Goal: Transaction & Acquisition: Purchase product/service

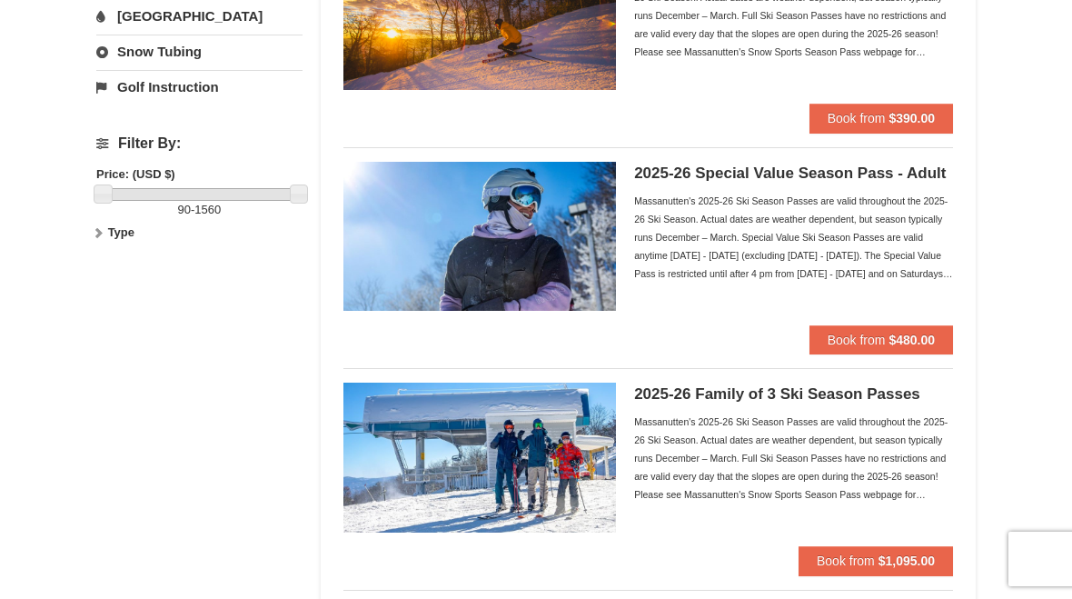
scroll to position [482, 0]
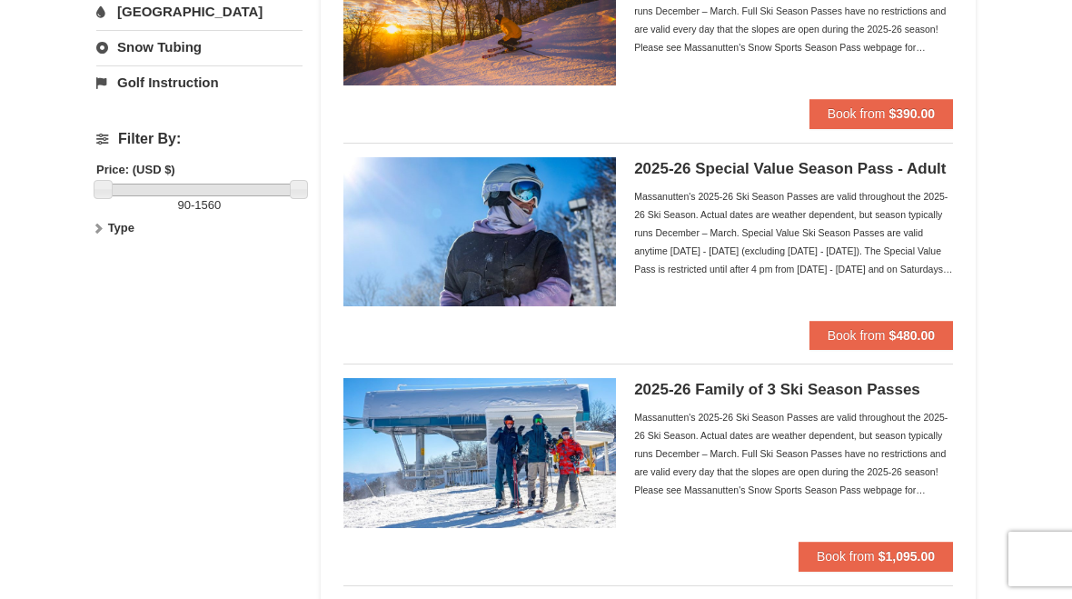
click at [690, 406] on div "2025-26 Family of 3 Ski Season Passes Massanutten's 2025-26 Ski Season Passes a…" at bounding box center [793, 460] width 319 height 164
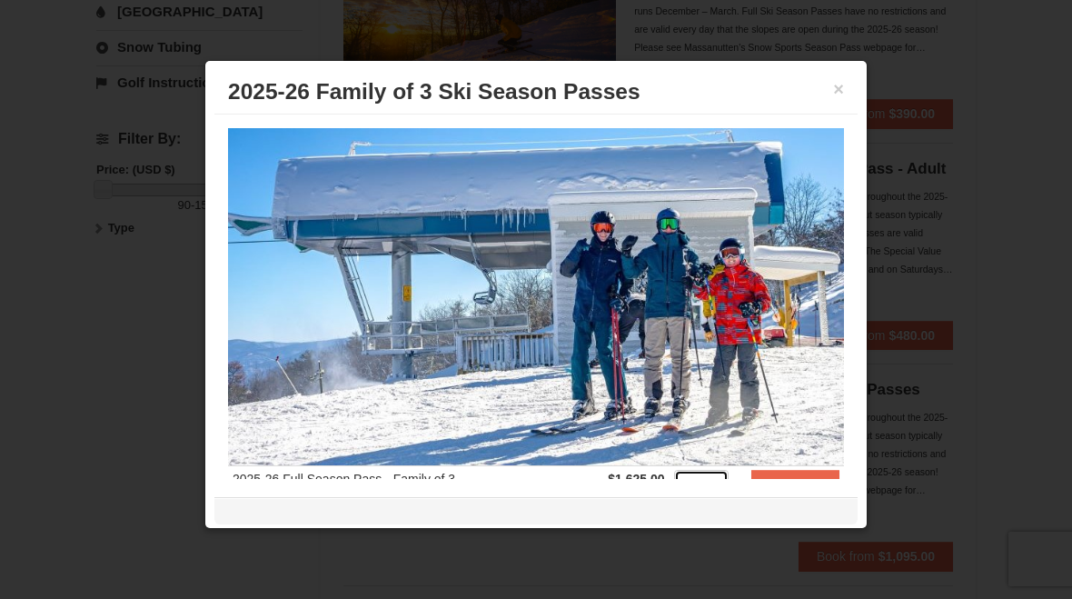
click at [726, 497] on select "1 2 3 4 5 6 7 8 9 10 11 12 13 14 15 16 17 18 19 20" at bounding box center [701, 483] width 55 height 27
click at [801, 506] on strong "Buy Now" at bounding box center [795, 494] width 27 height 35
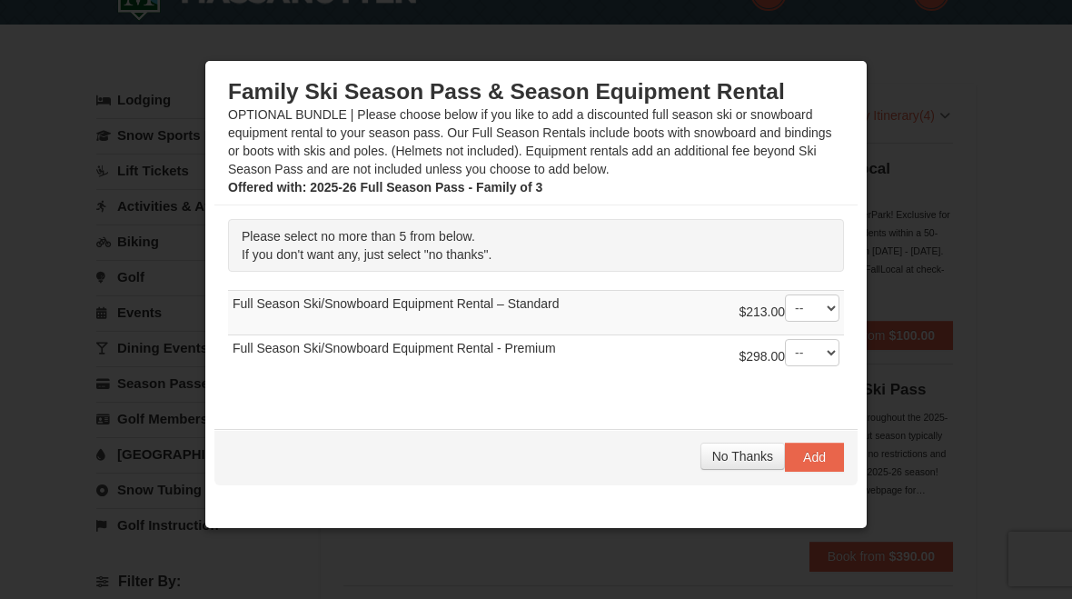
scroll to position [40, 0]
click at [831, 366] on select "-- 01 02 03 04 05" at bounding box center [812, 352] width 55 height 27
select select "3"
click at [822, 464] on span "Add" at bounding box center [814, 457] width 23 height 15
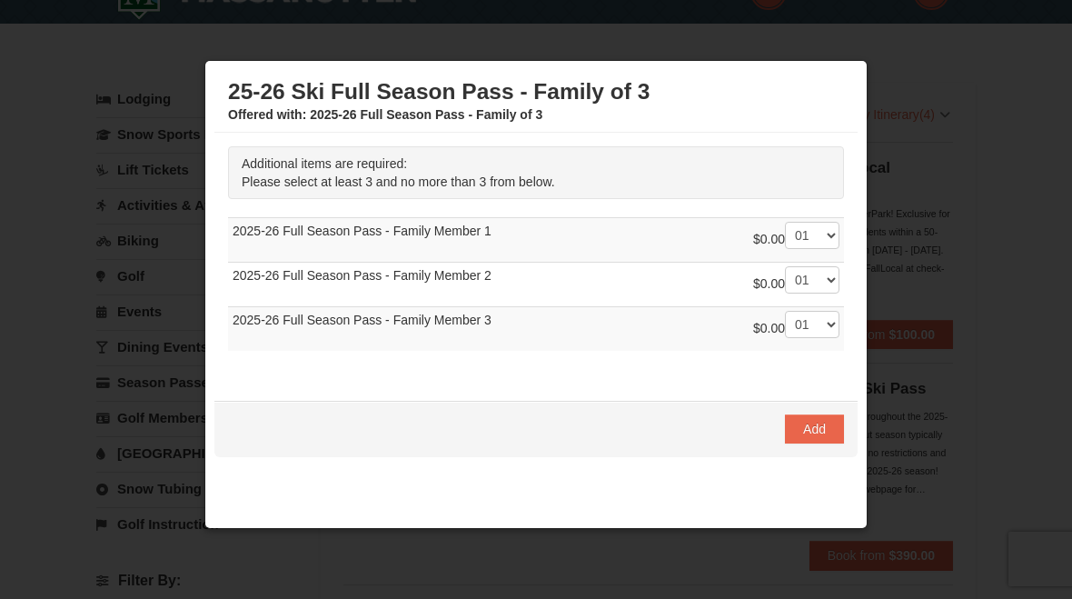
click at [810, 436] on span "Add" at bounding box center [814, 429] width 23 height 15
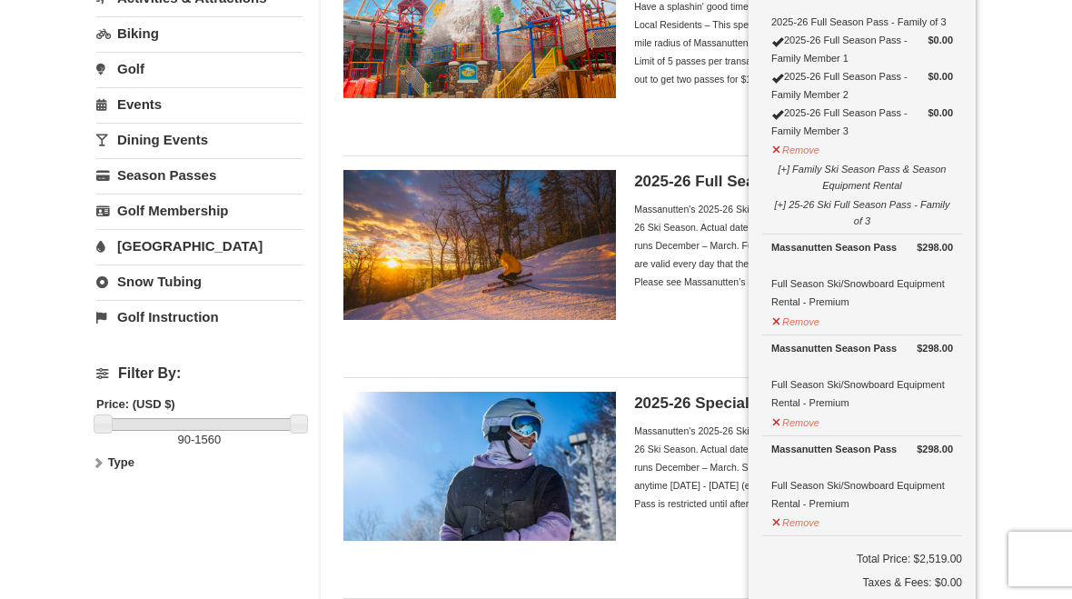
scroll to position [248, 0]
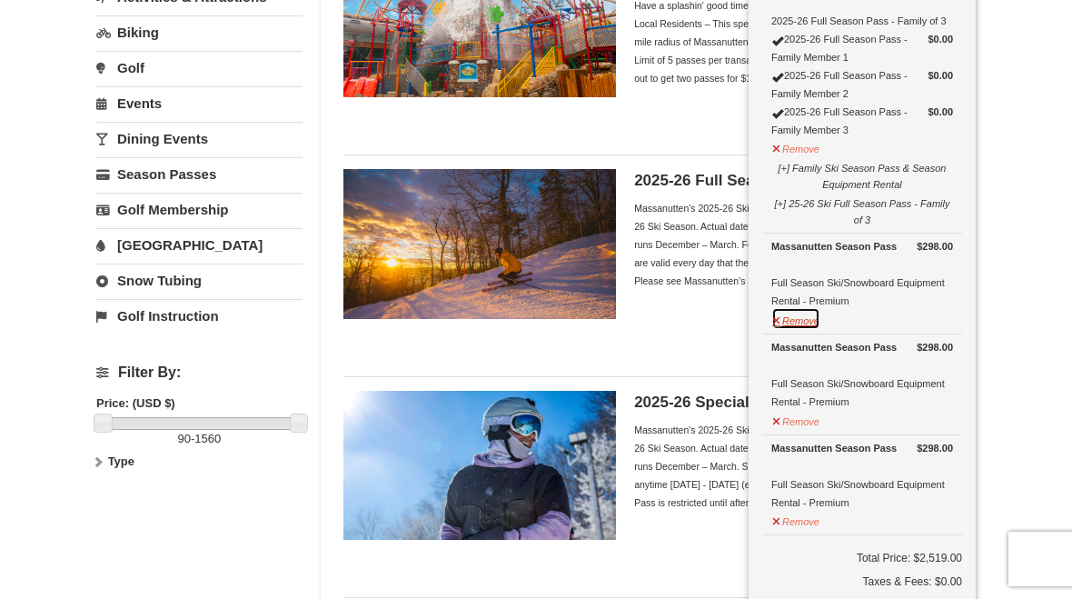
click at [810, 324] on button "Remove" at bounding box center [796, 318] width 49 height 23
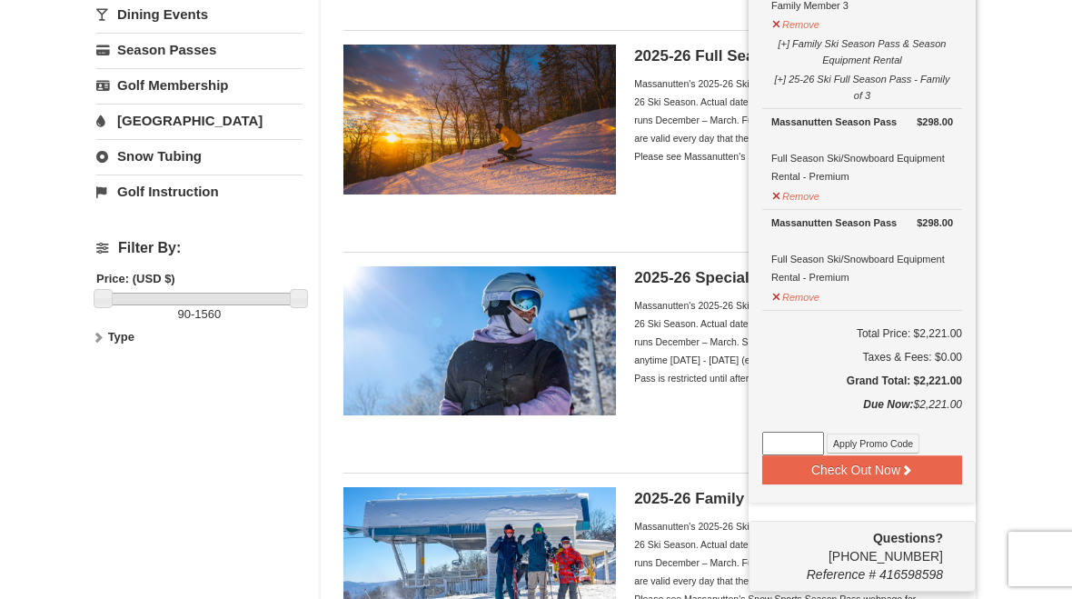
scroll to position [374, 0]
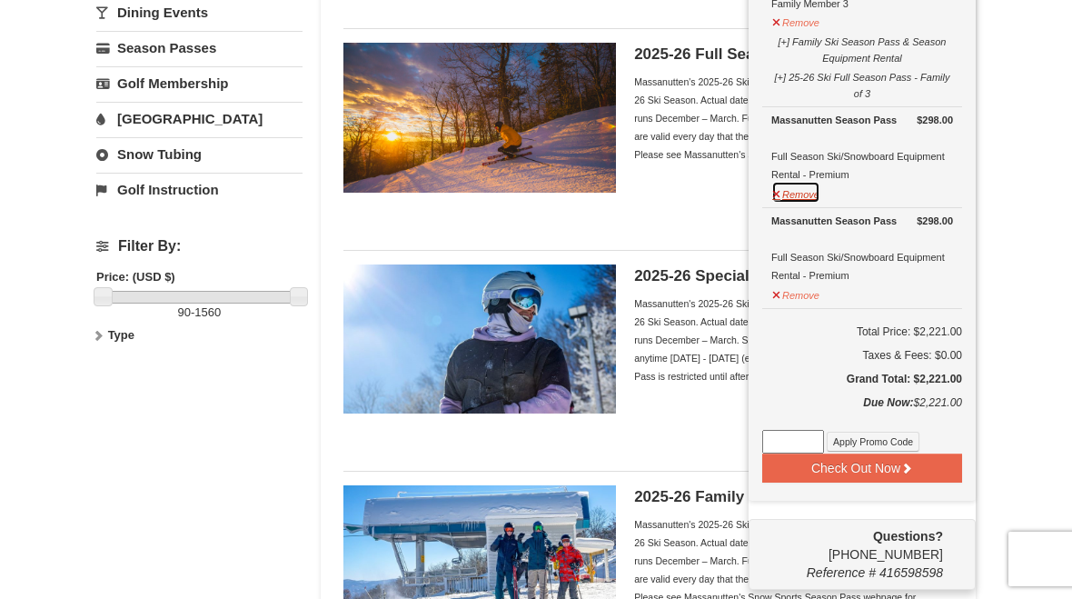
click at [809, 200] on button "Remove" at bounding box center [796, 192] width 49 height 23
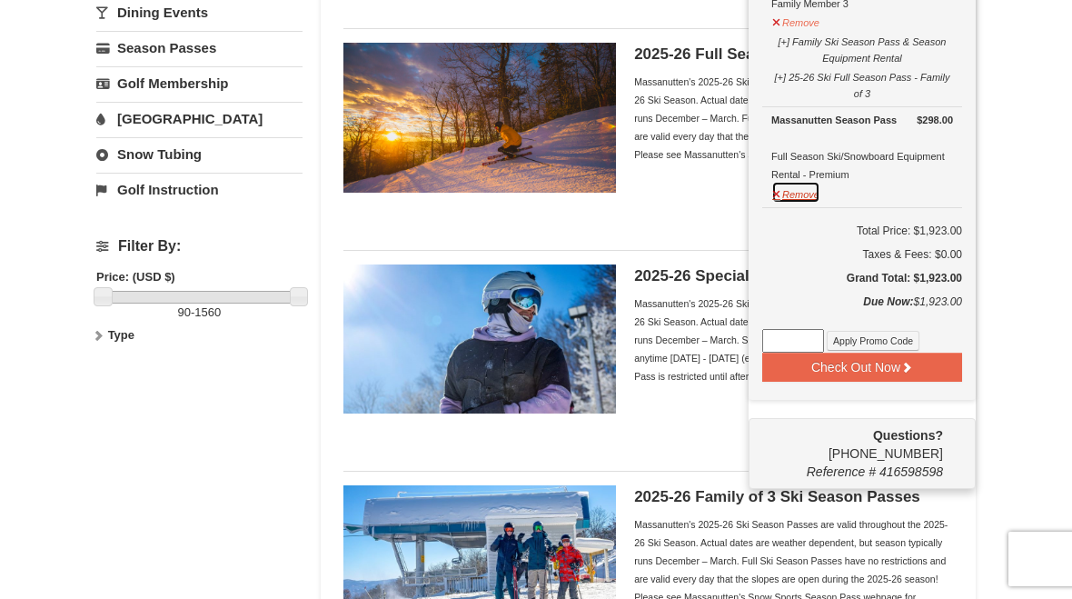
click at [793, 202] on button "Remove" at bounding box center [796, 192] width 49 height 23
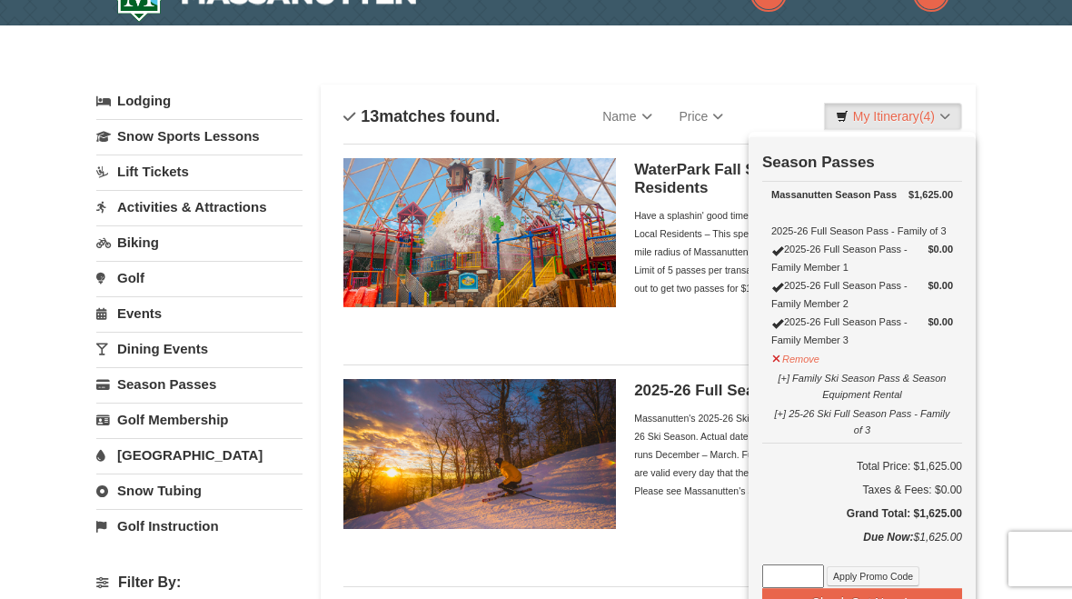
scroll to position [37, 0]
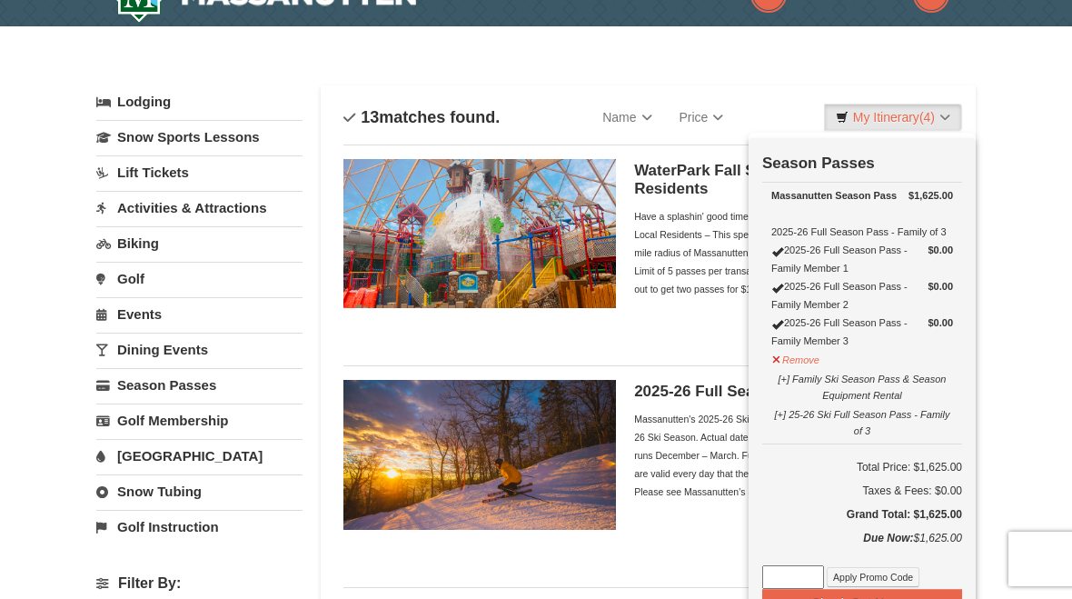
click at [853, 598] on button "Check Out Now" at bounding box center [862, 603] width 200 height 29
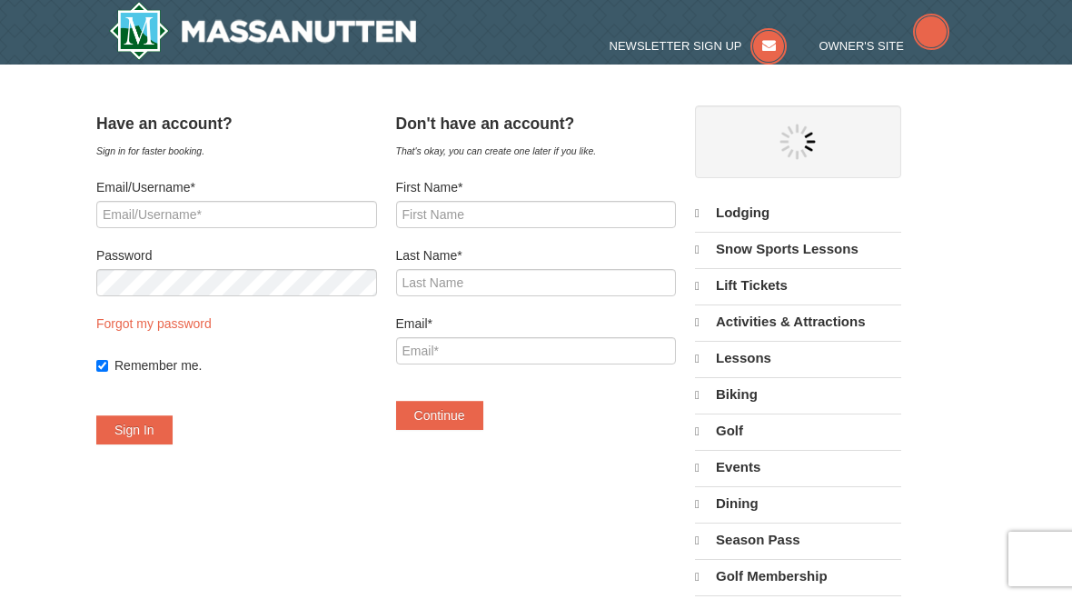
select select "10"
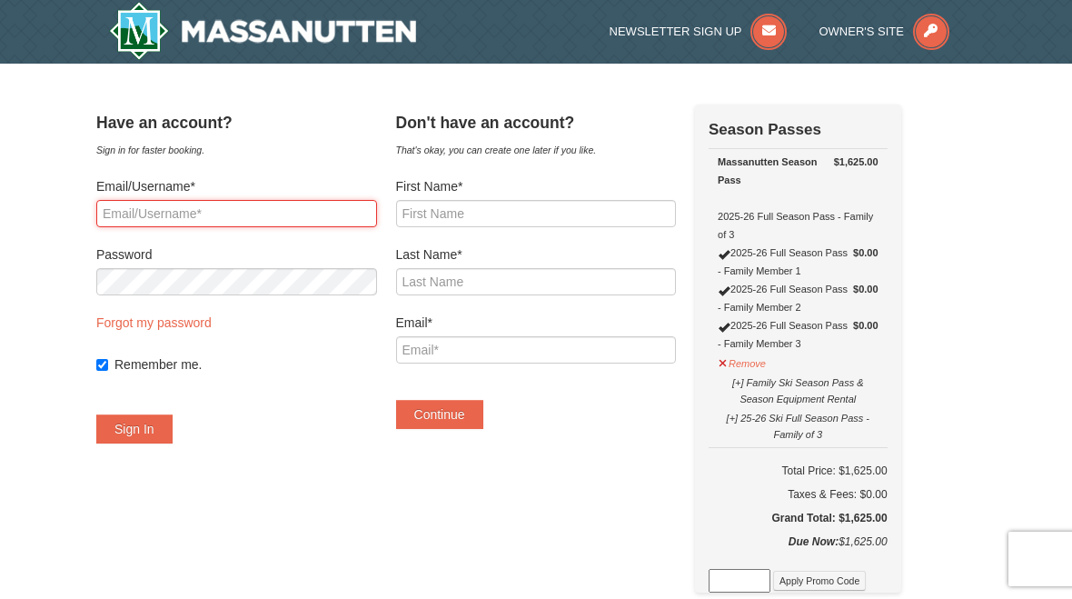
click at [142, 210] on input "Email/Username*" at bounding box center [236, 213] width 281 height 27
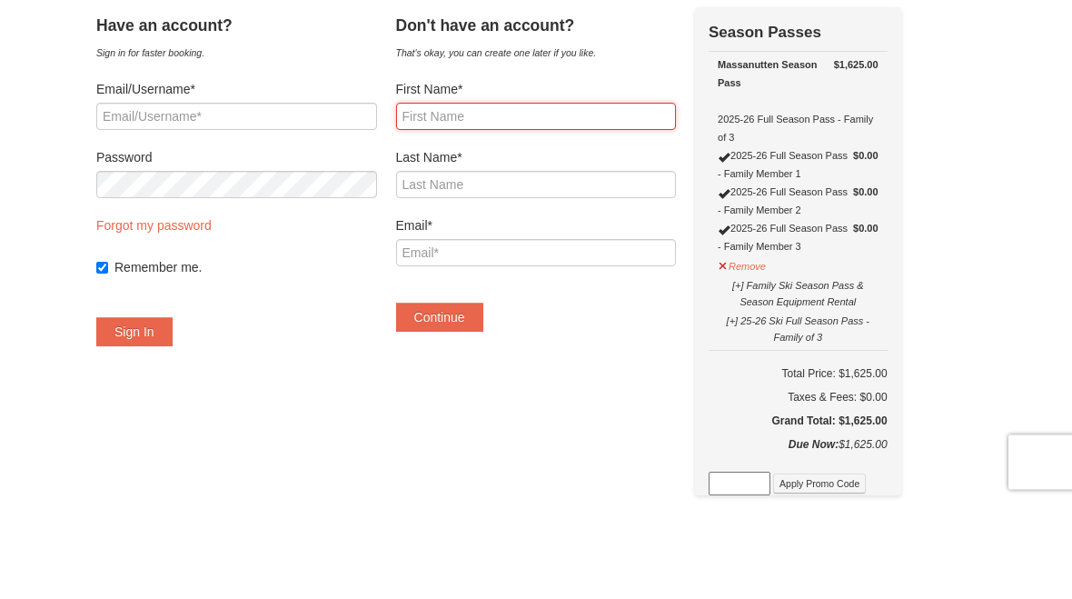
click at [440, 200] on input "First Name*" at bounding box center [536, 213] width 281 height 27
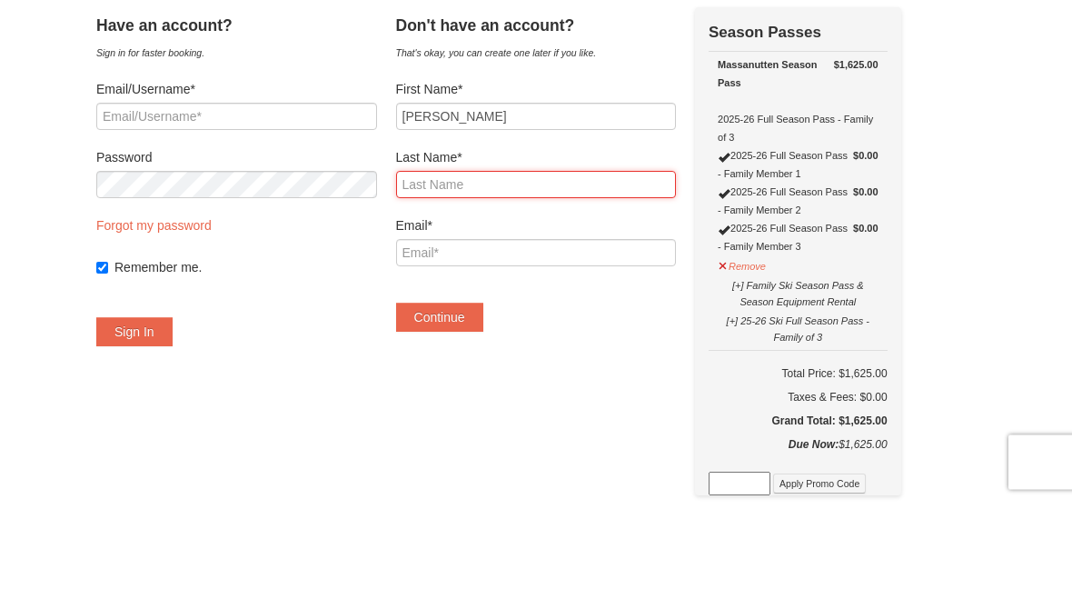
click at [447, 268] on input "Last Name*" at bounding box center [536, 281] width 281 height 27
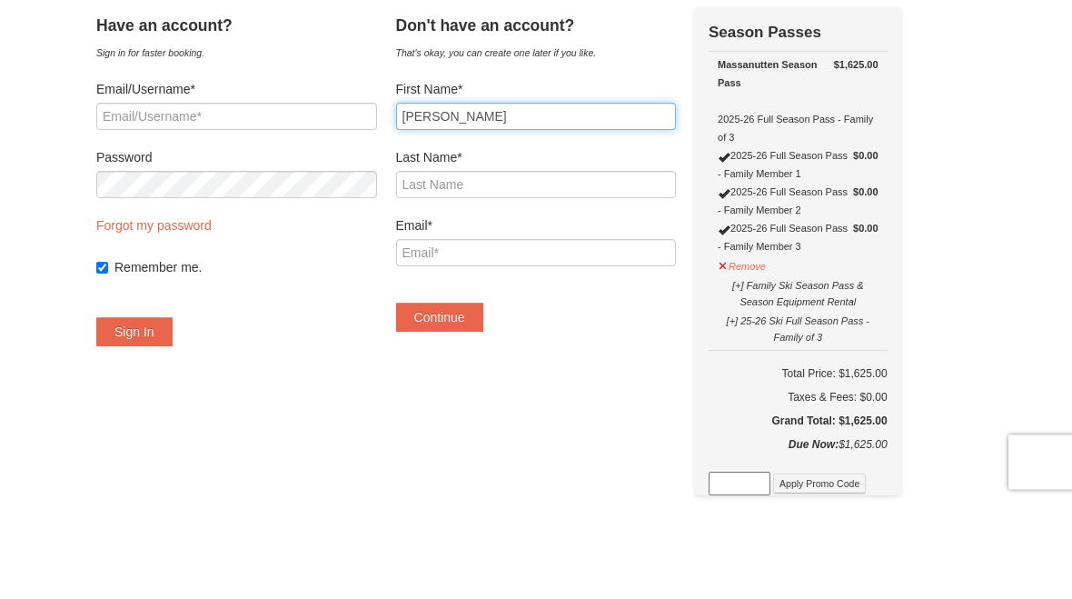
click at [513, 200] on input "Nadine Smith" at bounding box center [536, 213] width 281 height 27
type input "Nadine"
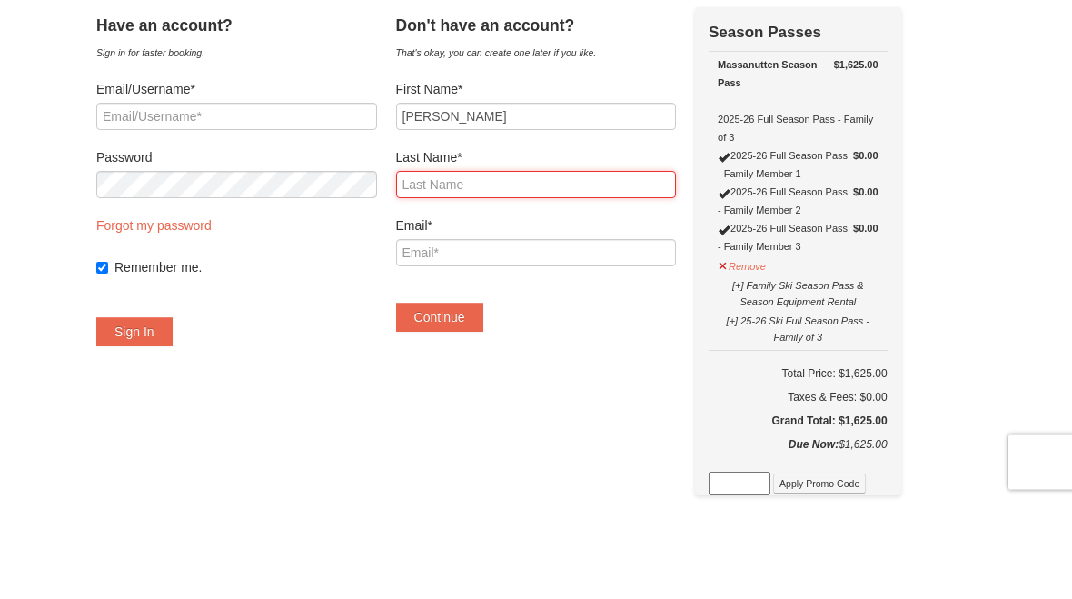
click at [452, 268] on input "Last Name*" at bounding box center [536, 281] width 281 height 27
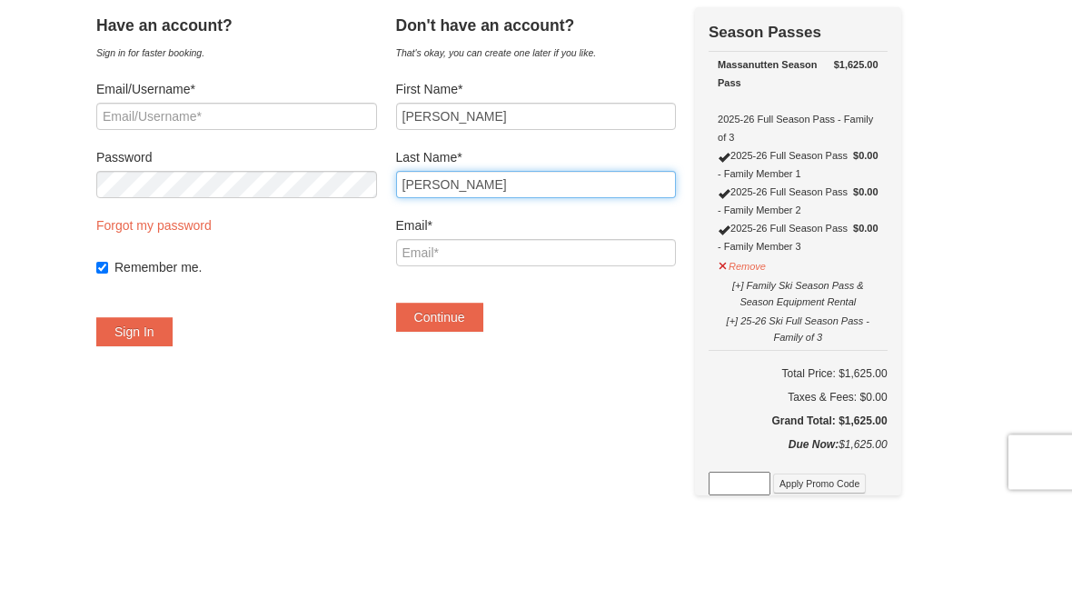
type input "Smith"
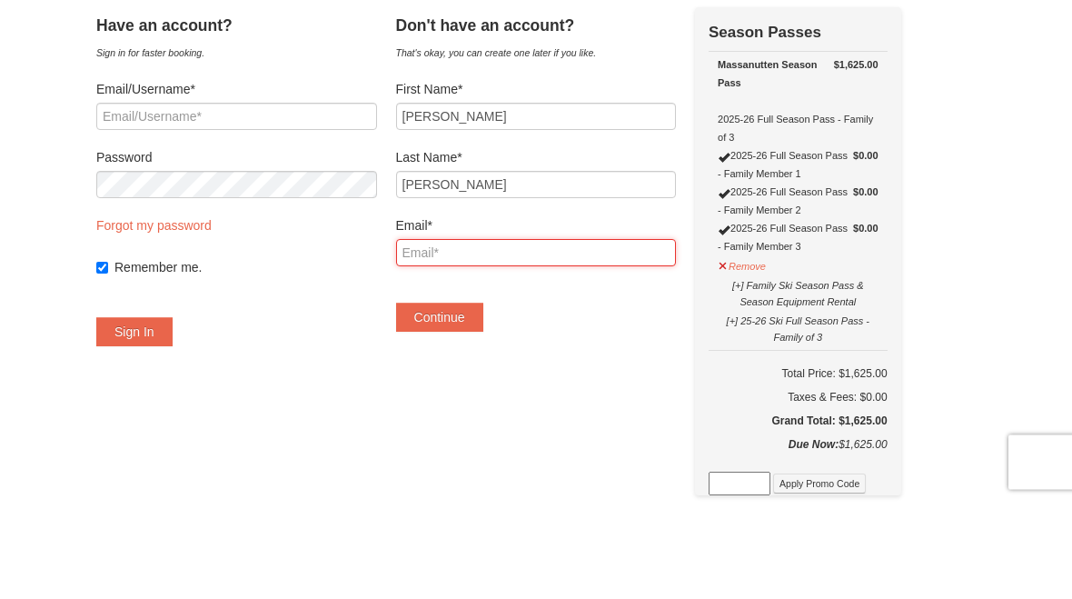
click at [454, 336] on input "Email*" at bounding box center [536, 349] width 281 height 27
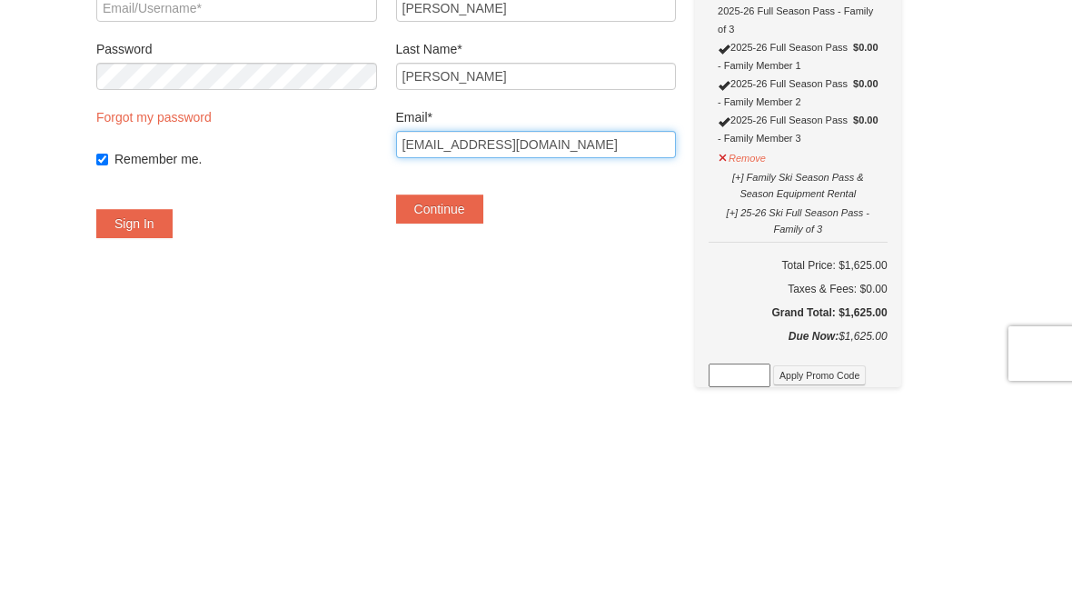
type input "Ghike1@verizon.net"
click at [466, 400] on button "Continue" at bounding box center [439, 414] width 87 height 29
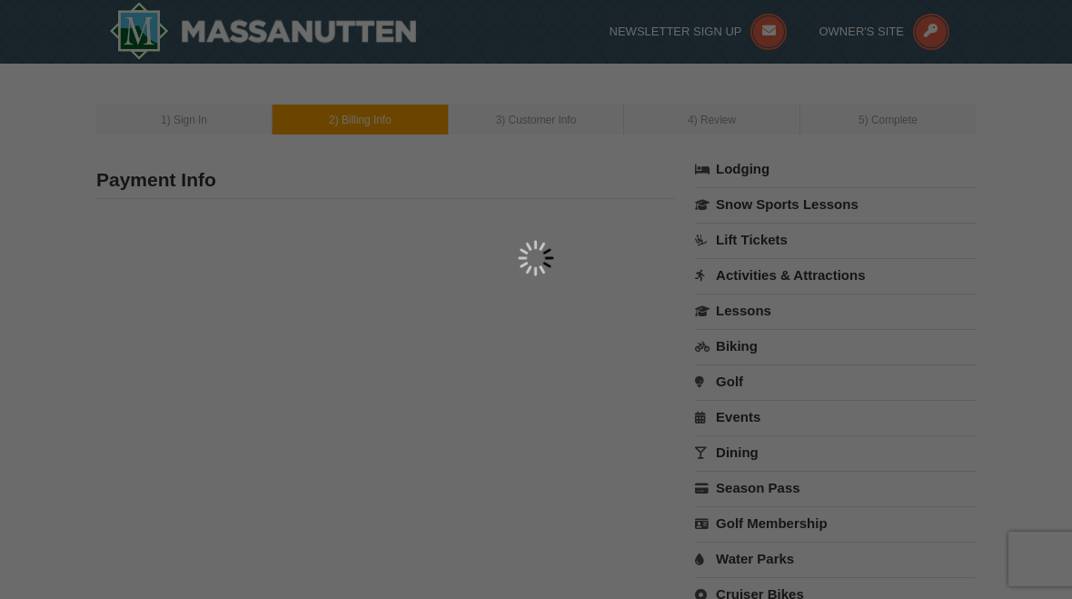
type input "Nadine Smith"
type input "Ghike1@verizon.net"
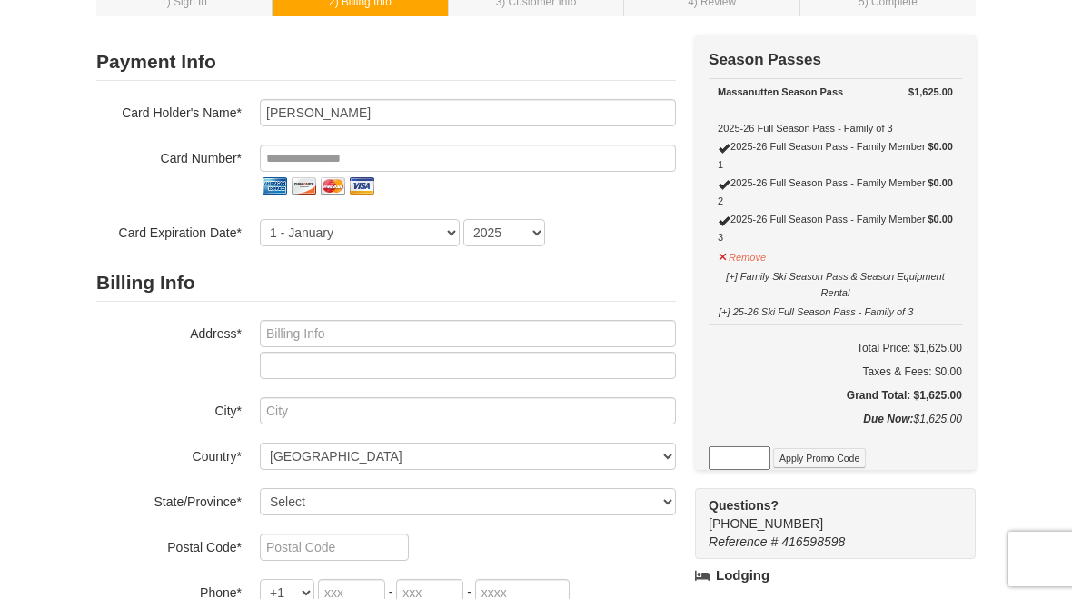
scroll to position [117, 0]
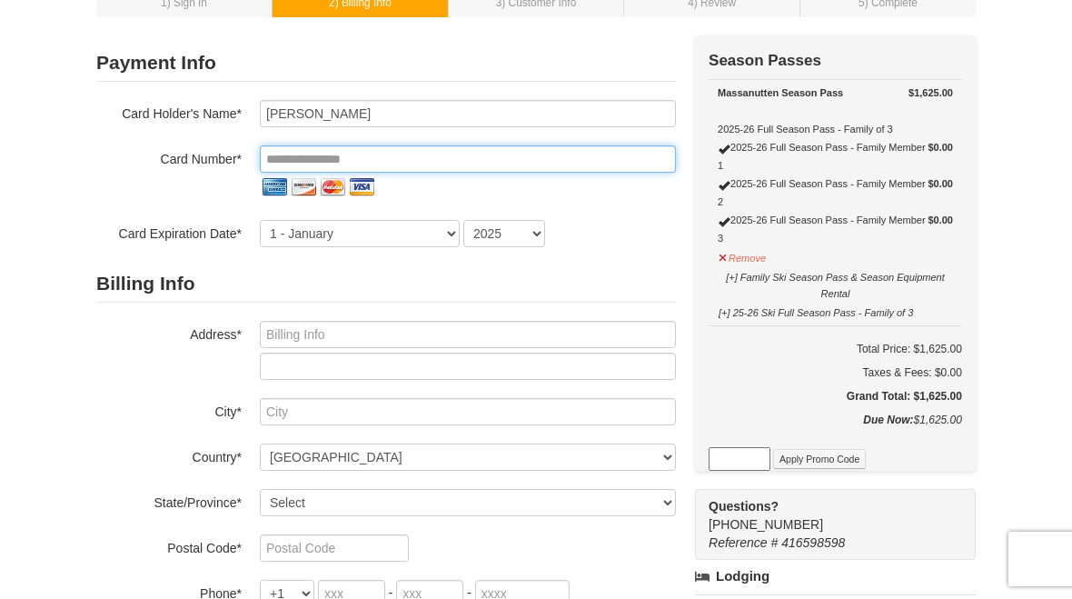
click at [307, 161] on input "tel" at bounding box center [468, 158] width 416 height 27
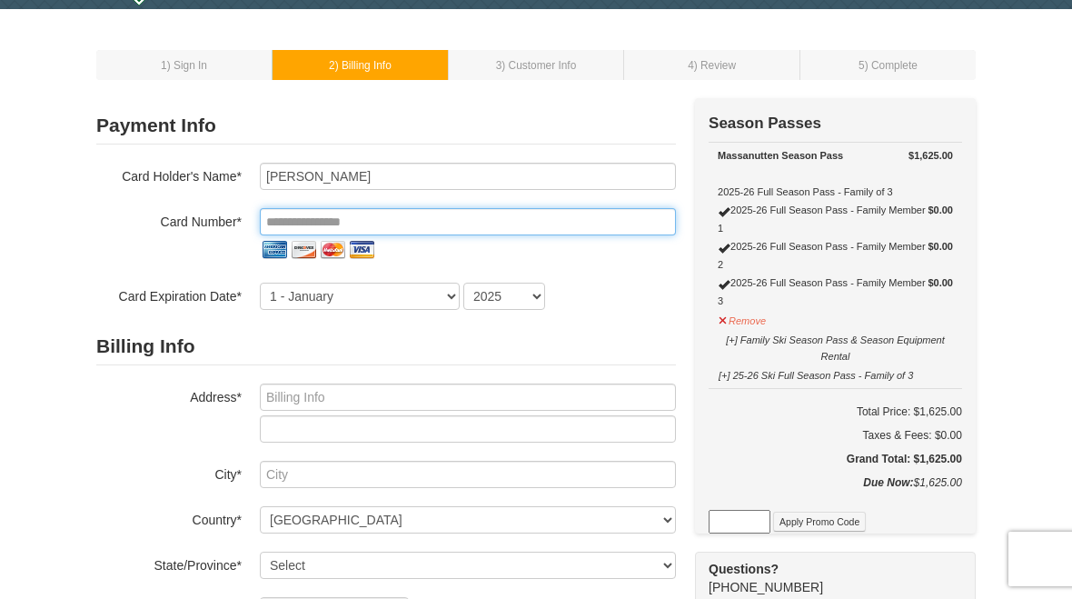
scroll to position [54, 0]
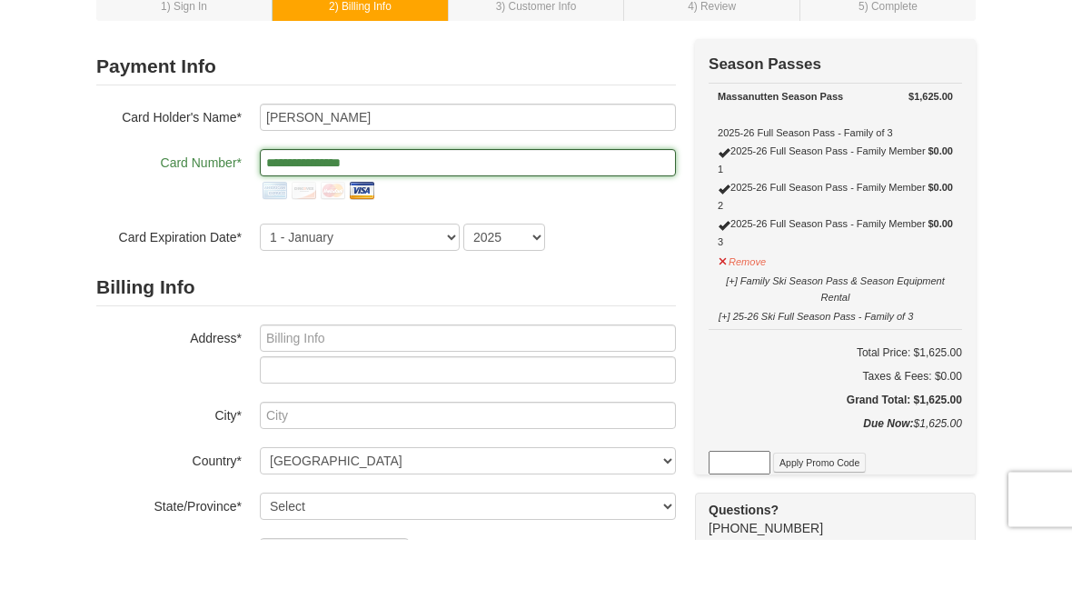
type input "**********"
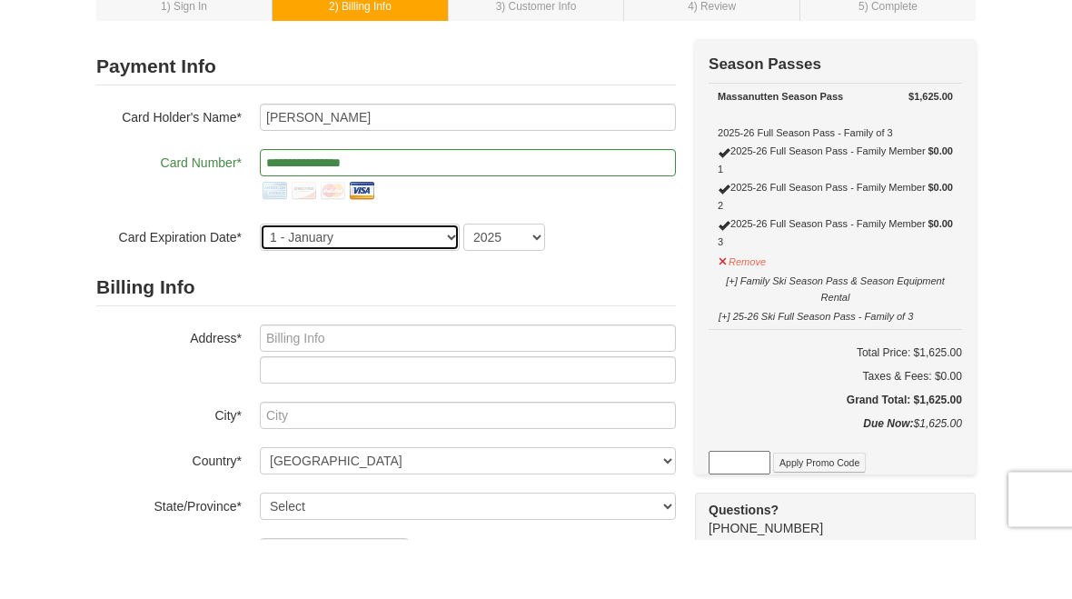
click at [407, 284] on select "1 - January 2 - February 3 - March 4 - April 5 - May 6 - June 7 - July 8 - Augu…" at bounding box center [360, 297] width 200 height 27
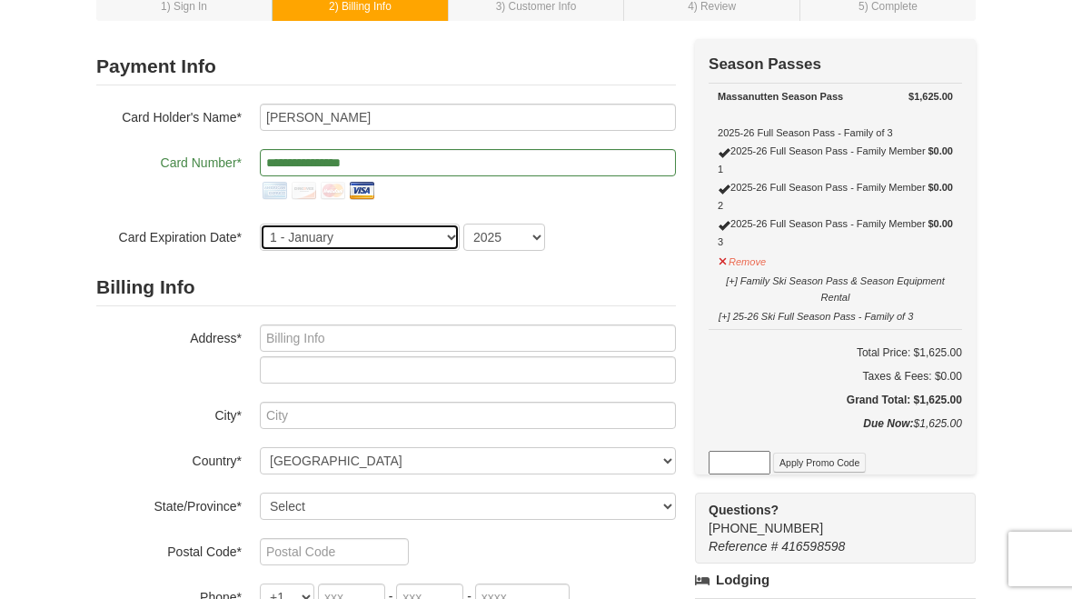
select select "4"
click at [525, 233] on select "2025 2026 2027 2028 2029 2030 2031 2032 2033 2034" at bounding box center [504, 237] width 82 height 27
select select "2030"
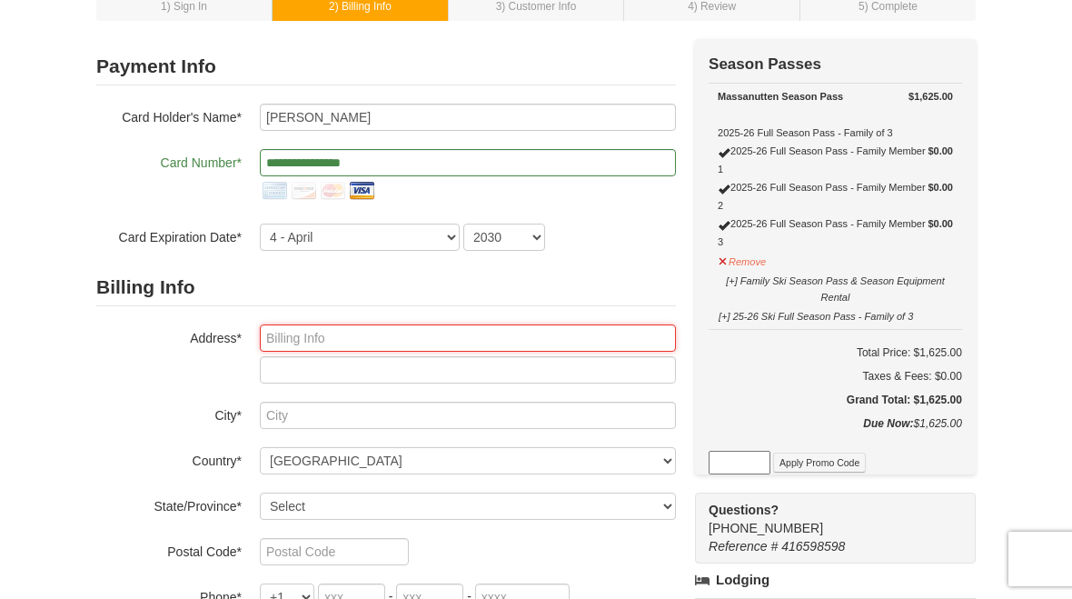
click at [290, 338] on input "text" at bounding box center [468, 337] width 416 height 27
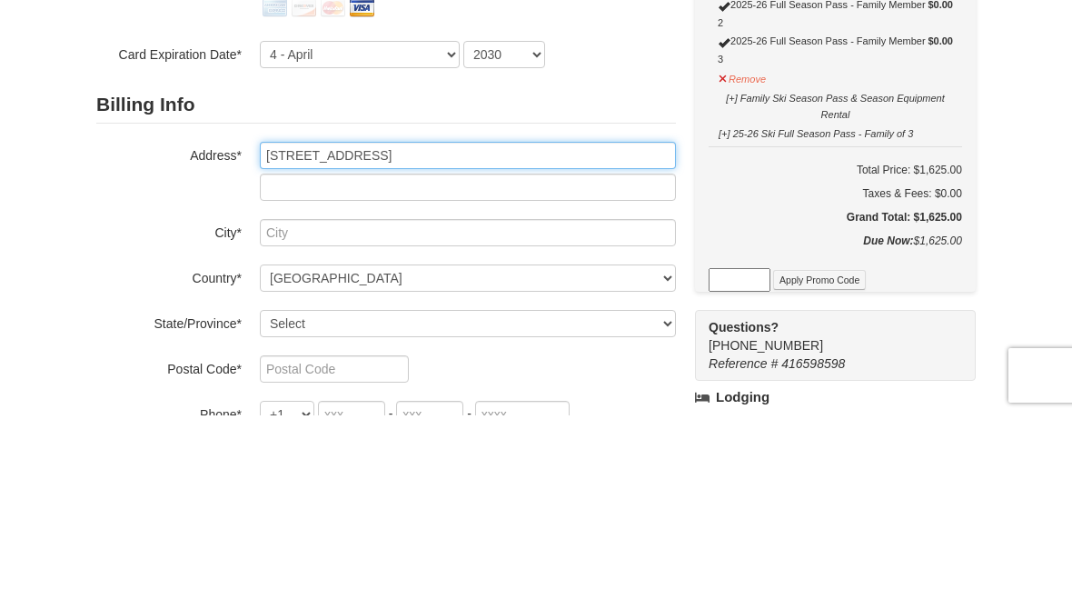
type input "303 Saddle Ridge Rd"
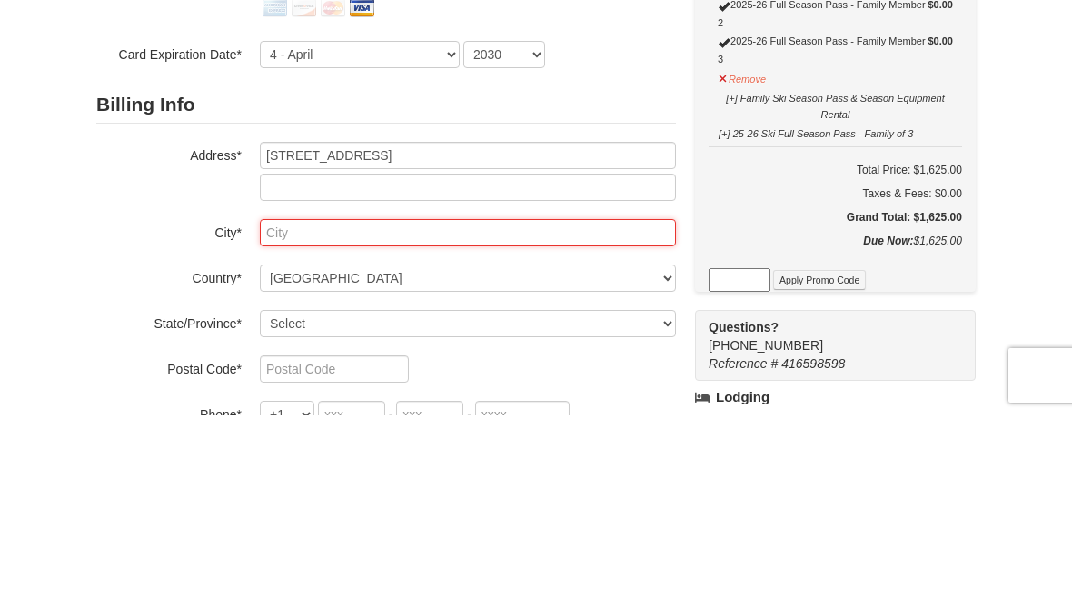
click at [297, 403] on input "text" at bounding box center [468, 416] width 416 height 27
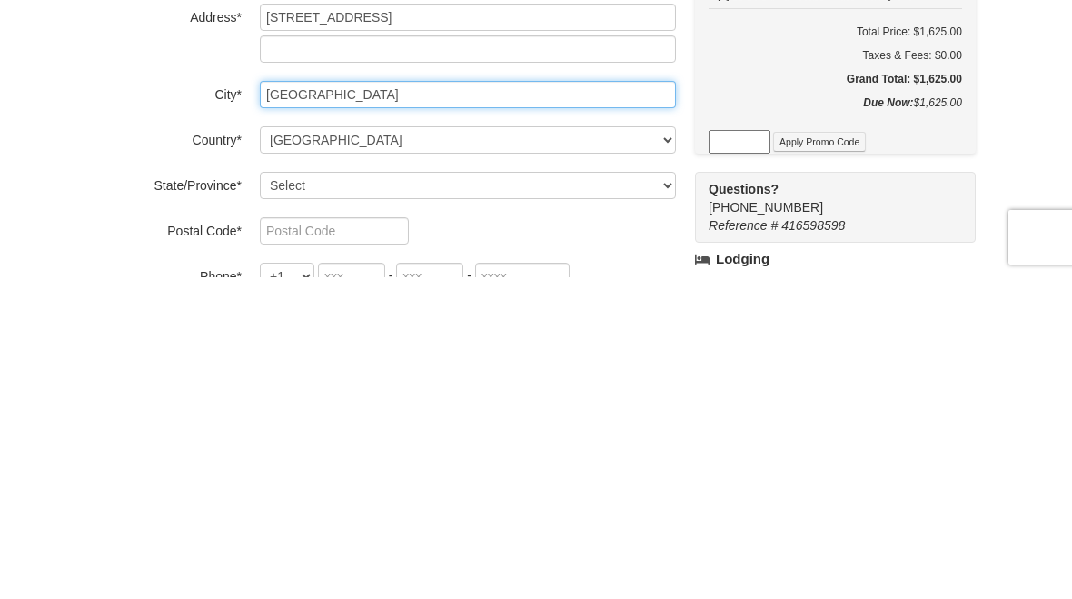
type input "Annapolis"
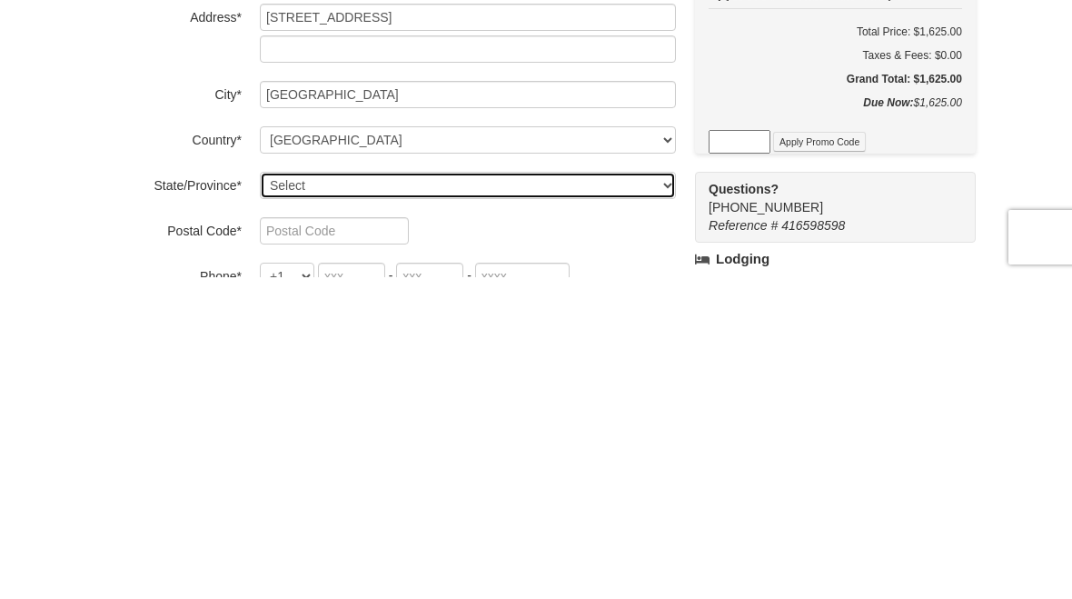
click at [299, 493] on select "Select Alabama Alaska American Samoa Arizona Arkansas California Colorado Conne…" at bounding box center [468, 506] width 416 height 27
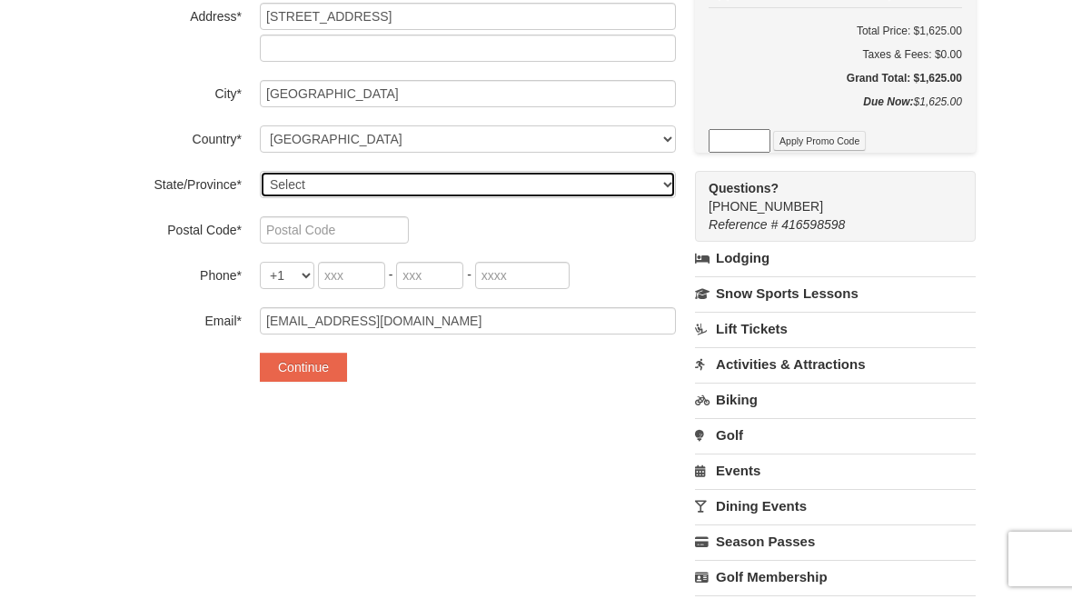
select select "MD"
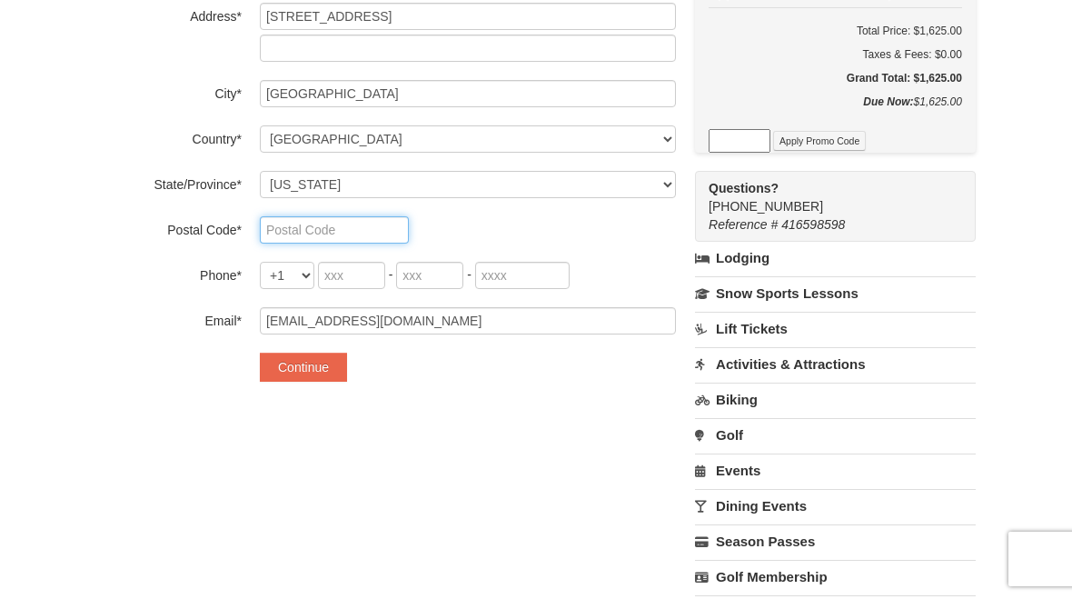
click at [294, 225] on input "text" at bounding box center [334, 229] width 149 height 27
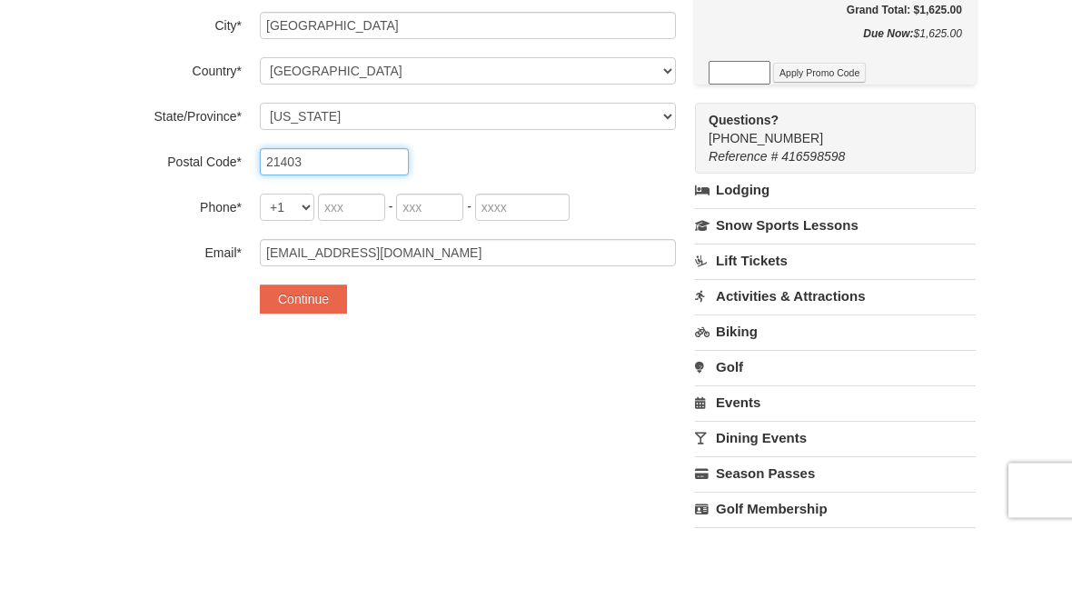
type input "21403"
click at [351, 263] on input "tel" at bounding box center [351, 276] width 67 height 27
type input "443"
click at [433, 263] on input "tel" at bounding box center [429, 276] width 67 height 27
type input "254"
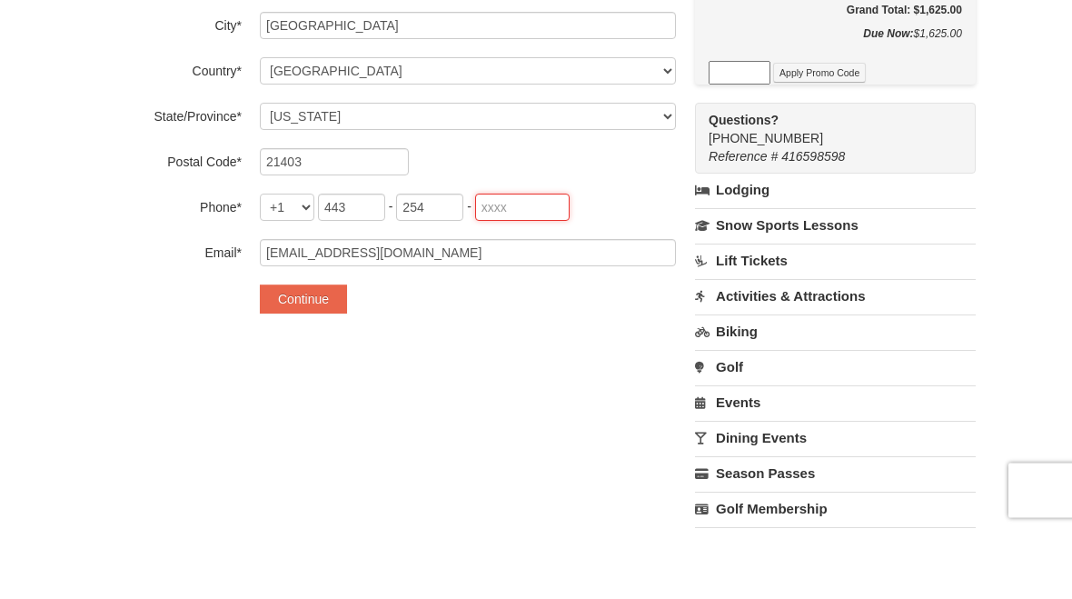
click at [521, 263] on input "tel" at bounding box center [522, 276] width 95 height 27
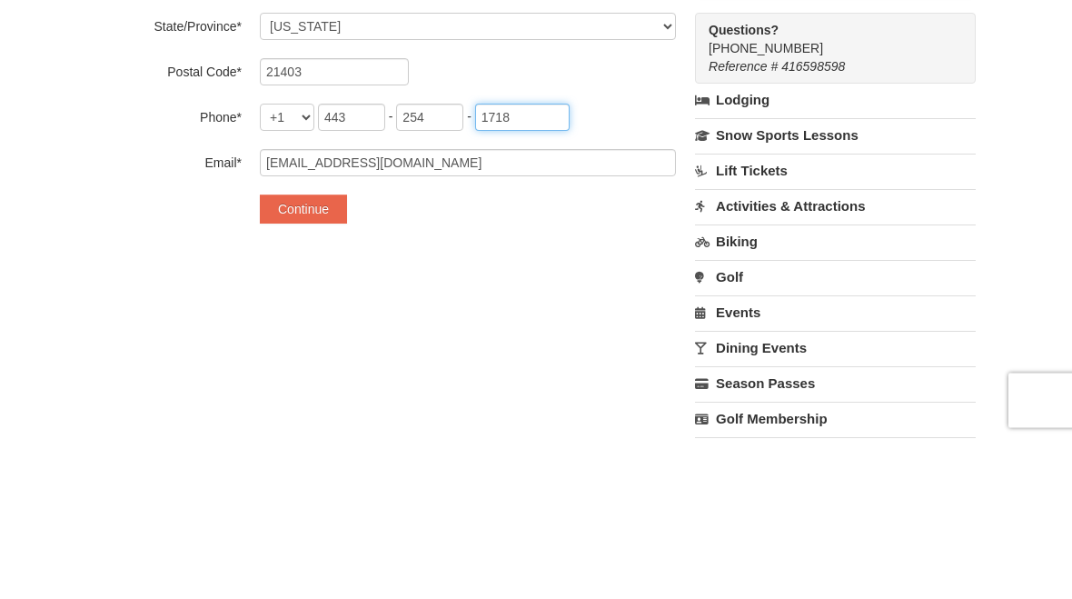
type input "1718"
click at [306, 354] on button "Continue" at bounding box center [303, 368] width 87 height 29
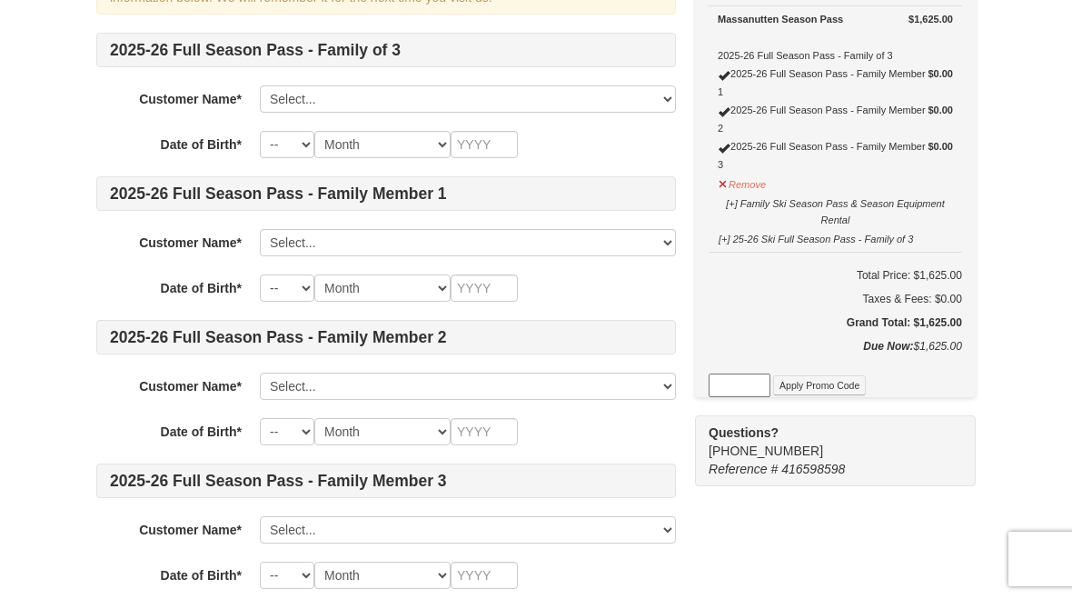
scroll to position [193, 0]
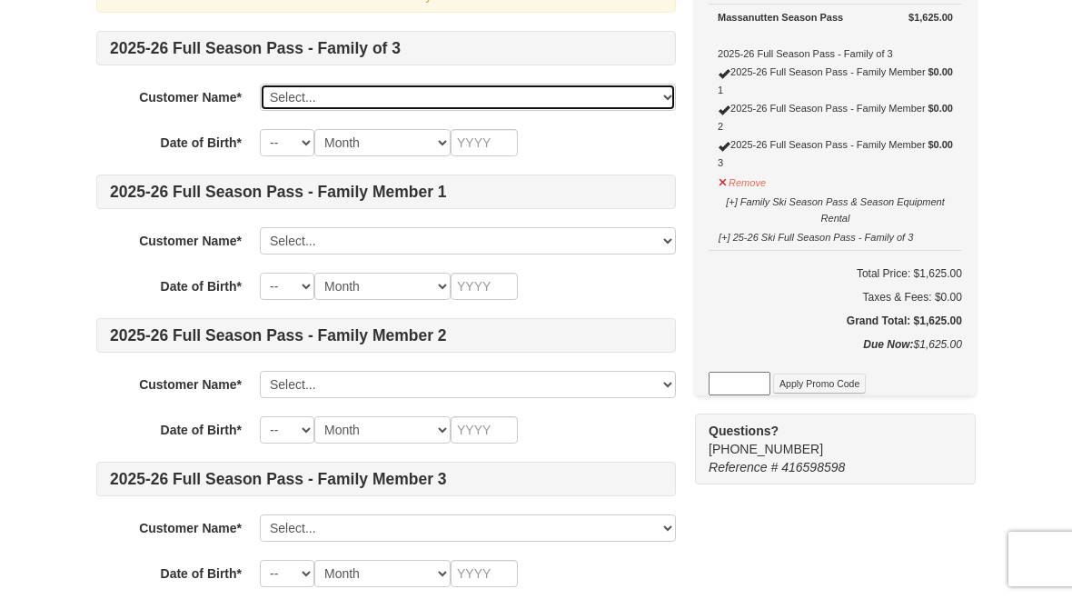
click at [666, 103] on select "Select... Nadine Smith Add New..." at bounding box center [468, 97] width 416 height 27
select select "28362741"
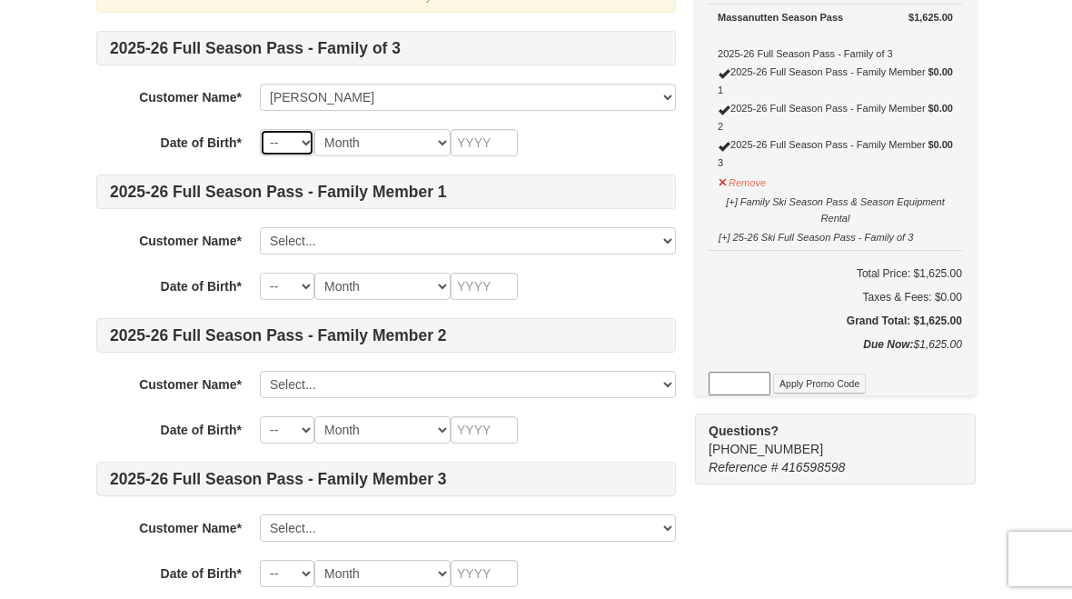
click at [303, 144] on select "-- 01 02 03 04 05 06 07 08 09 10 11 12 13 14 15 16 17 18 19 20 21 22 23 24 25 2…" at bounding box center [287, 142] width 55 height 27
click at [415, 143] on select "Month January February March April May June July August September October Novem…" at bounding box center [382, 142] width 136 height 27
click at [433, 140] on select "Month January February March April May June July August September October Novem…" at bounding box center [382, 142] width 136 height 27
click at [314, 144] on select "Month January February March April May June July August September October Novem…" at bounding box center [382, 142] width 136 height 27
click at [284, 149] on select "-- 01 02 03 04 05 06 07 08 09 10 11 12 13 14 15 16 17 18 19 20 21 22 23 24 25 2…" at bounding box center [287, 142] width 55 height 27
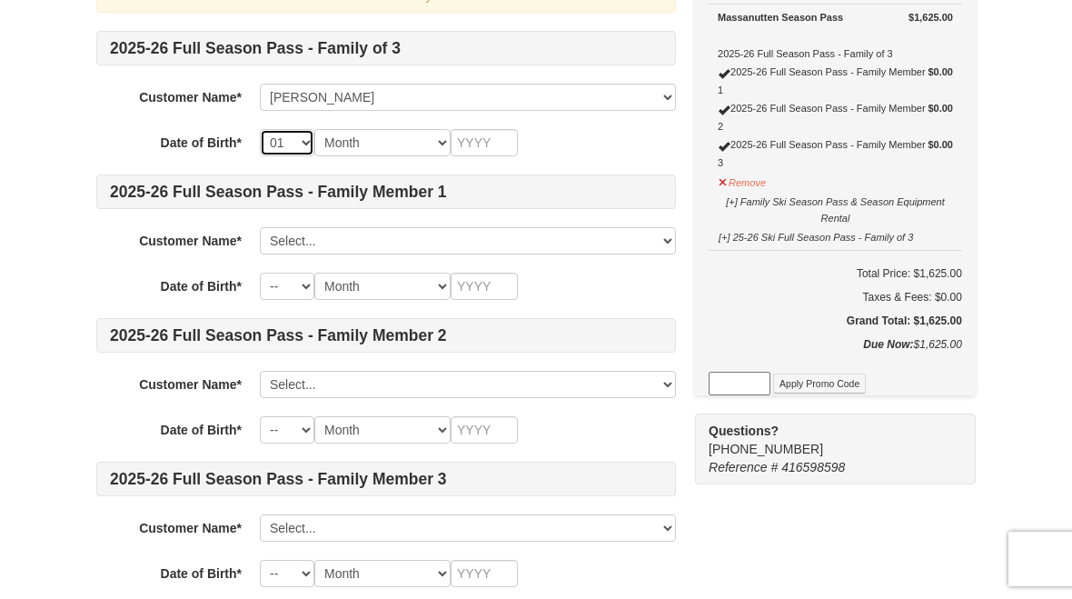
select select "19"
click at [391, 146] on select "Month January February March April May June July August September October Novem…" at bounding box center [382, 142] width 136 height 27
select select "01"
click at [511, 141] on input "text" at bounding box center [484, 142] width 67 height 27
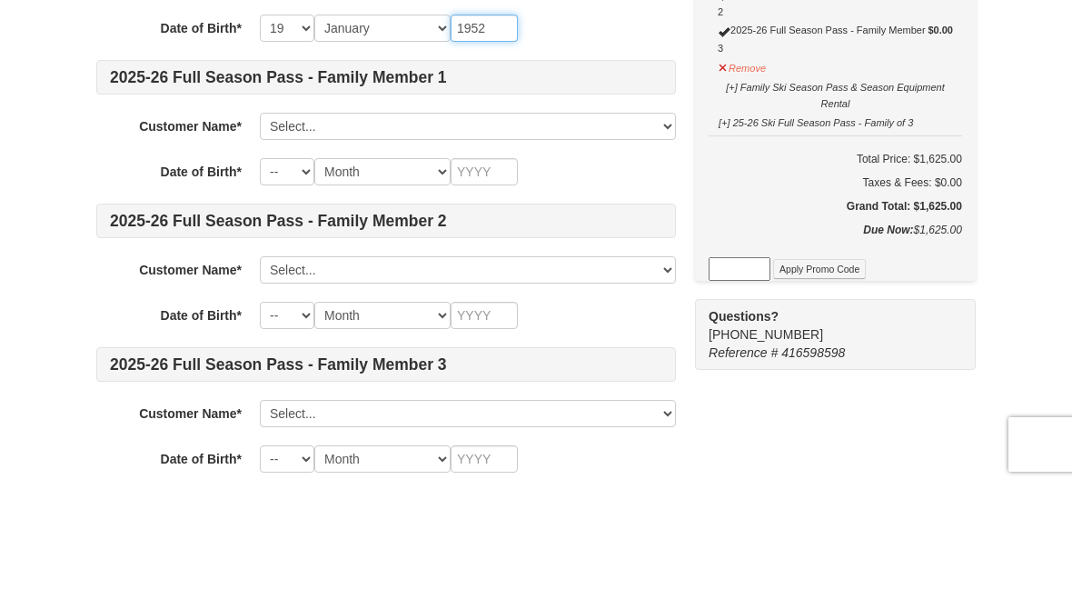
type input "1952"
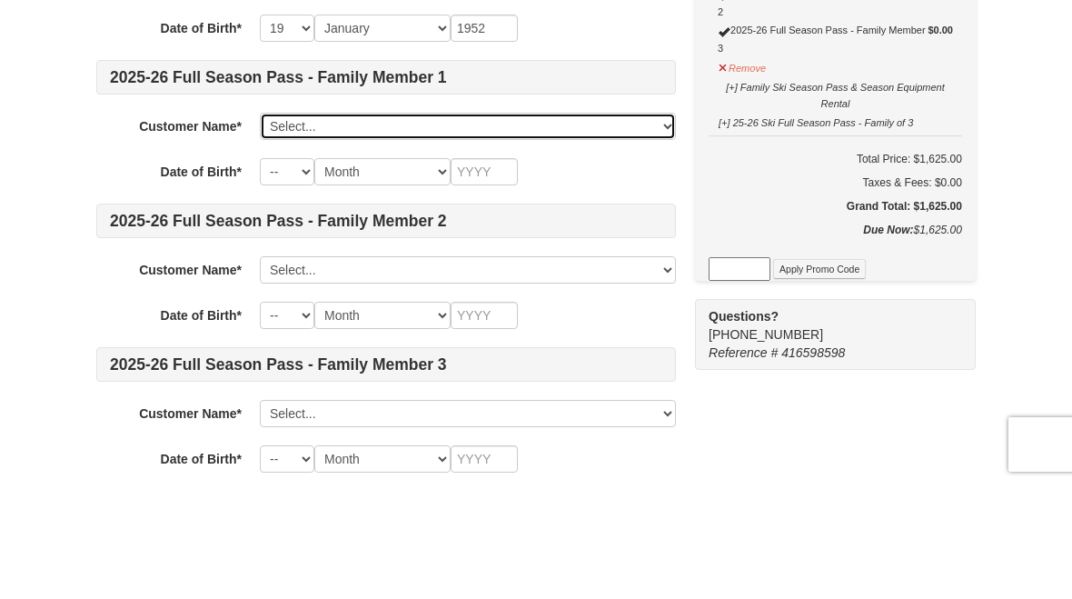
click at [669, 227] on select "Select... Nadine Smith Add New..." at bounding box center [468, 240] width 416 height 27
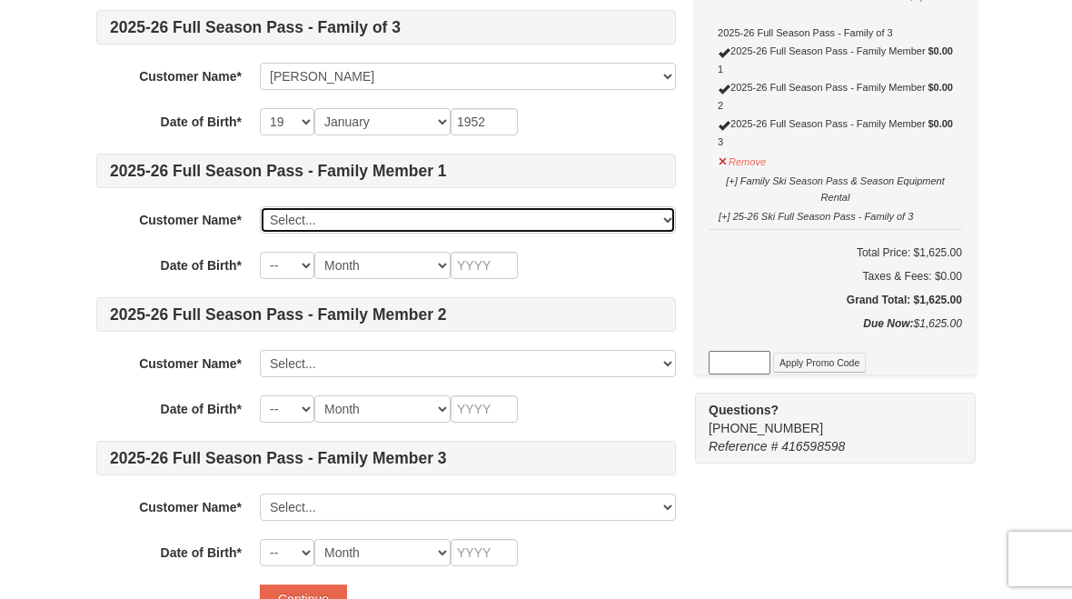
scroll to position [219, 0]
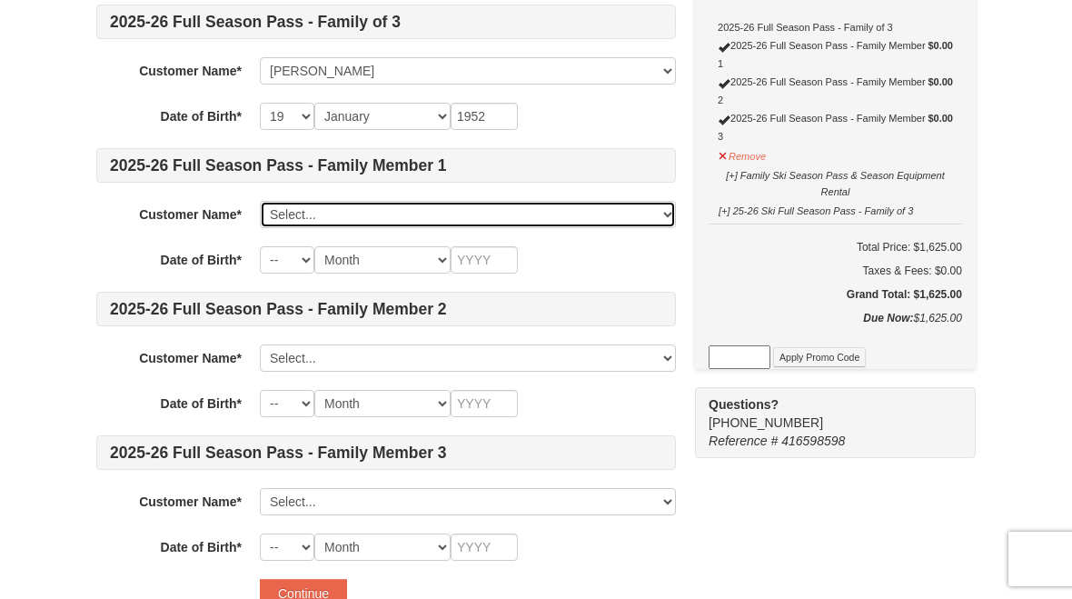
click at [292, 213] on select "Select... Nadine Smith Add New..." at bounding box center [468, 214] width 416 height 27
click at [663, 223] on select "Select... Nadine Smith Add New..." at bounding box center [468, 214] width 416 height 27
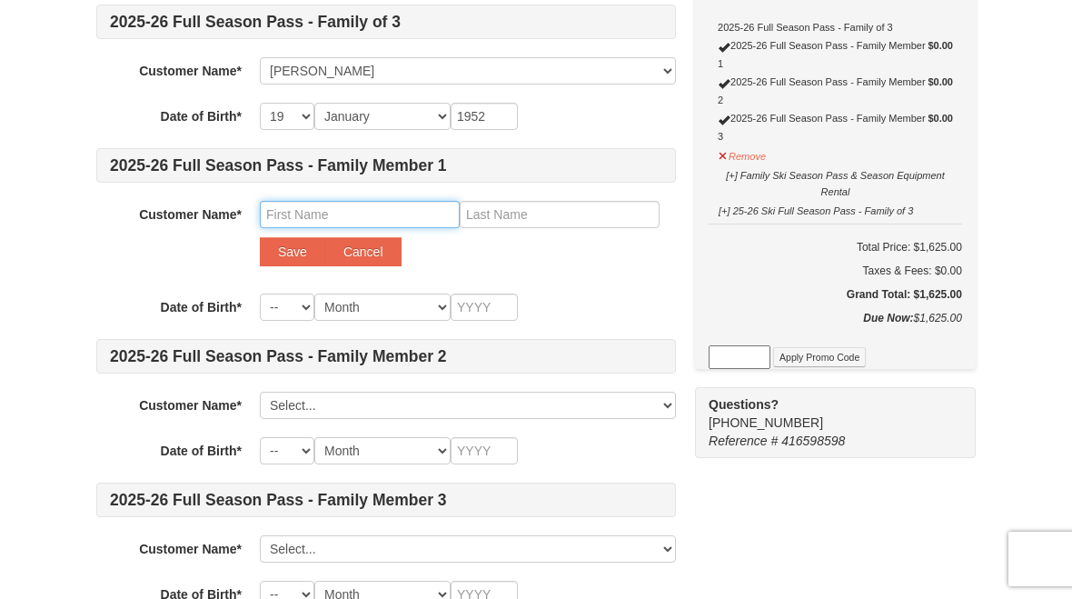
click at [308, 217] on input "text" at bounding box center [360, 214] width 200 height 27
type input "T"
type input "John Thomas"
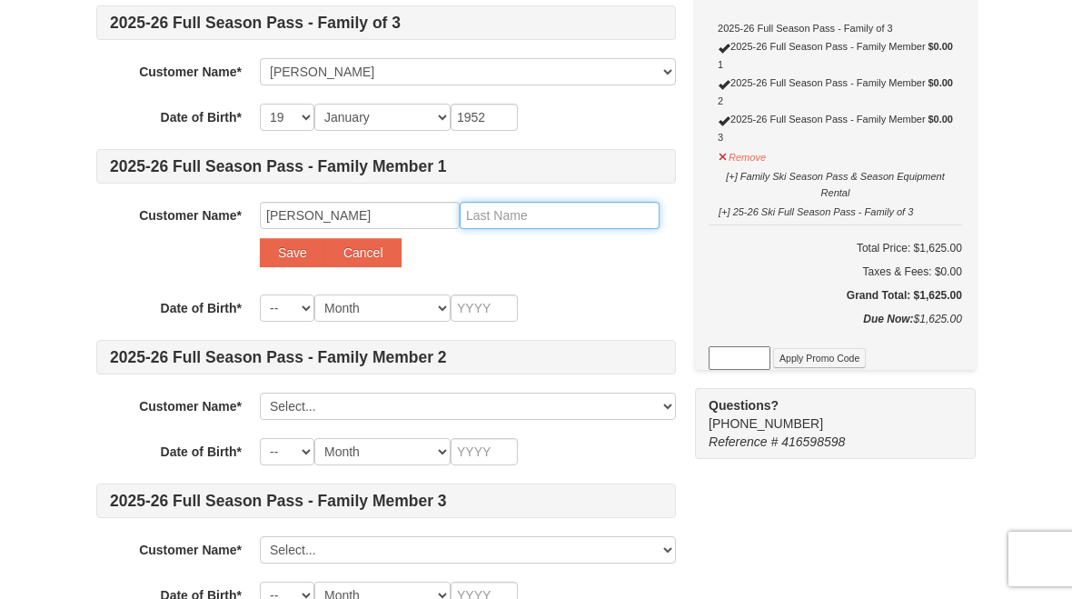
click at [503, 215] on input "text" at bounding box center [560, 215] width 200 height 27
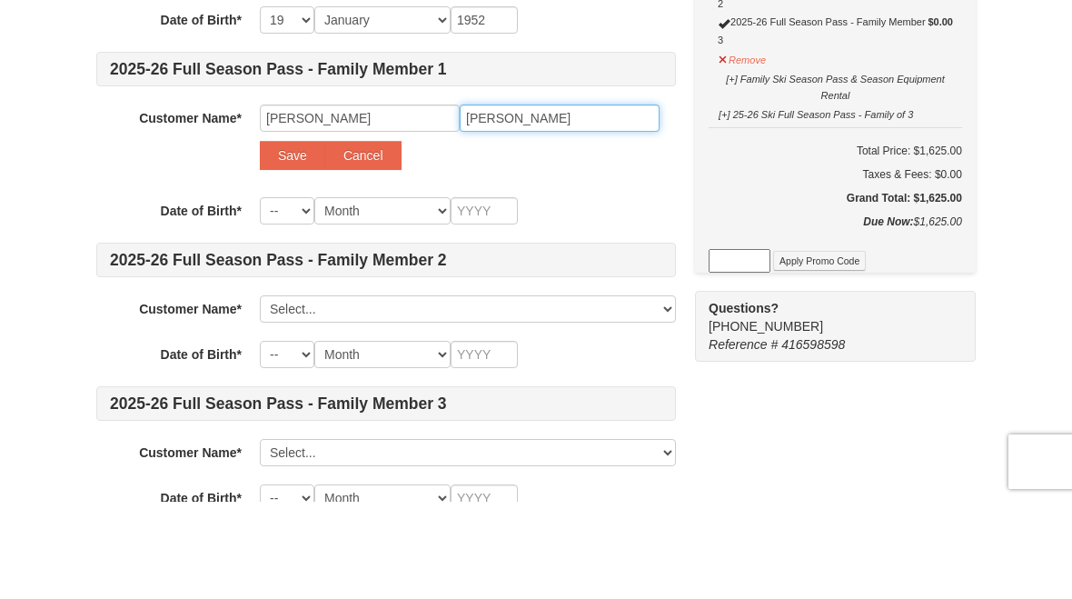
type input "Foster"
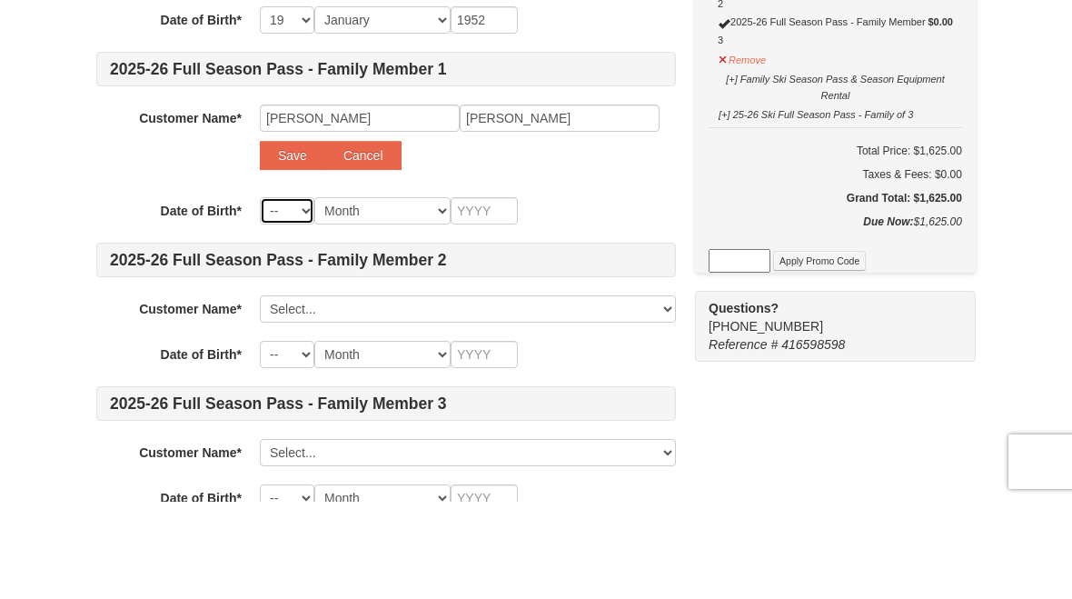
click at [300, 294] on select "-- 01 02 03 04 05 06 07 08 09 10 11 12 13 14 15 16 17 18 19 20 21 22 23 24 25 2…" at bounding box center [287, 307] width 55 height 27
click at [301, 17] on select "-- 01 02 03 04 05 06 07 08 09 10 11 12 13 14 15 16 17 18 19 20 21 22 23 24 25 2…" at bounding box center [287, 18] width 55 height 27
click at [311, 202] on select "-- 01 02 03 04 05 06 07 08 09 10 11 12 13 14 15 16 17 18 19 20 21 22 23 24 25 2…" at bounding box center [287, 209] width 55 height 27
select select "16"
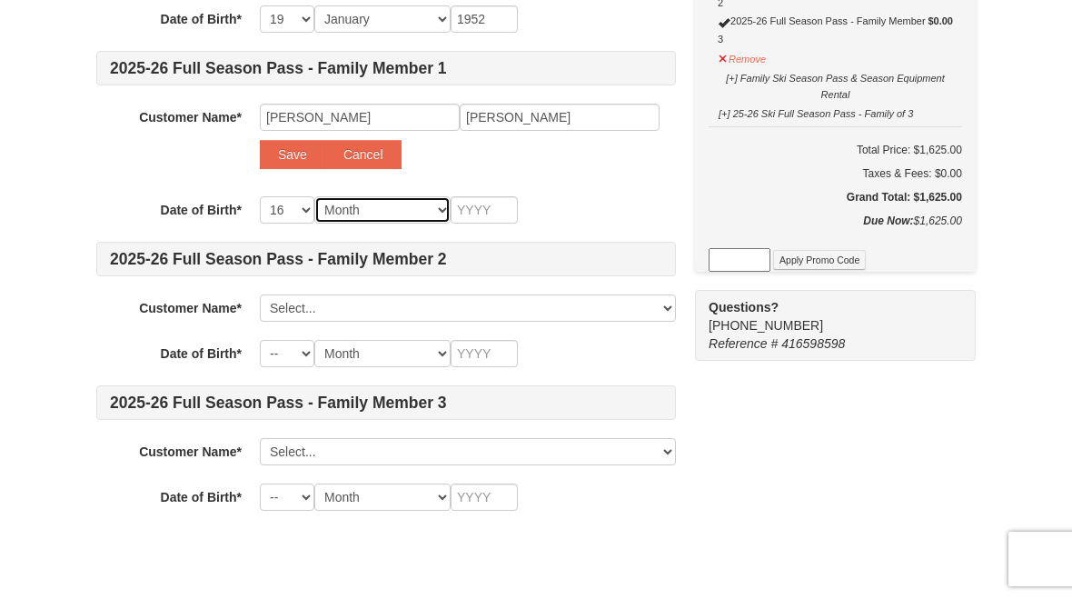
click at [433, 212] on select "Month January February March April May June July August September October Novem…" at bounding box center [382, 209] width 136 height 27
select select "01"
click at [501, 204] on input "text" at bounding box center [484, 209] width 67 height 27
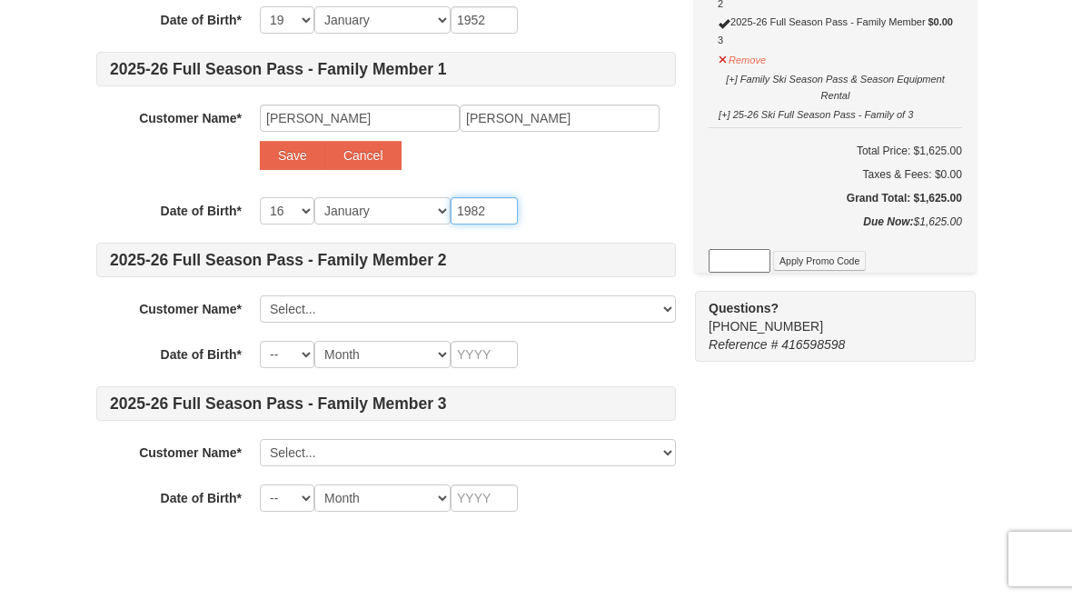
scroll to position [315, 0]
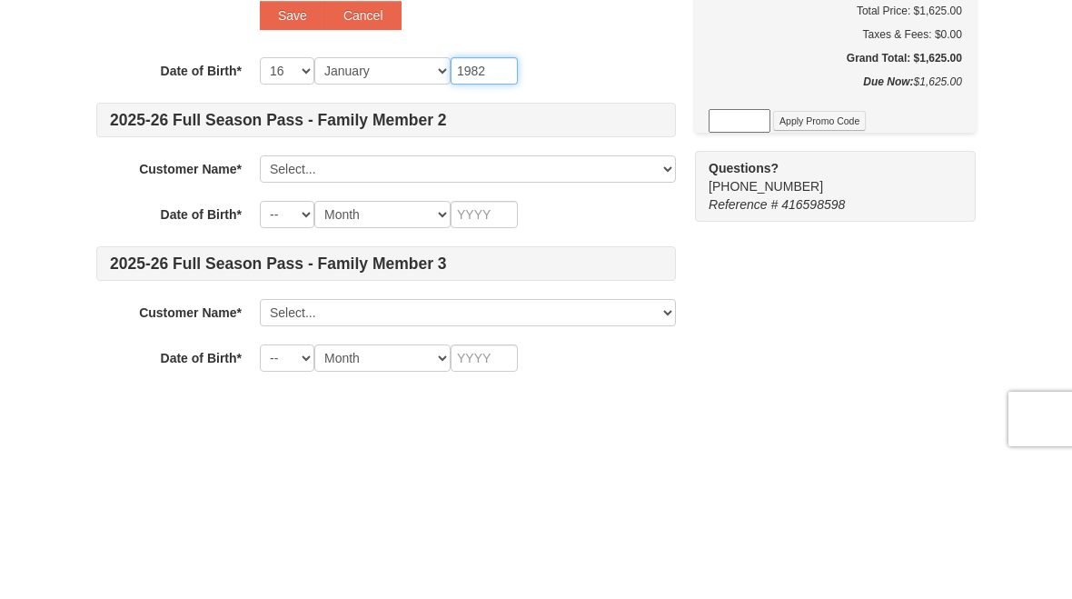
type input "1982"
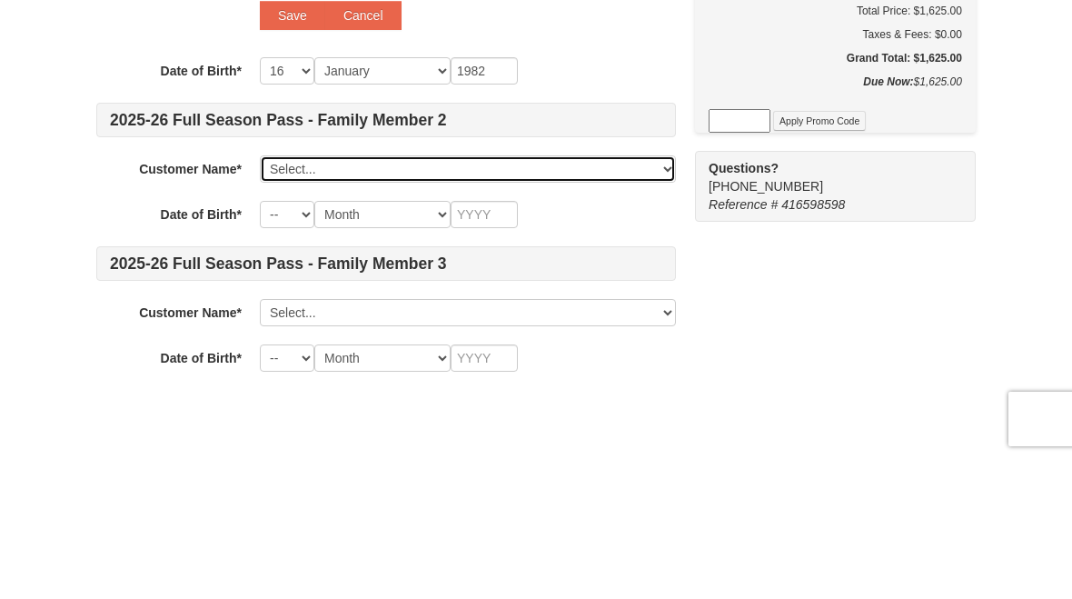
click at [651, 295] on select "Select... Nadine Smith Add New..." at bounding box center [468, 308] width 416 height 27
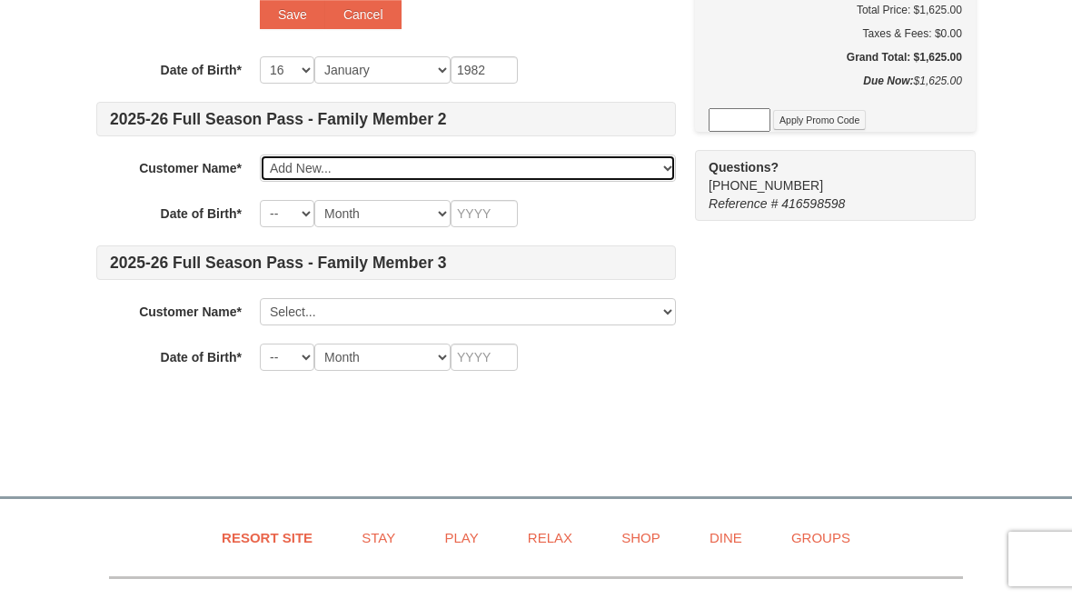
select select
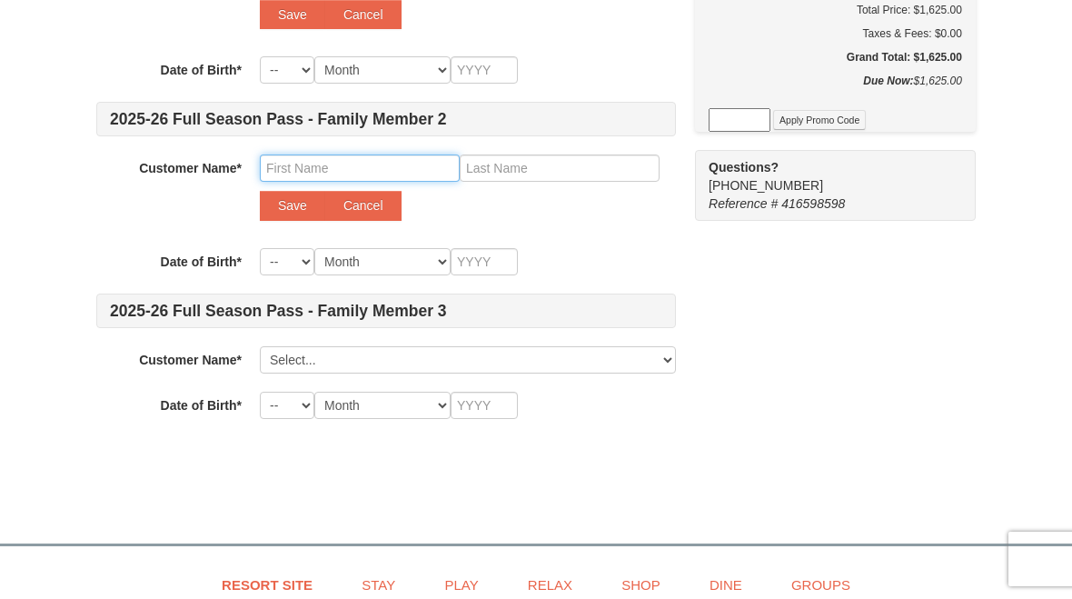
click at [324, 165] on input "text" at bounding box center [360, 167] width 200 height 27
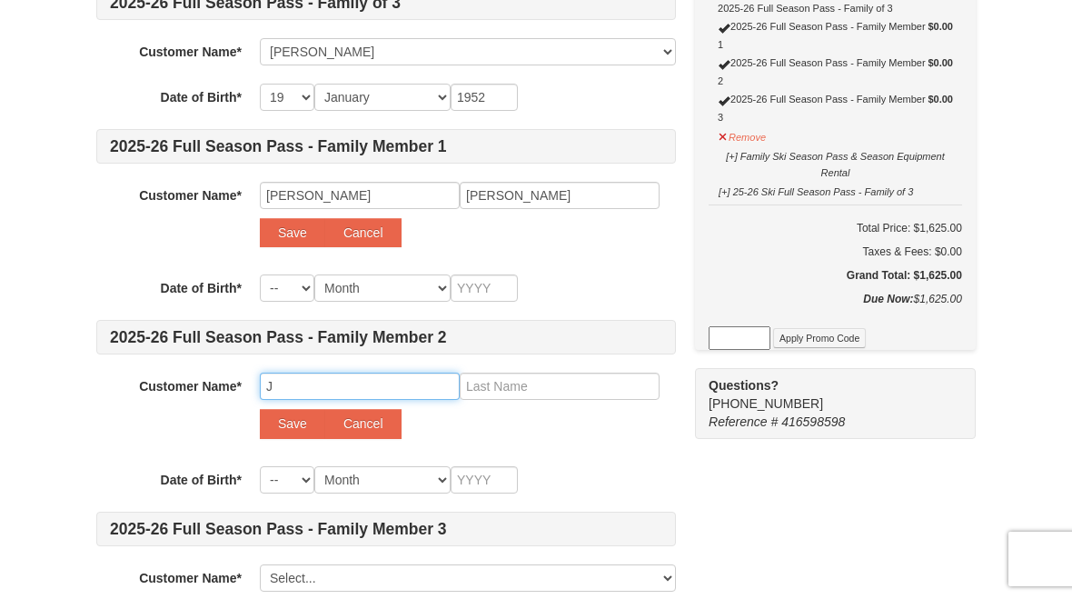
scroll to position [237, 0]
type input "J"
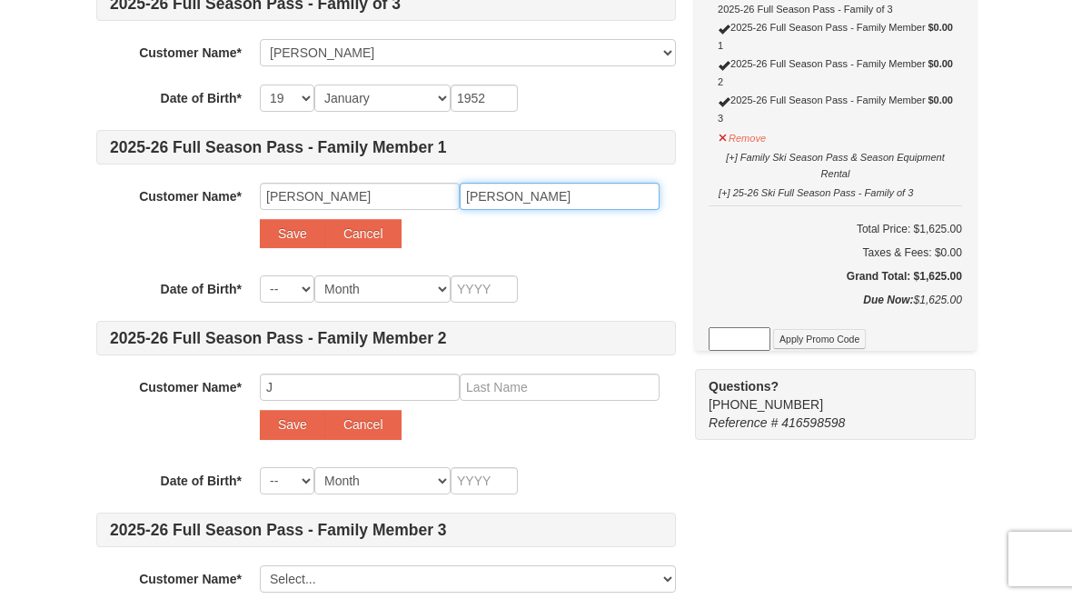
click at [537, 205] on input "Foster" at bounding box center [560, 196] width 200 height 27
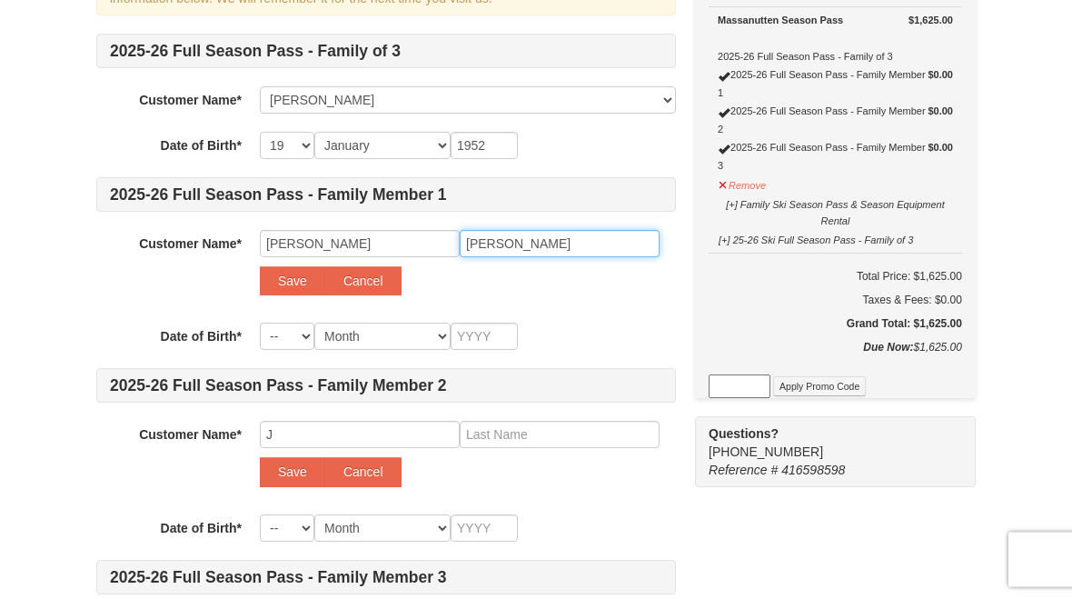
scroll to position [186, 0]
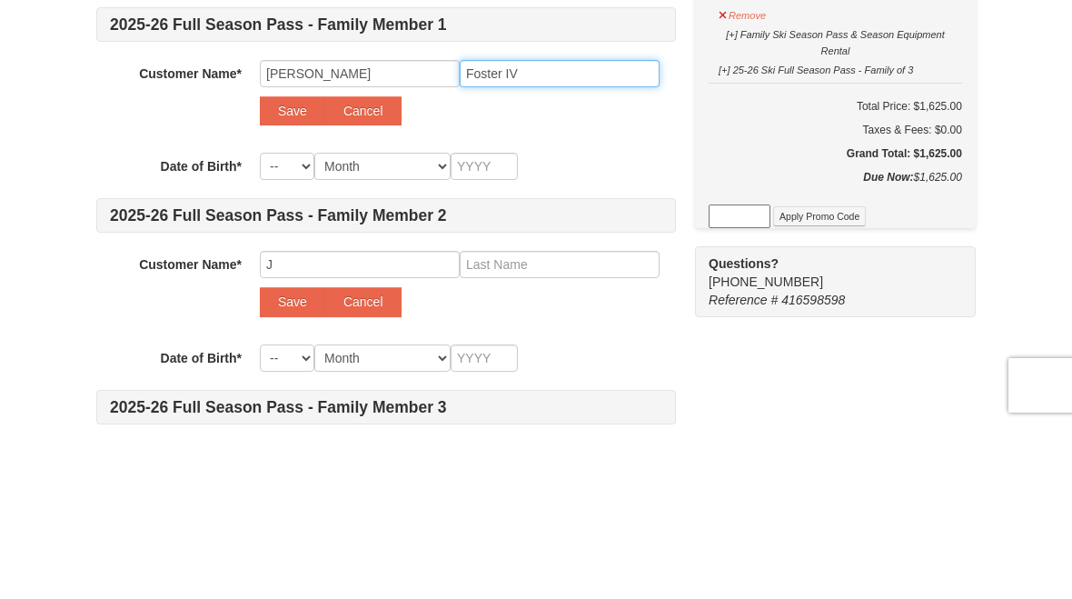
type input "Foster IV"
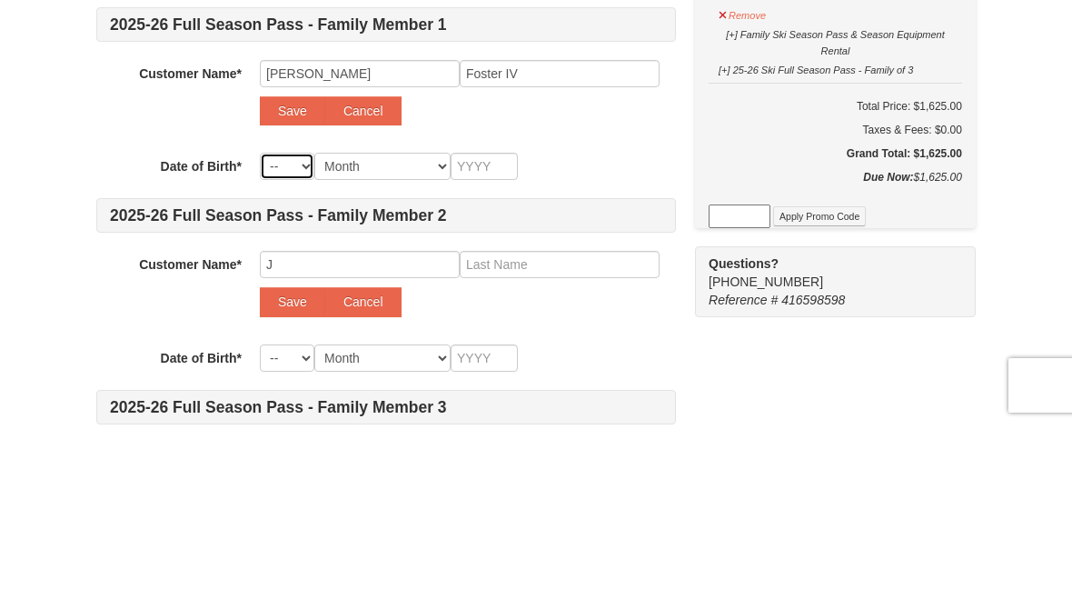
click at [301, 326] on select "-- 01 02 03 04 05 06 07 08 09 10 11 12 13 14 15 16 17 18 19 20 21 22 23 24 25 2…" at bounding box center [287, 339] width 55 height 27
select select "16"
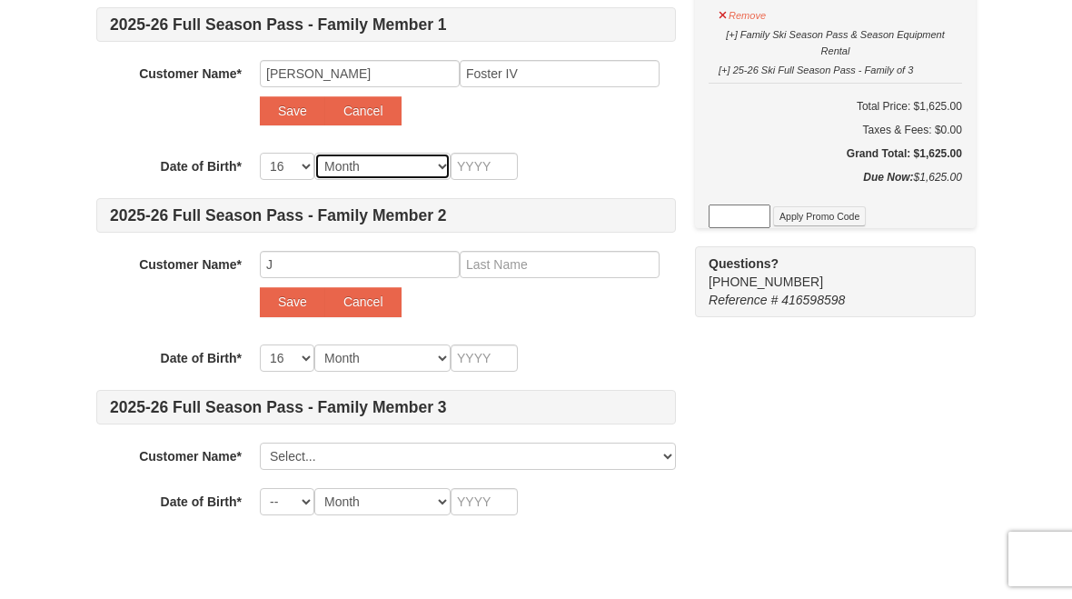
click at [437, 172] on select "Month January February March April May June July August September October Novem…" at bounding box center [382, 166] width 136 height 27
select select "01"
click at [501, 171] on input "text" at bounding box center [484, 166] width 67 height 27
type input "1"
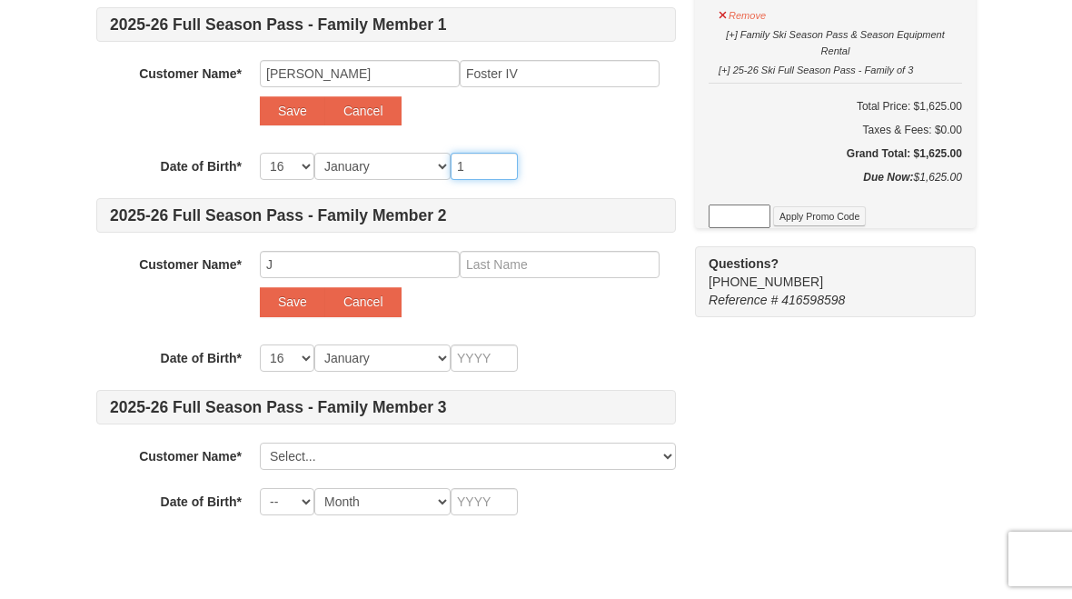
type input "1"
type input "19"
type input "198"
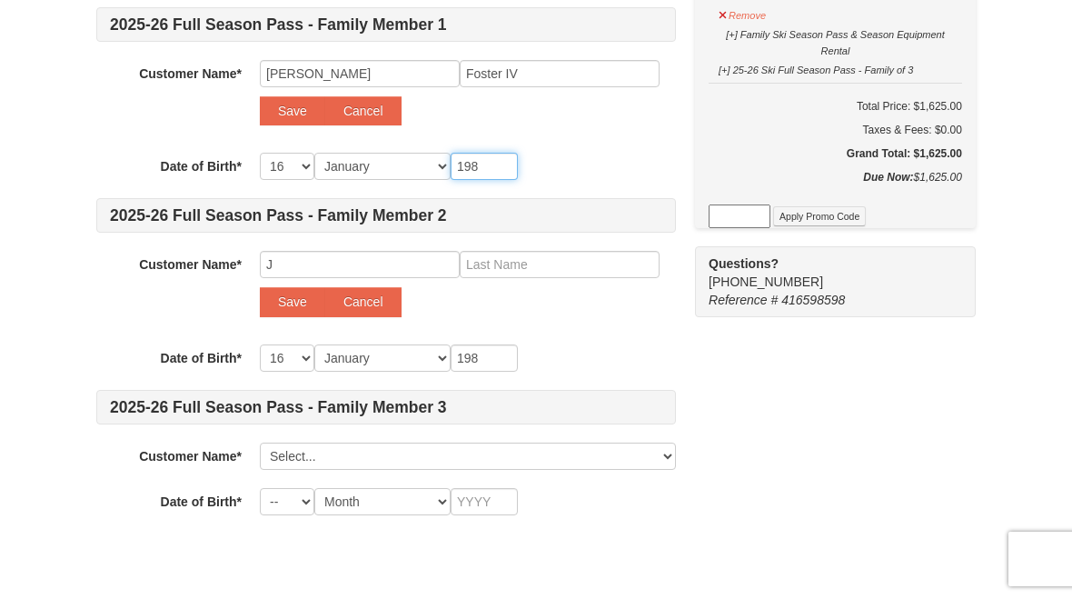
type input "1982"
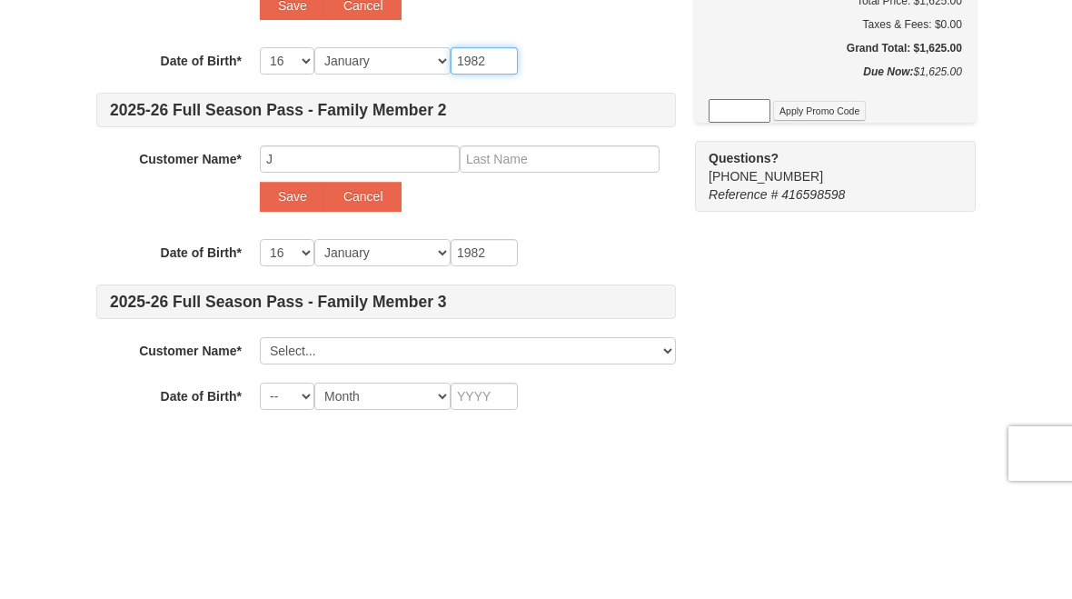
type input "1982"
click at [290, 251] on input "J" at bounding box center [360, 264] width 200 height 27
type input "JT"
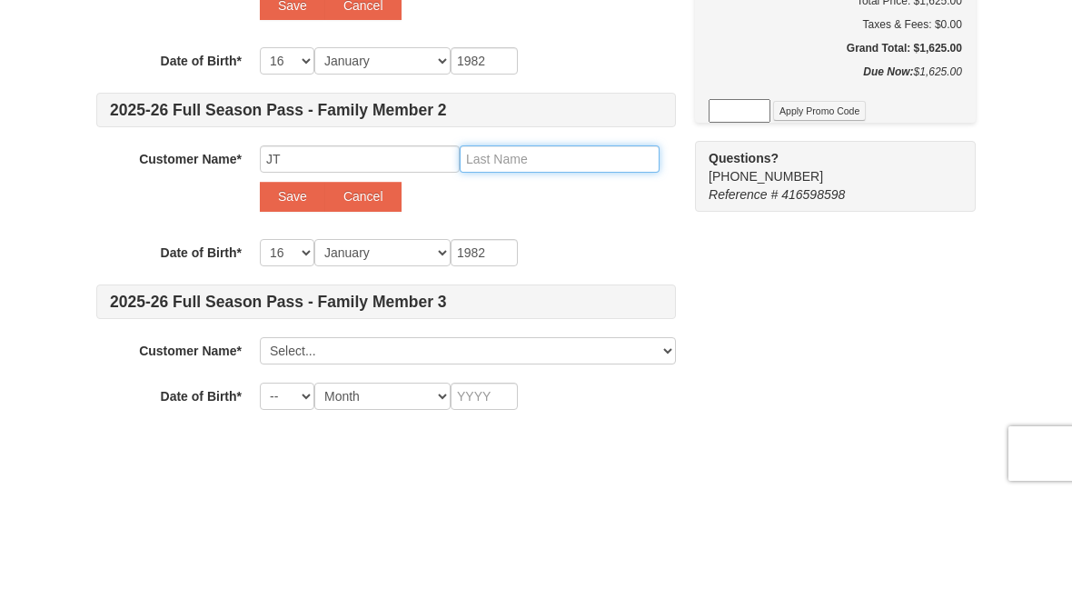
click at [500, 251] on input "text" at bounding box center [560, 264] width 200 height 27
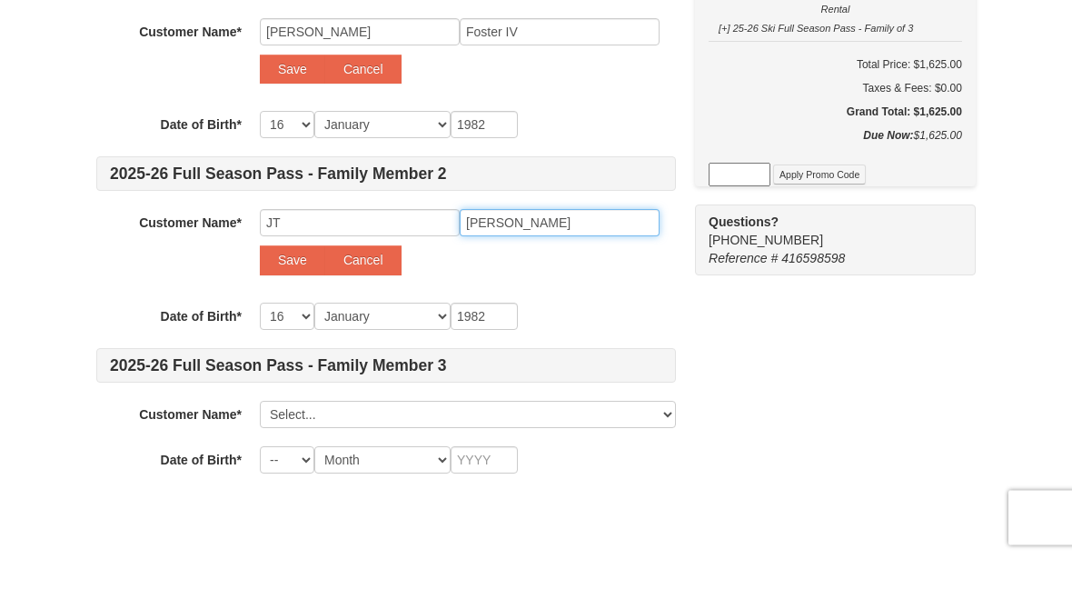
type input "Foster"
click at [290, 96] on button "Save" at bounding box center [292, 110] width 65 height 29
select select
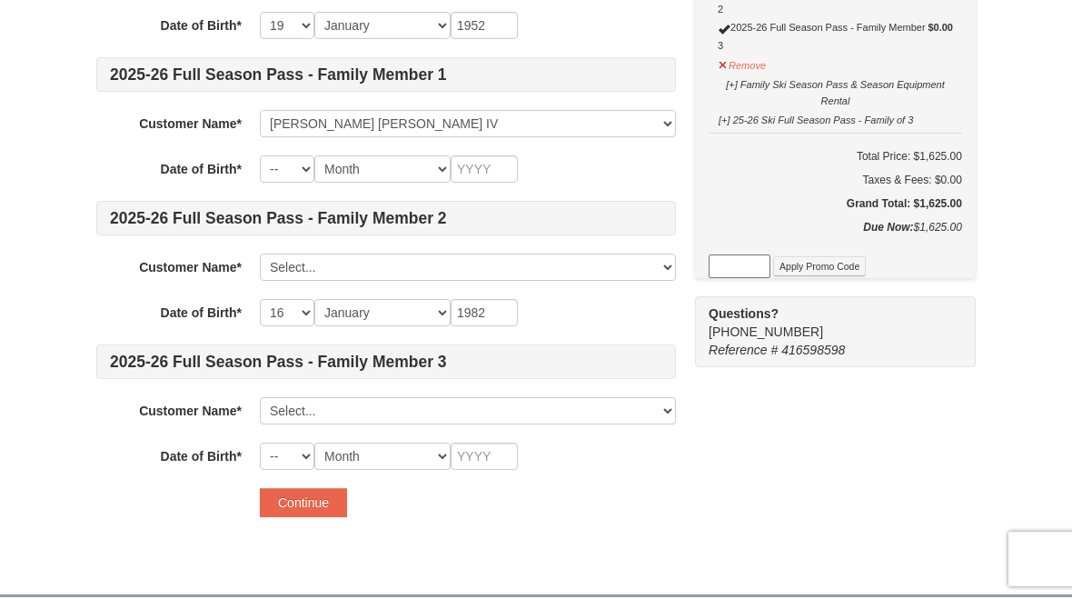
scroll to position [309, 0]
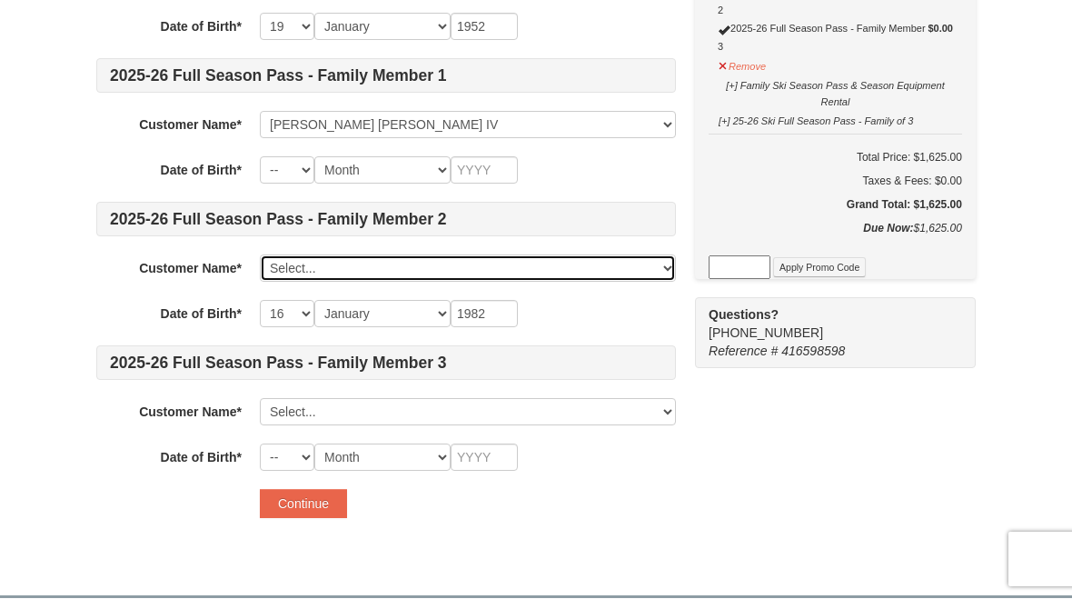
click at [662, 273] on select "Select... Nadine Smith John Thomas Foster IV Add New..." at bounding box center [468, 267] width 416 height 27
select select
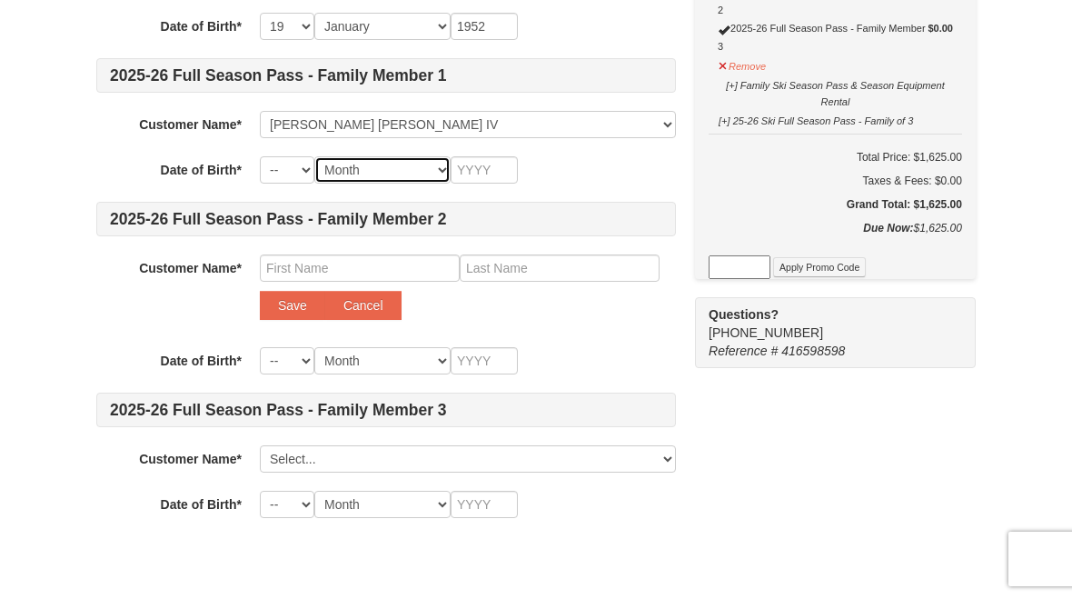
click at [324, 177] on select "Month January February March April May June July August September October Novem…" at bounding box center [382, 169] width 136 height 27
click at [285, 164] on select "-- 01 02 03 04 05 06 07 08 09 10 11 12 13 14 15 16 17 18 19 20 21 22 23 24 25 2…" at bounding box center [287, 169] width 55 height 27
click at [290, 173] on select "-- 01 02 03 04 05 06 07 08 09 10 11 12 13 14 15 16 17 18 19 20 21 22 23 24 25 2…" at bounding box center [287, 169] width 55 height 27
select select "16"
click at [433, 171] on select "Month January February March April May June July August September October Novem…" at bounding box center [382, 169] width 136 height 27
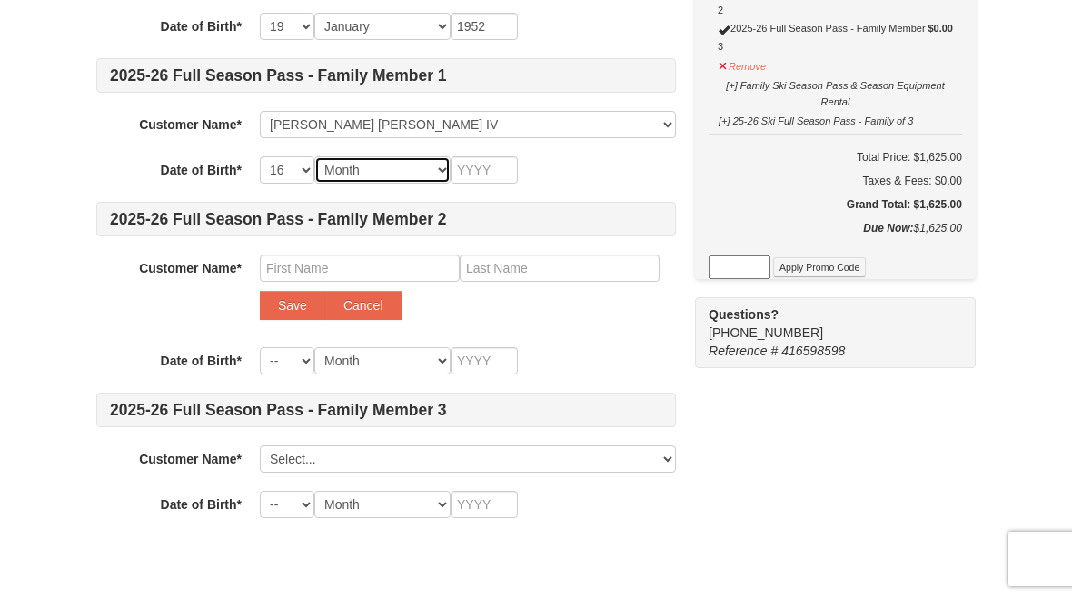
select select "01"
click at [509, 180] on input "text" at bounding box center [484, 169] width 67 height 27
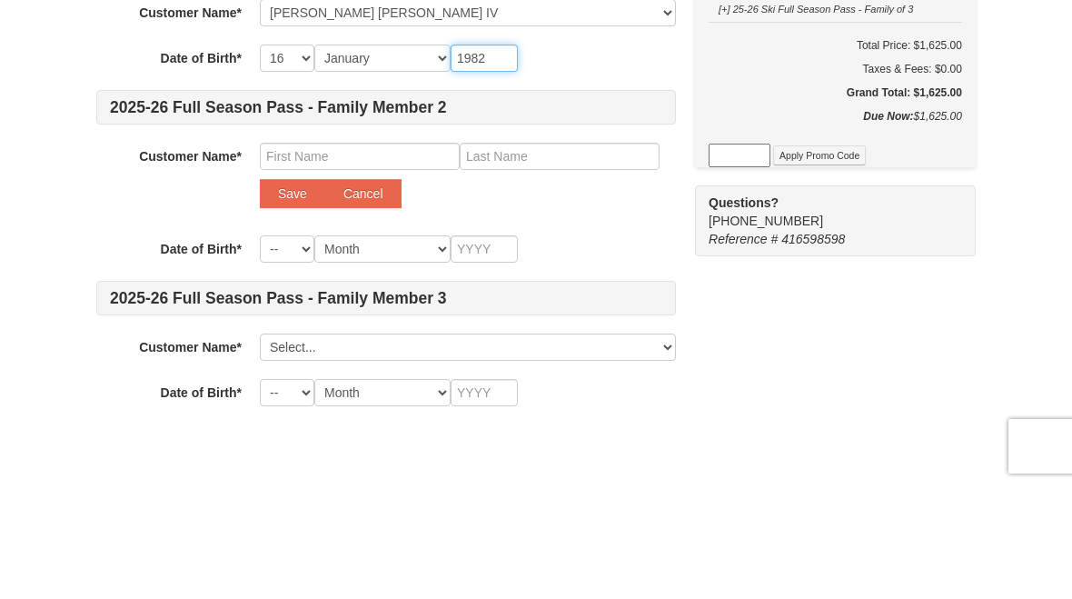
type input "1982"
click at [314, 255] on input "text" at bounding box center [360, 268] width 200 height 27
type input "JT"
click at [510, 255] on input "text" at bounding box center [560, 268] width 200 height 27
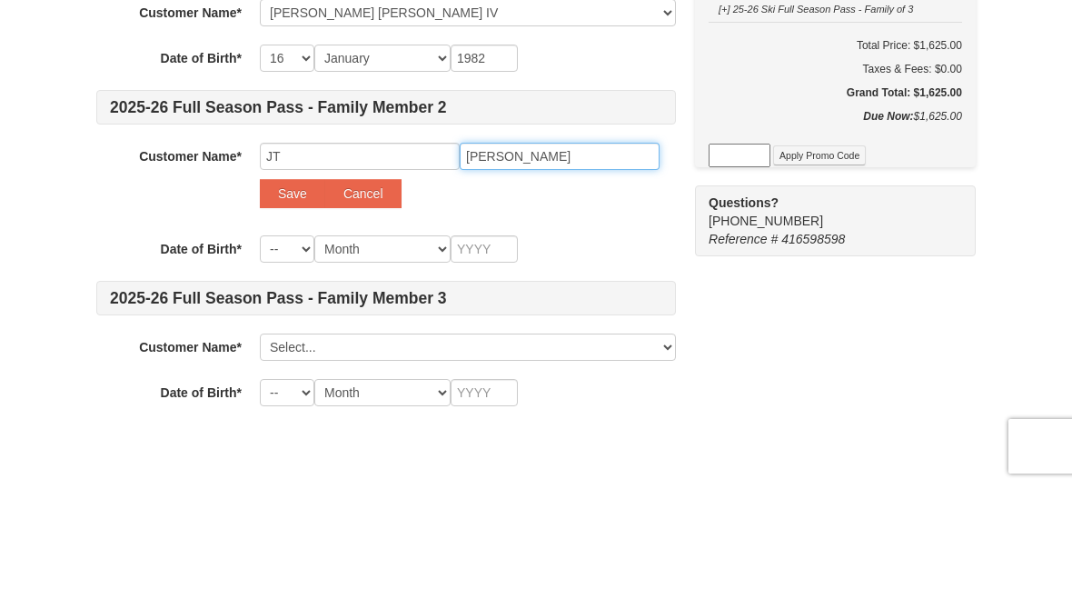
type input "Foster"
click at [307, 348] on select "-- 01 02 03 04 05 06 07 08 09 10 11 12 13 14 15 16 17 18 19 20 21 22 23 24 25 2…" at bounding box center [287, 361] width 55 height 27
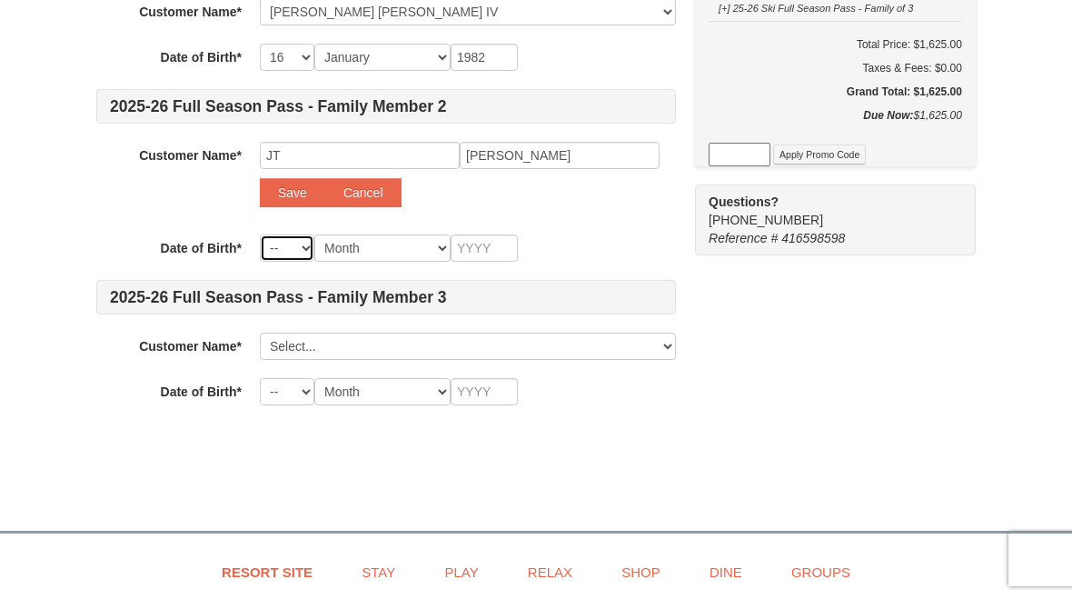
select select "18"
click at [433, 252] on select "Month January February March April May June July August September October Novem…" at bounding box center [382, 247] width 136 height 27
select select "06"
click at [487, 249] on input "text" at bounding box center [484, 247] width 67 height 27
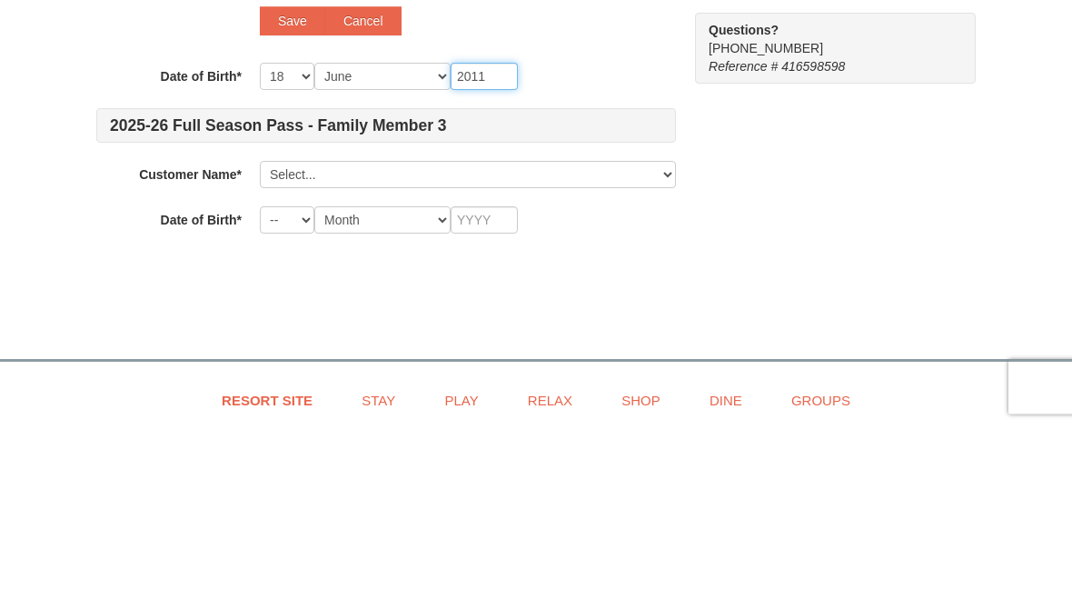
type input "2011"
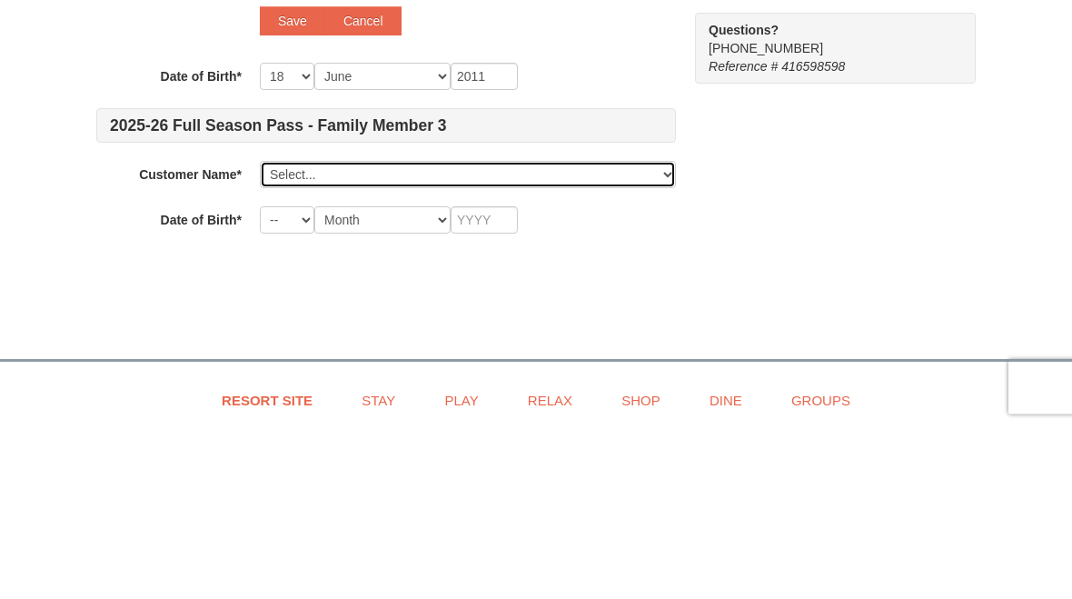
click at [661, 334] on select "Select... Nadine Smith John Thomas Foster IV Add New..." at bounding box center [468, 347] width 416 height 27
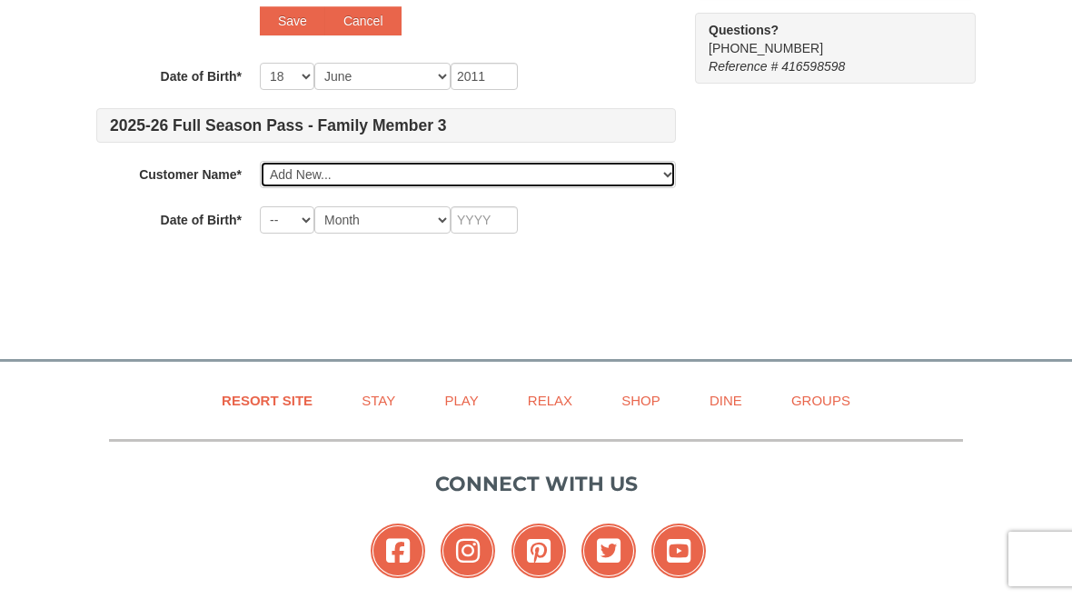
select select
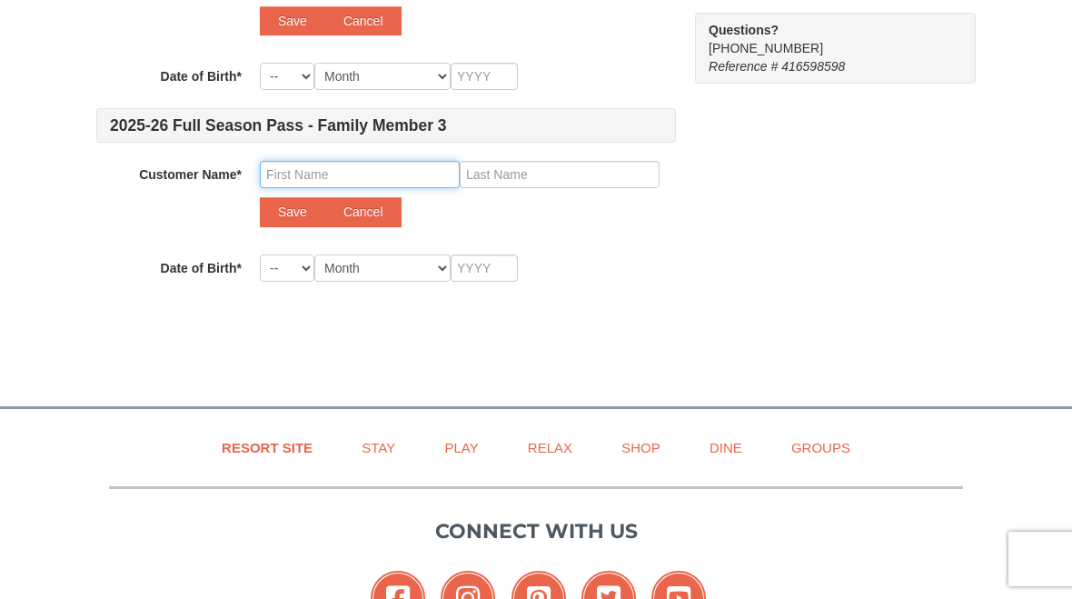
click at [305, 163] on input "text" at bounding box center [360, 174] width 200 height 27
type input "Gabby"
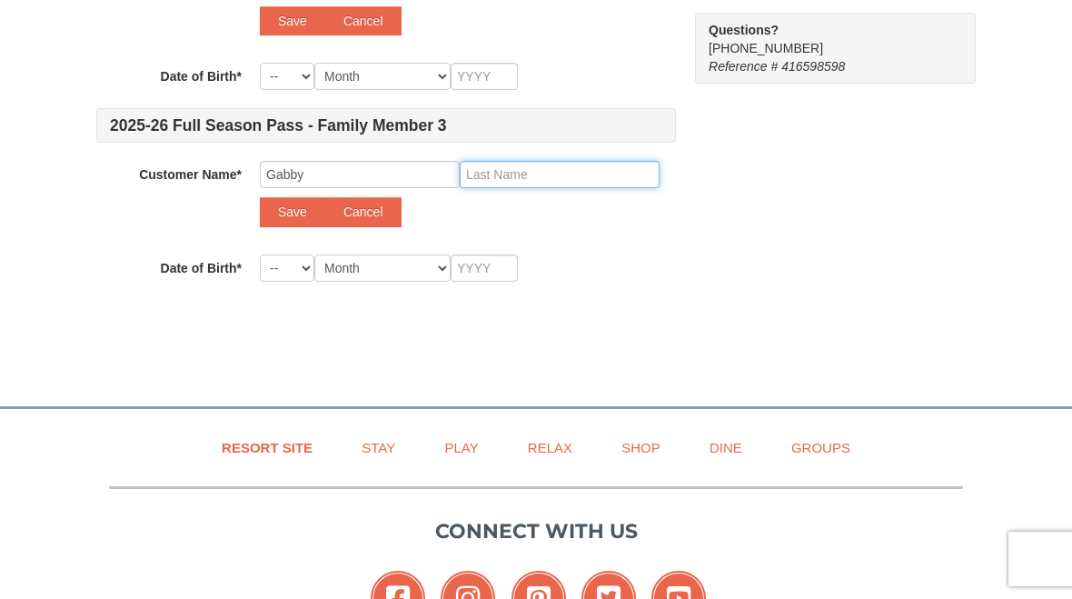
click at [493, 182] on input "text" at bounding box center [560, 174] width 200 height 27
type input "Foster"
click at [299, 269] on select "-- 01 02 03 04 05 06 07 08 09 10 11 12 13 14 15 16 17 18 19 20 21 22 23 24 25 2…" at bounding box center [287, 267] width 55 height 27
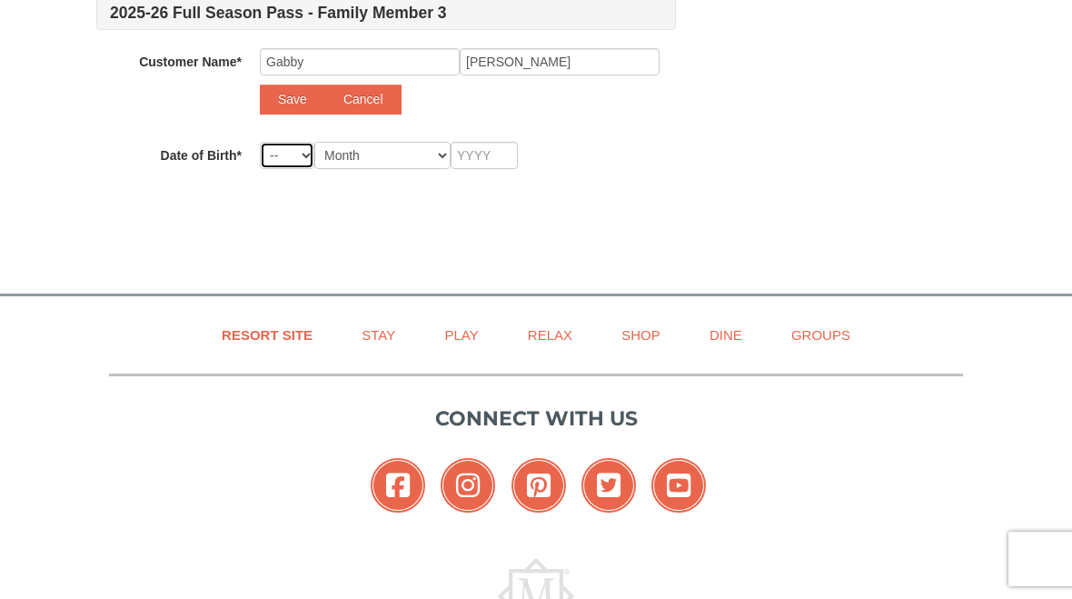
select select "13"
click at [434, 155] on select "Month January February March April May June July August September October Novem…" at bounding box center [382, 155] width 136 height 27
select select "11"
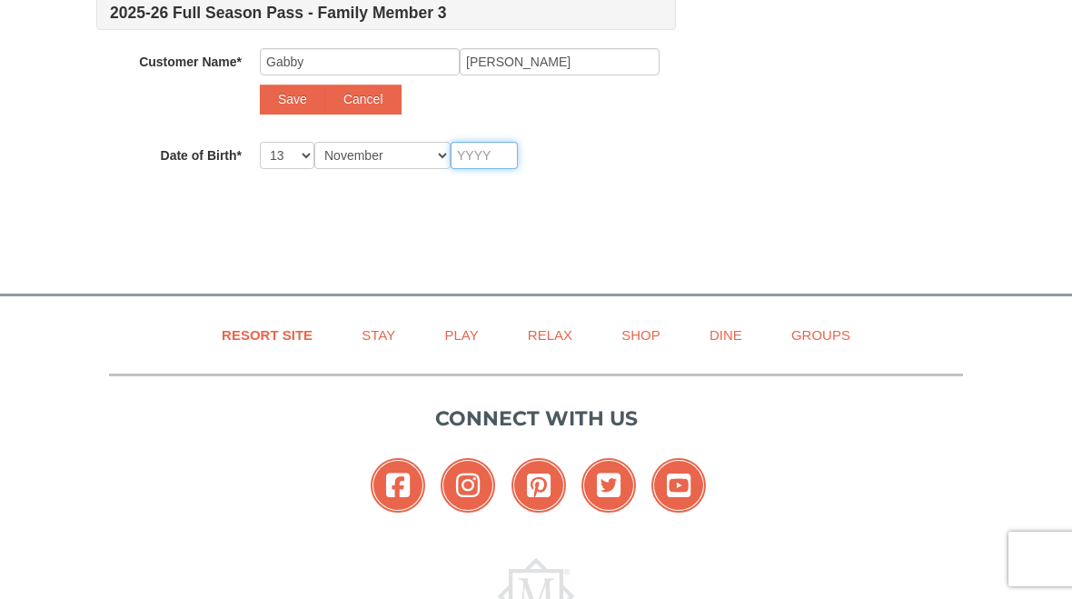
click at [490, 157] on input "text" at bounding box center [484, 155] width 67 height 27
type input "2"
type input "20"
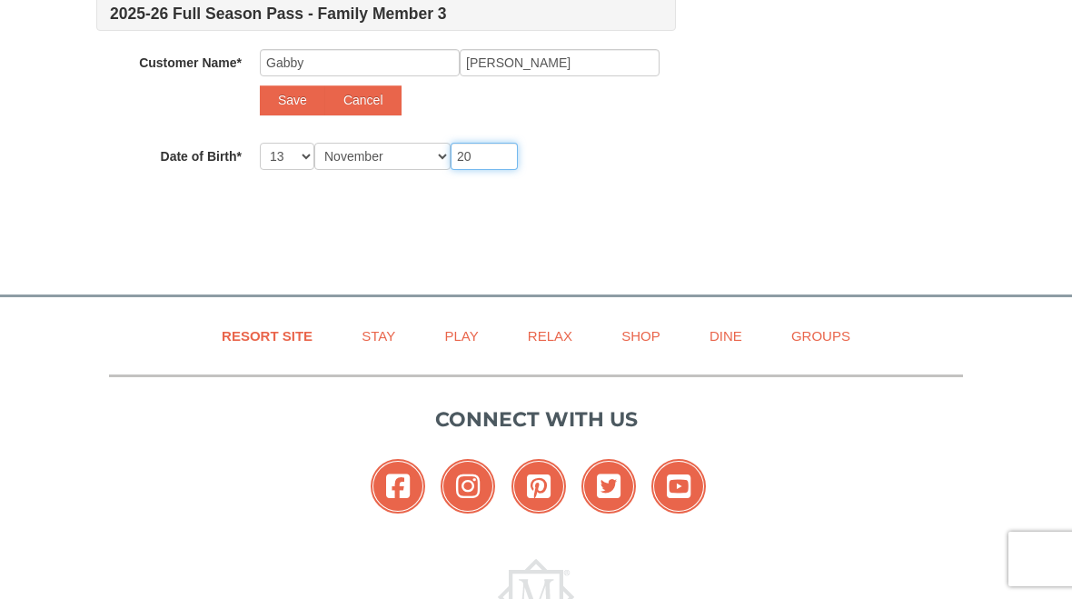
type input "20"
type input "201"
type input "2012"
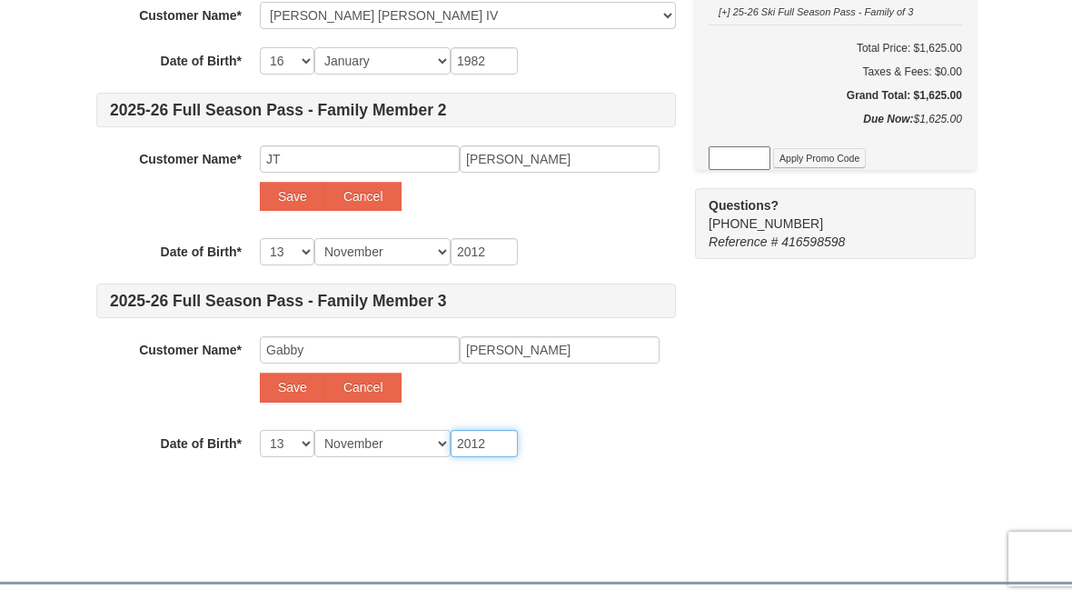
scroll to position [415, 0]
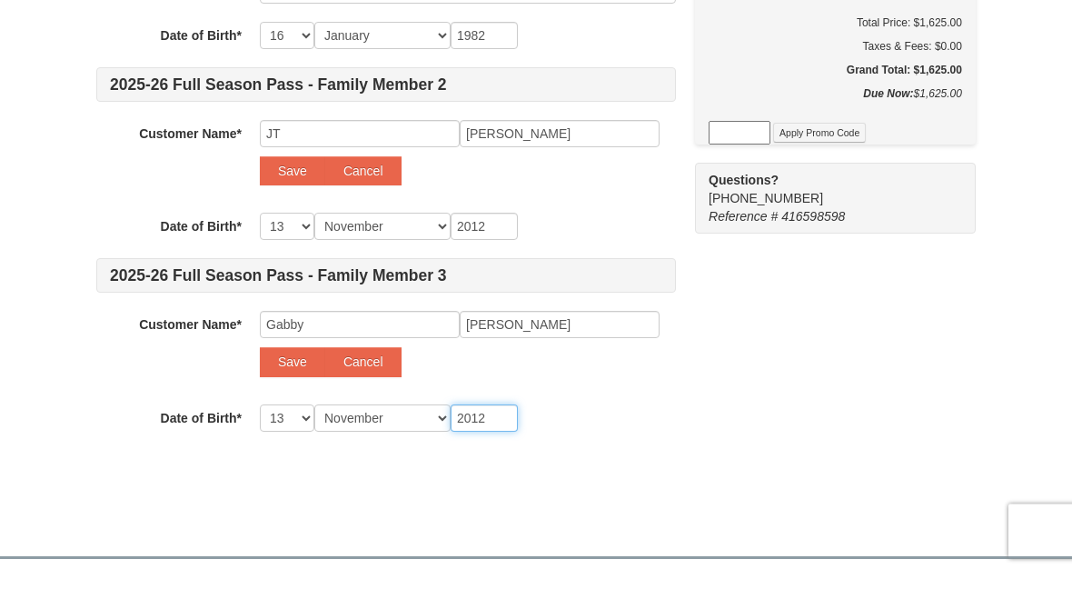
type input "2012"
click at [289, 241] on select "-- 01 02 03 04 05 06 07 08 09 10 11 12 13 14 15 16 17 18 19 20 21 22 23 24 25 2…" at bounding box center [287, 254] width 55 height 27
select select "18"
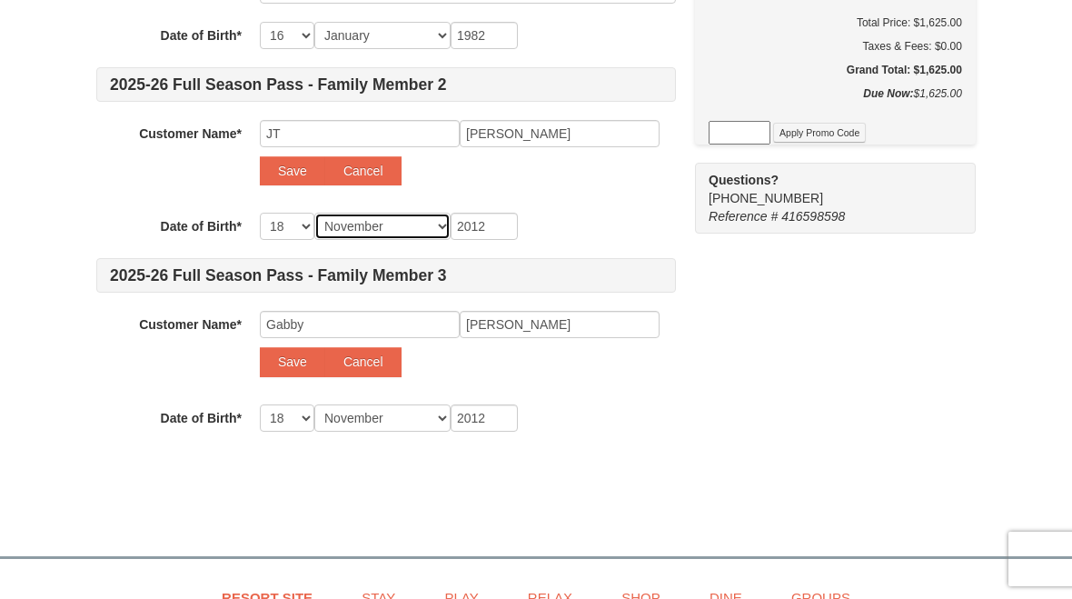
click at [436, 232] on select "Month January February March April May June July August September October Novem…" at bounding box center [382, 226] width 136 height 27
select select "06"
click at [505, 230] on input "2012" at bounding box center [484, 226] width 67 height 27
type input "201"
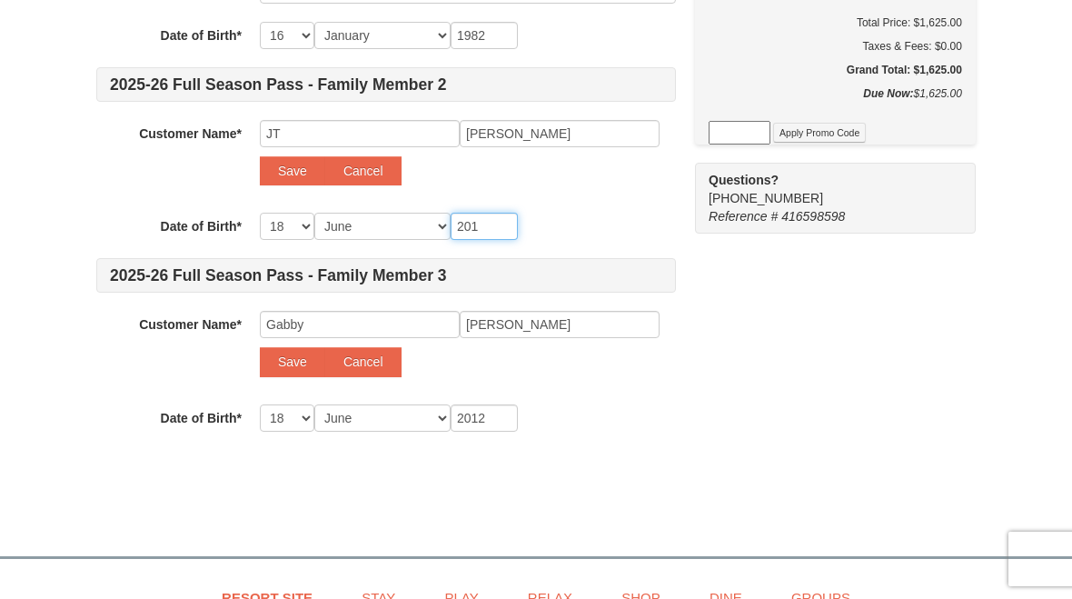
type input "201"
type input "2011"
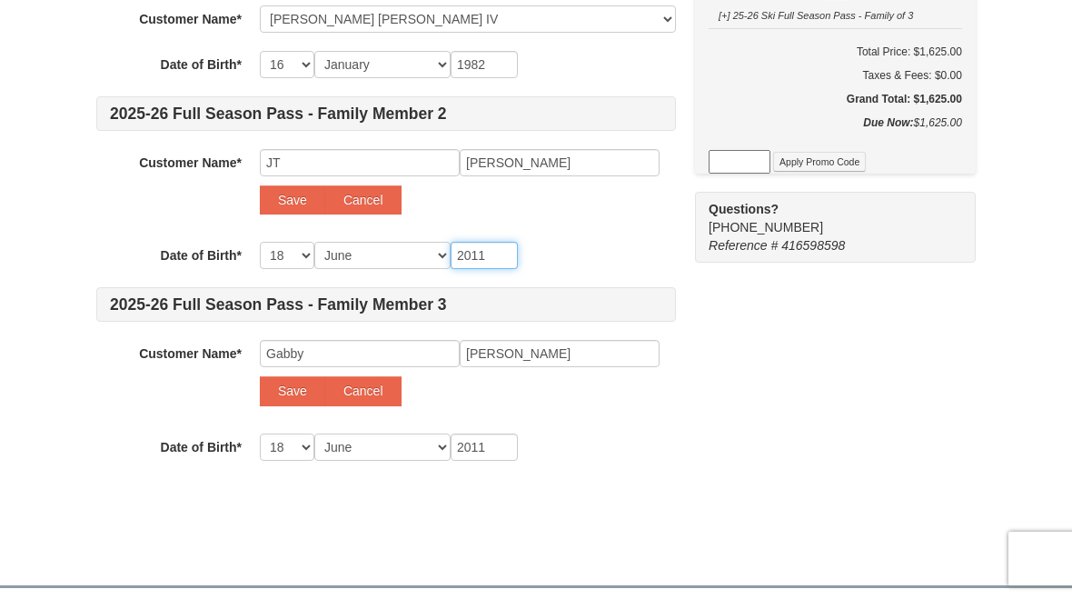
scroll to position [414, 0]
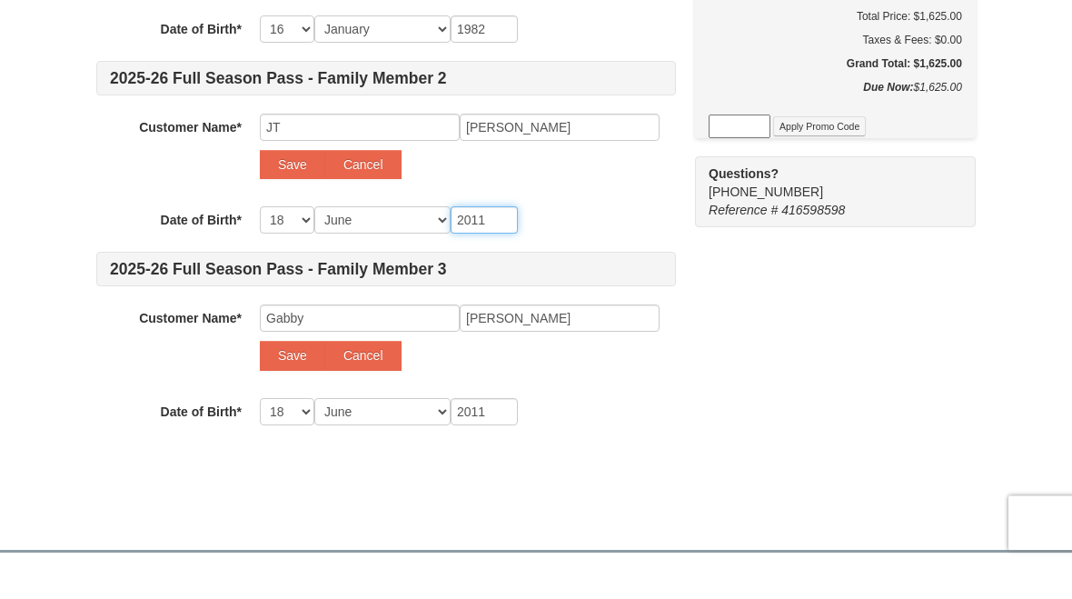
type input "2011"
click at [334, 186] on button "Cancel" at bounding box center [363, 200] width 76 height 29
select select
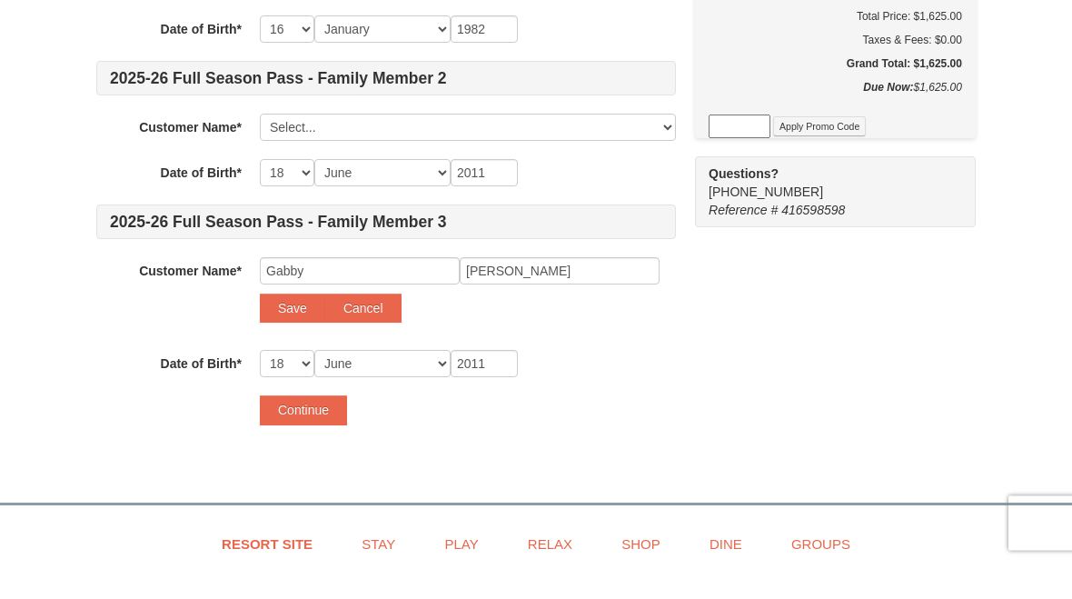
scroll to position [450, 0]
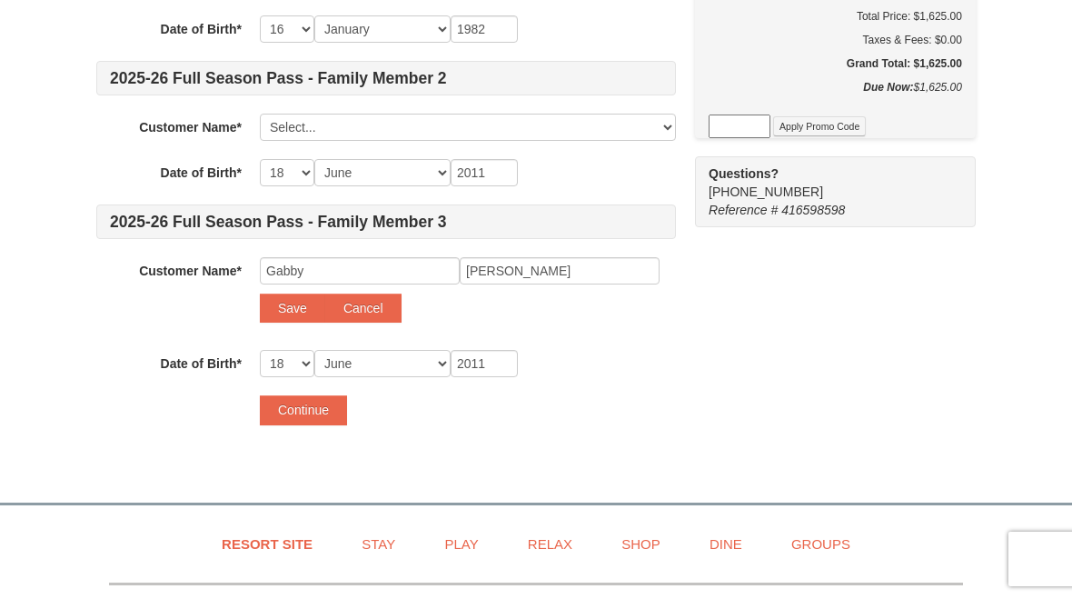
click at [274, 314] on button "Save" at bounding box center [292, 308] width 65 height 29
select select
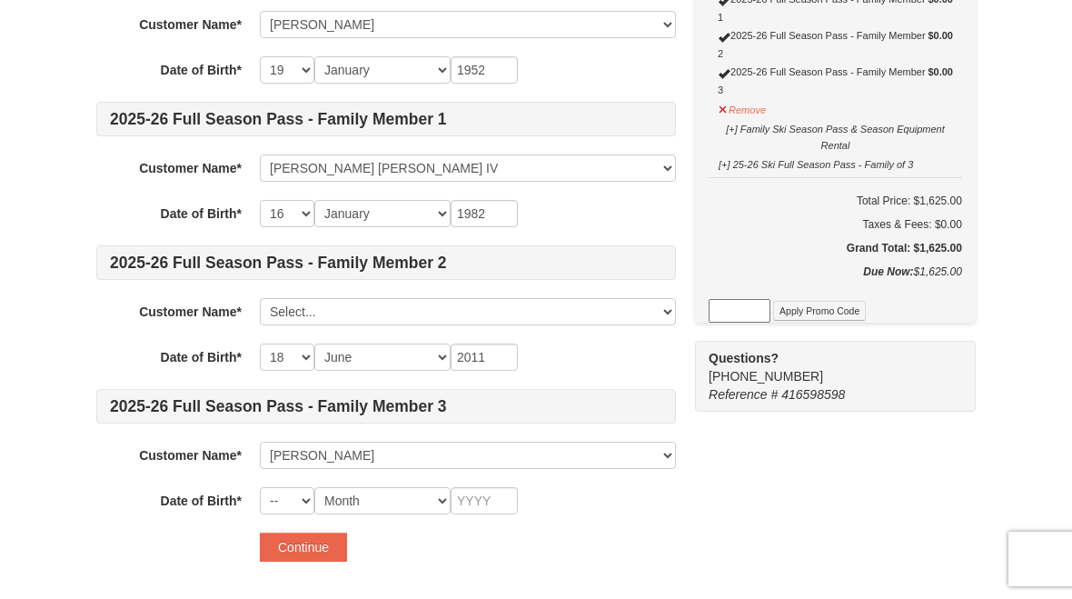
scroll to position [321, 0]
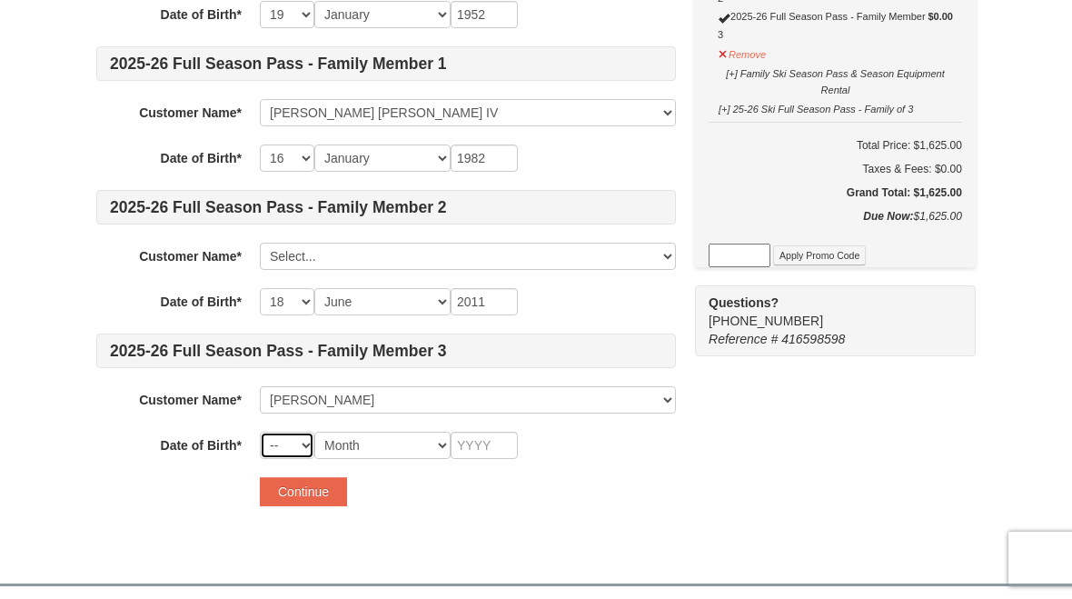
click at [299, 447] on select "-- 01 02 03 04 05 06 07 08 09 10 11 12 13 14 15 16 17 18 19 20 21 22 23 24 25 2…" at bounding box center [287, 445] width 55 height 27
select select "13"
click at [431, 449] on select "Month January February March April May June July August September October Novem…" at bounding box center [382, 445] width 136 height 27
select select "11"
click at [503, 446] on input "text" at bounding box center [484, 445] width 67 height 27
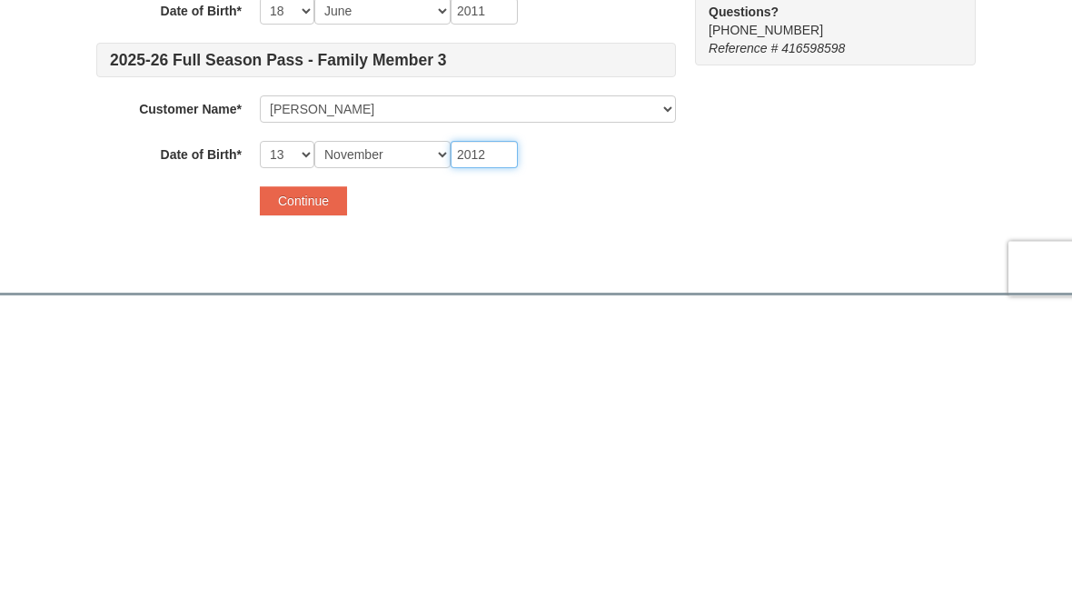
type input "2012"
click at [311, 477] on button "Continue" at bounding box center [303, 491] width 87 height 29
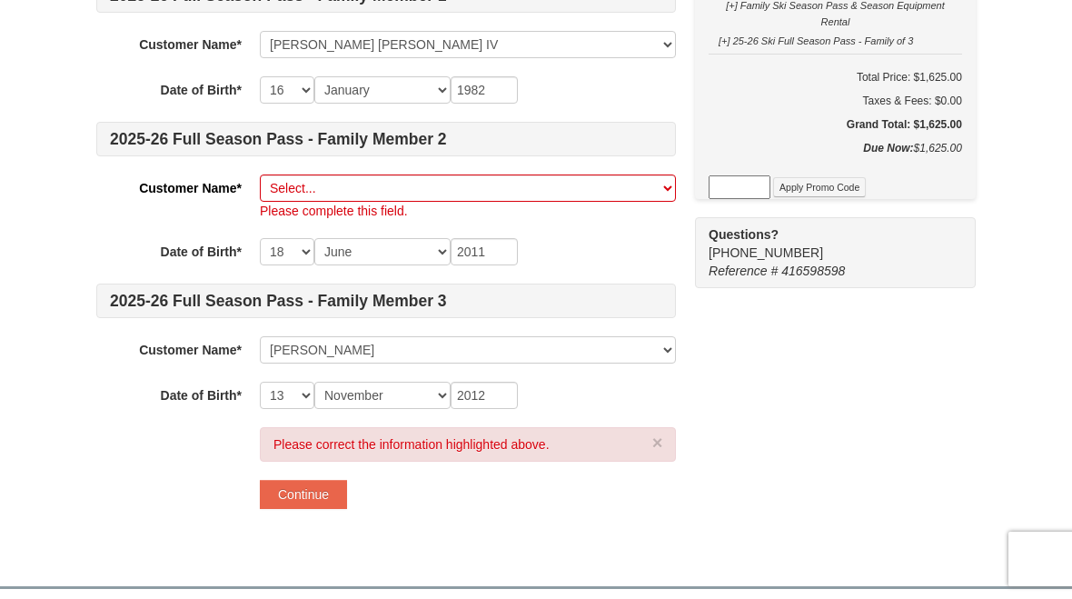
scroll to position [382, 0]
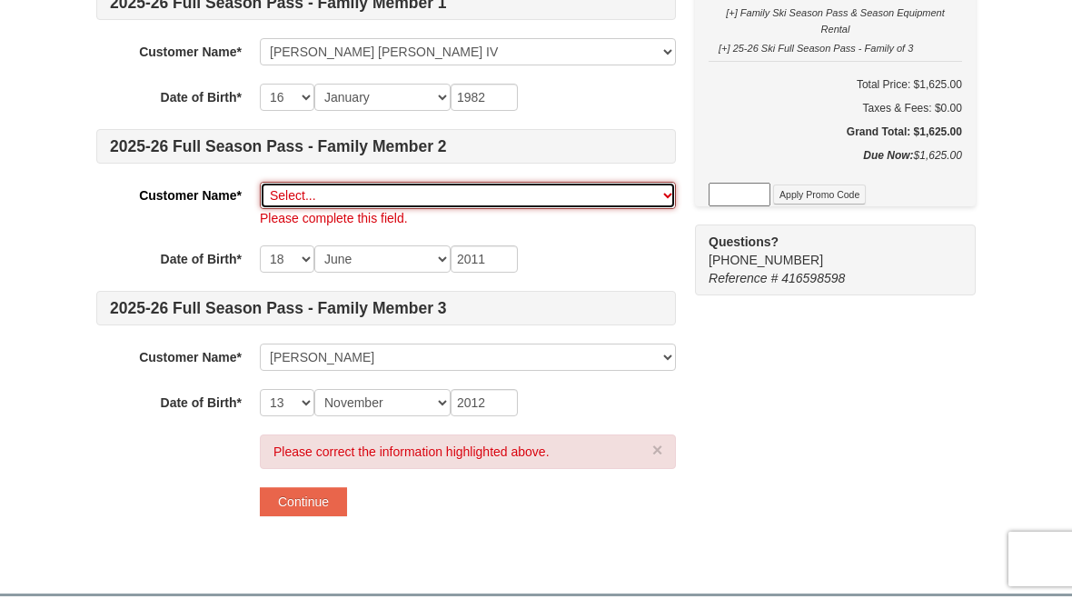
click at [314, 194] on select "Select... Nadine Smith John Thomas Foster IV Gabby Foster Add New..." at bounding box center [468, 195] width 416 height 27
click at [293, 184] on select "Select... Nadine Smith John Thomas Foster IV Gabby Foster Add New..." at bounding box center [468, 195] width 416 height 27
click at [659, 206] on select "Select... Nadine Smith John Thomas Foster IV Gabby Foster Add New..." at bounding box center [468, 195] width 416 height 27
select select
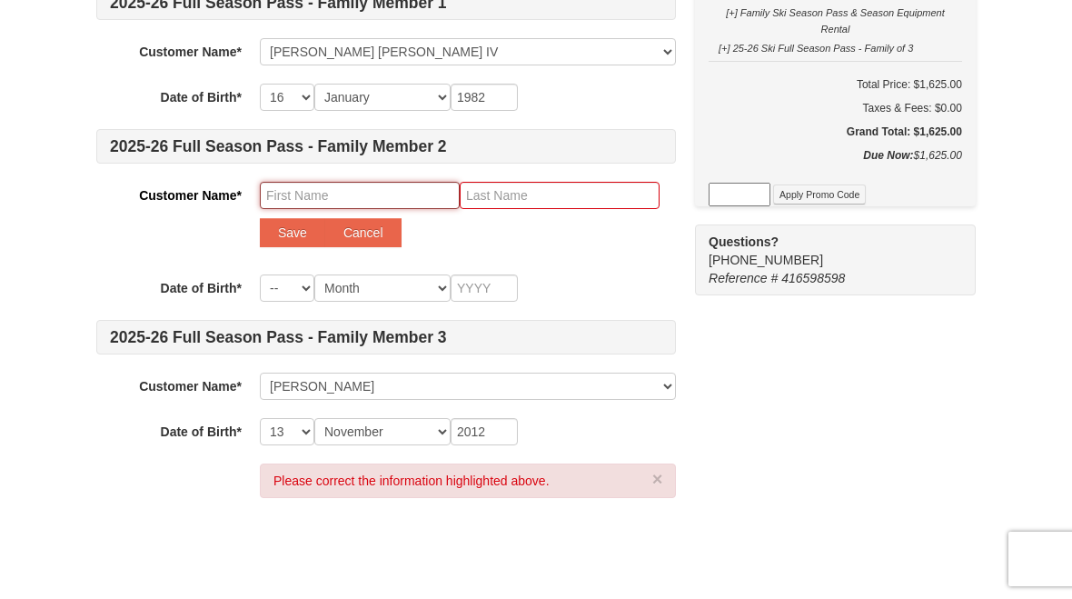
click at [344, 189] on input "text" at bounding box center [360, 195] width 200 height 27
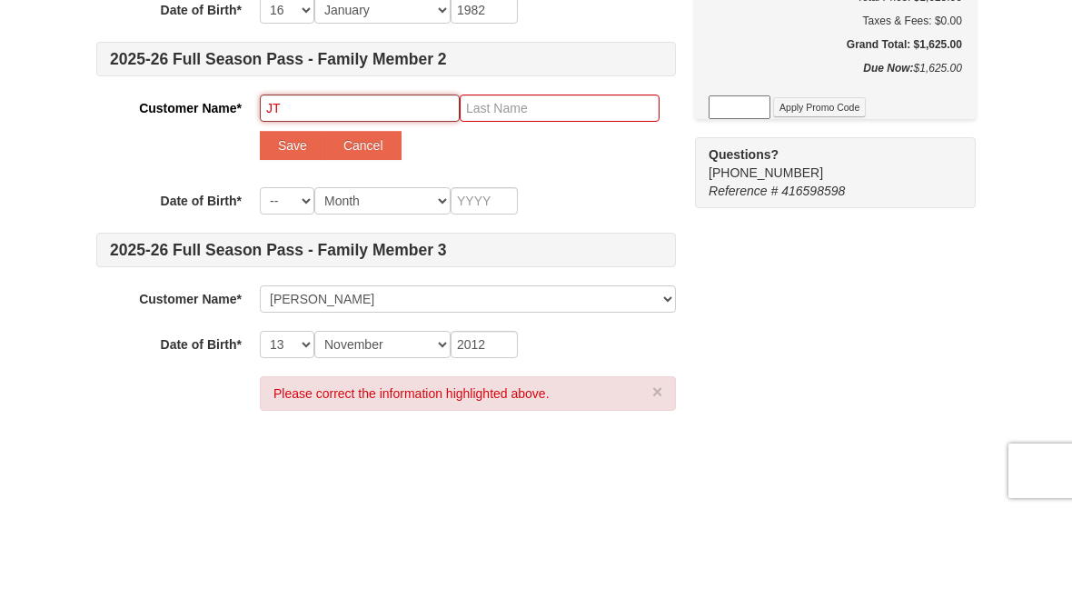
type input "JT"
click at [509, 183] on input "text" at bounding box center [560, 196] width 200 height 27
type input "Foster"
click at [287, 219] on button "Save" at bounding box center [292, 233] width 65 height 29
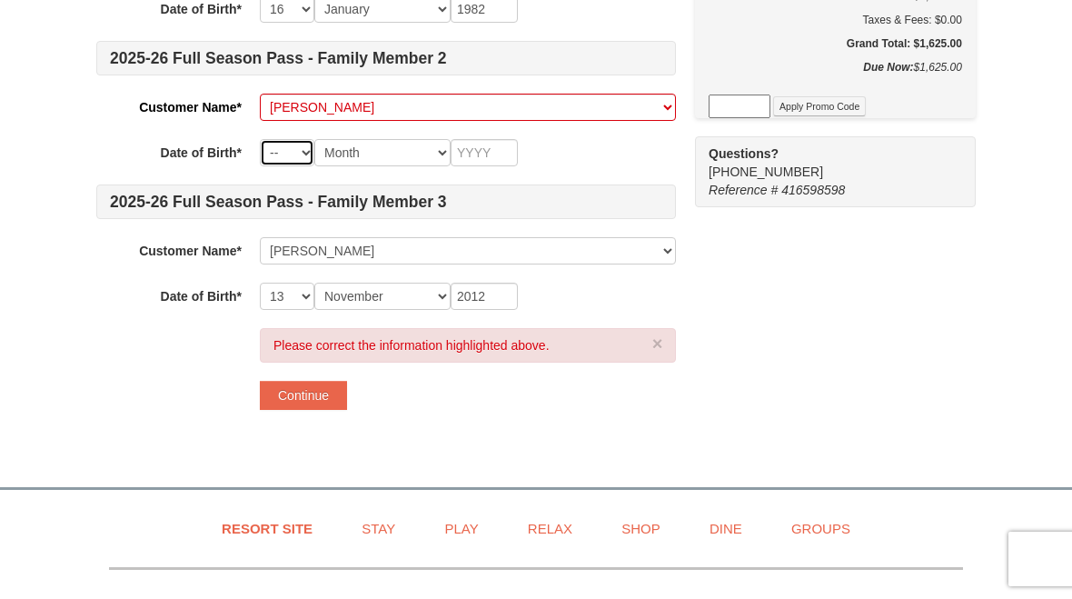
click at [301, 156] on select "-- 01 02 03 04 05 06 07 08 09 10 11 12 13 14 15 16 17 18 19 20 21 22 23 24 25 2…" at bounding box center [287, 152] width 55 height 27
select select "18"
click at [433, 151] on select "Month January February March April May June July August September October Novem…" at bounding box center [382, 152] width 136 height 27
select select "06"
click at [493, 151] on input "text" at bounding box center [484, 152] width 67 height 27
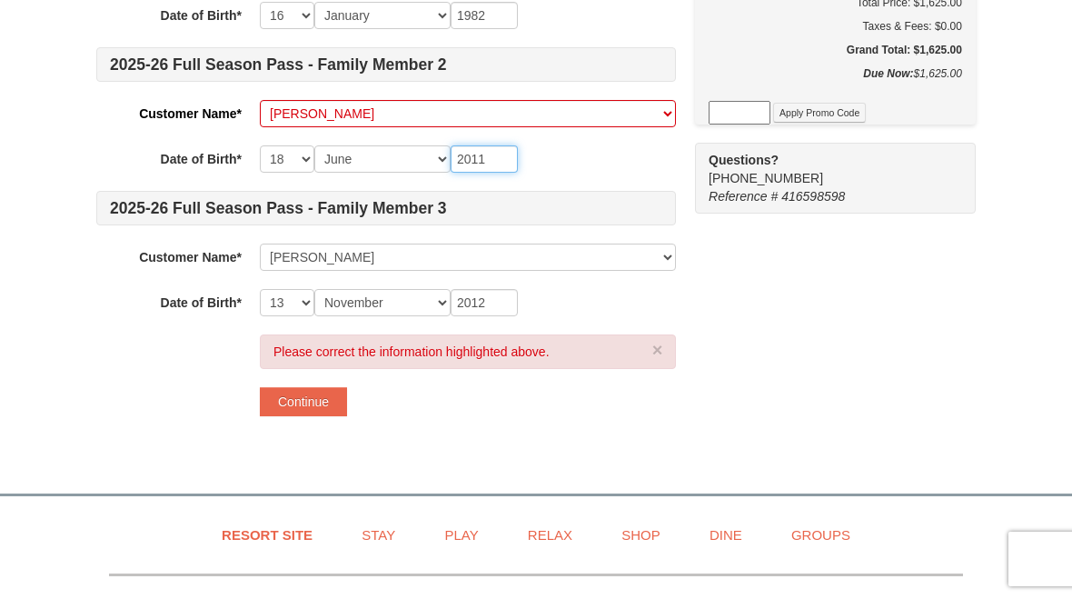
scroll to position [463, 0]
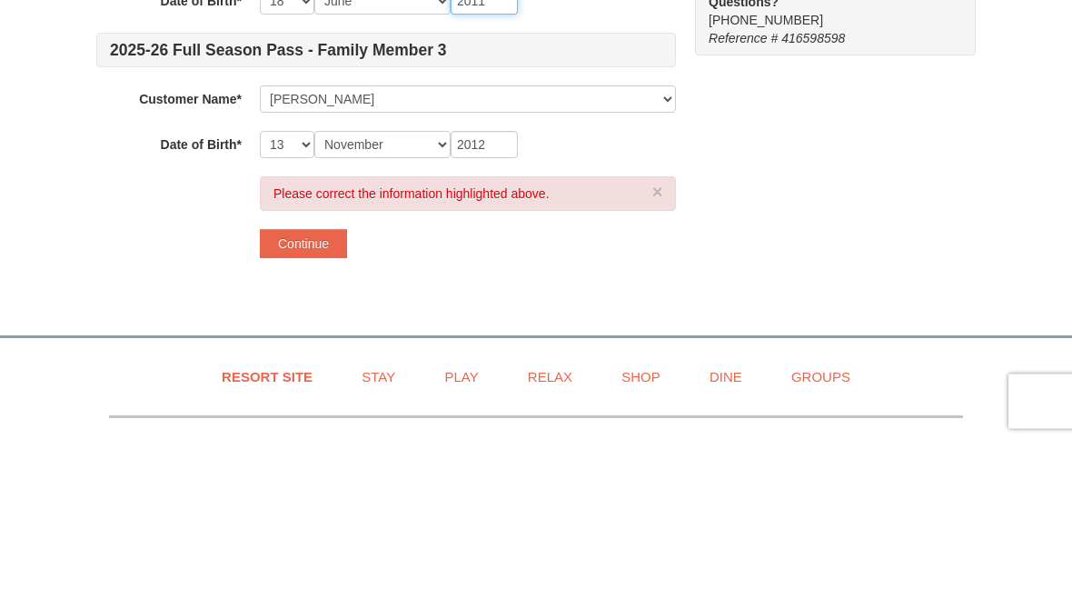
type input "2011"
click at [306, 387] on button "Continue" at bounding box center [303, 401] width 87 height 29
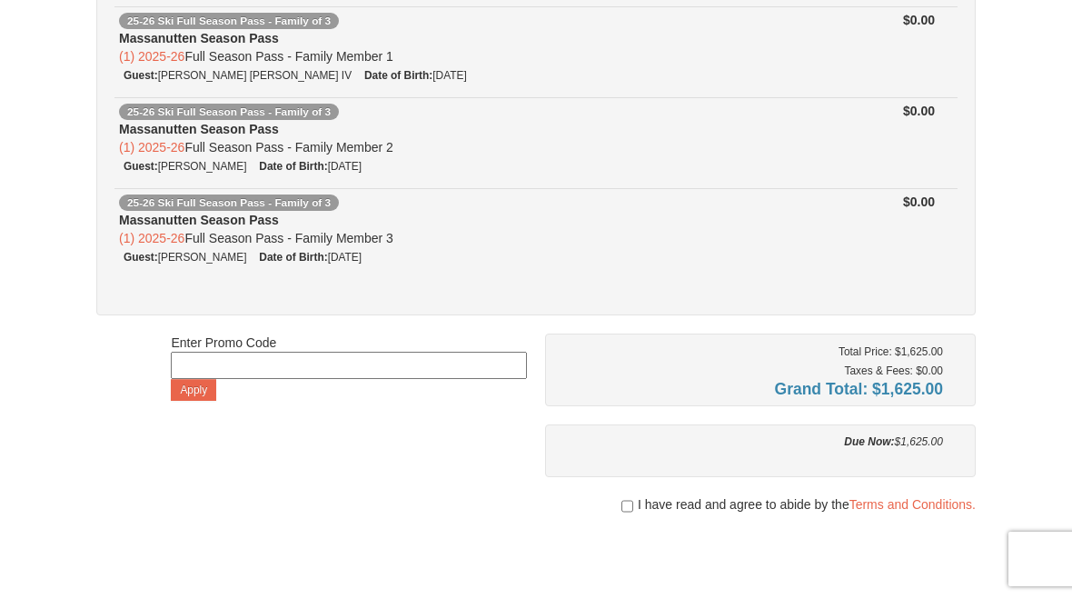
scroll to position [281, 0]
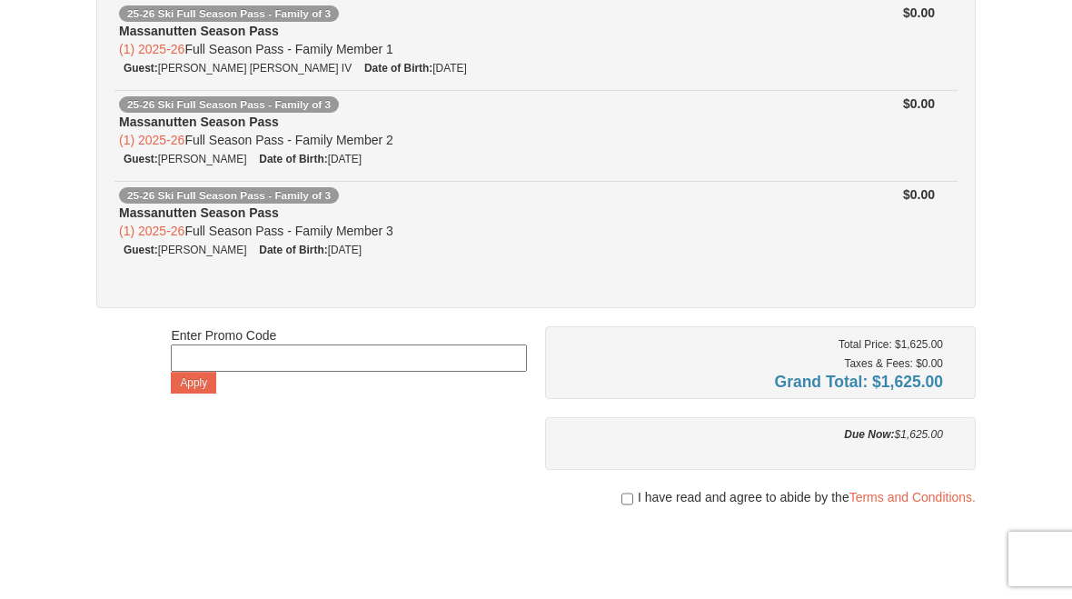
click at [633, 494] on div "I have read and agree to abide by the Terms and Conditions." at bounding box center [760, 497] width 431 height 18
click at [629, 493] on input "checkbox" at bounding box center [628, 499] width 12 height 15
checkbox input "true"
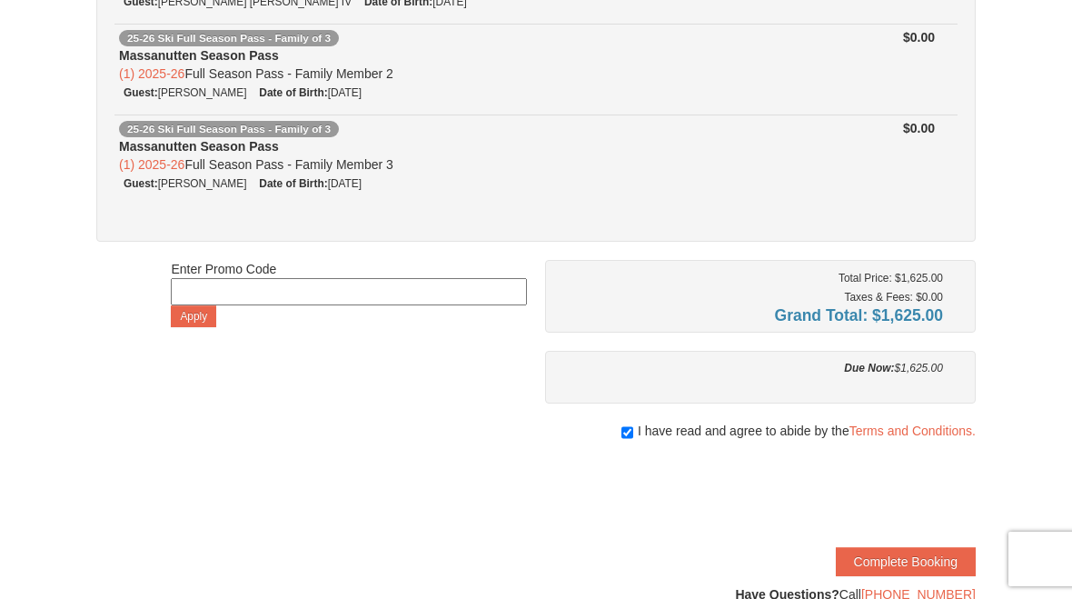
scroll to position [357, 0]
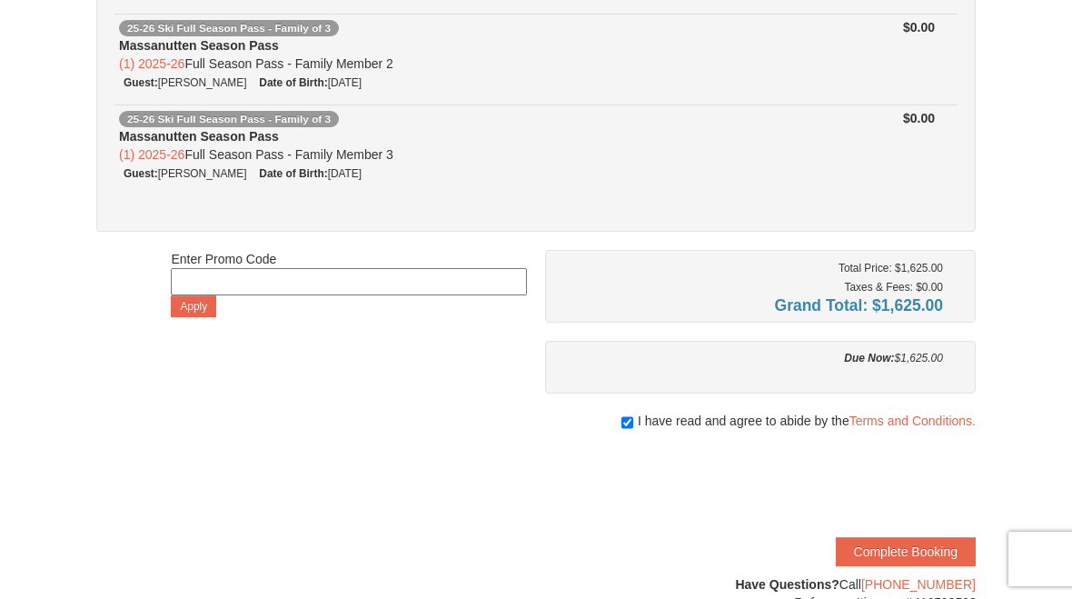
click at [871, 554] on button "Complete Booking" at bounding box center [906, 551] width 140 height 29
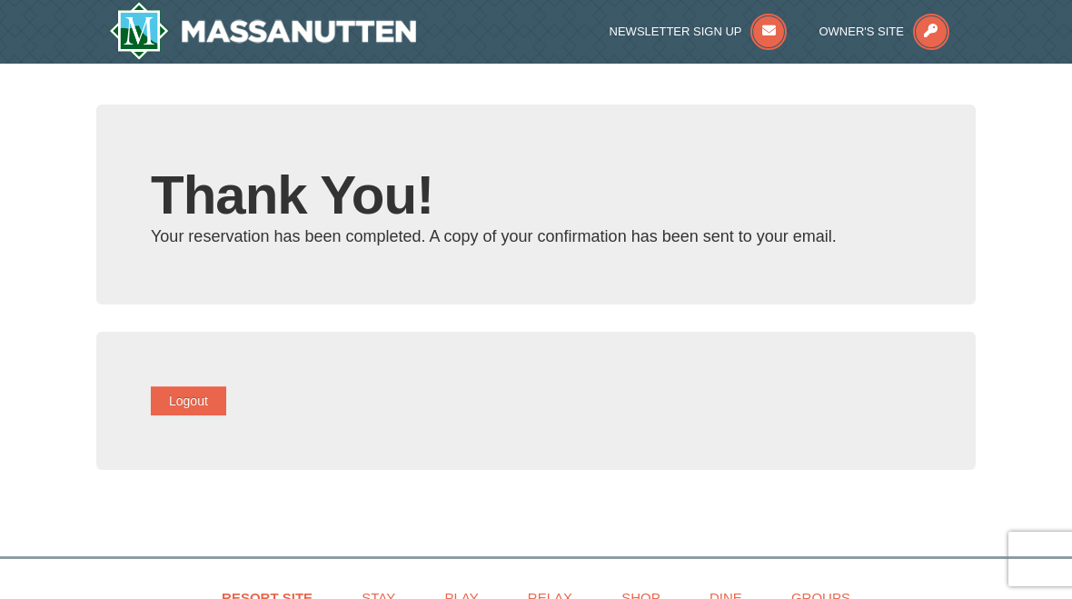
type input "[EMAIL_ADDRESS][DOMAIN_NAME]"
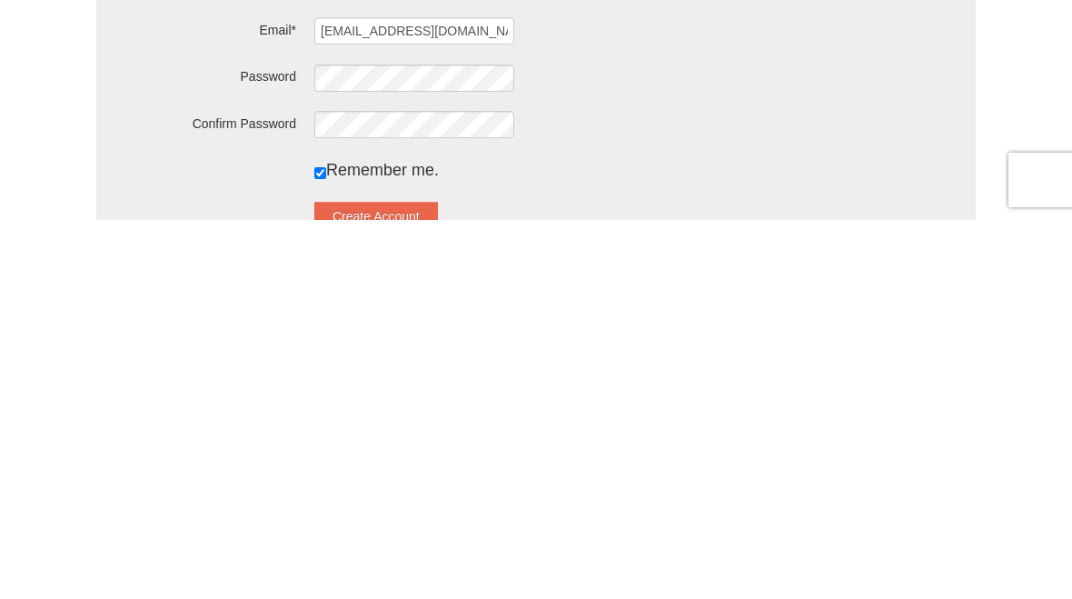
click at [411, 581] on button "Create Account" at bounding box center [376, 595] width 124 height 29
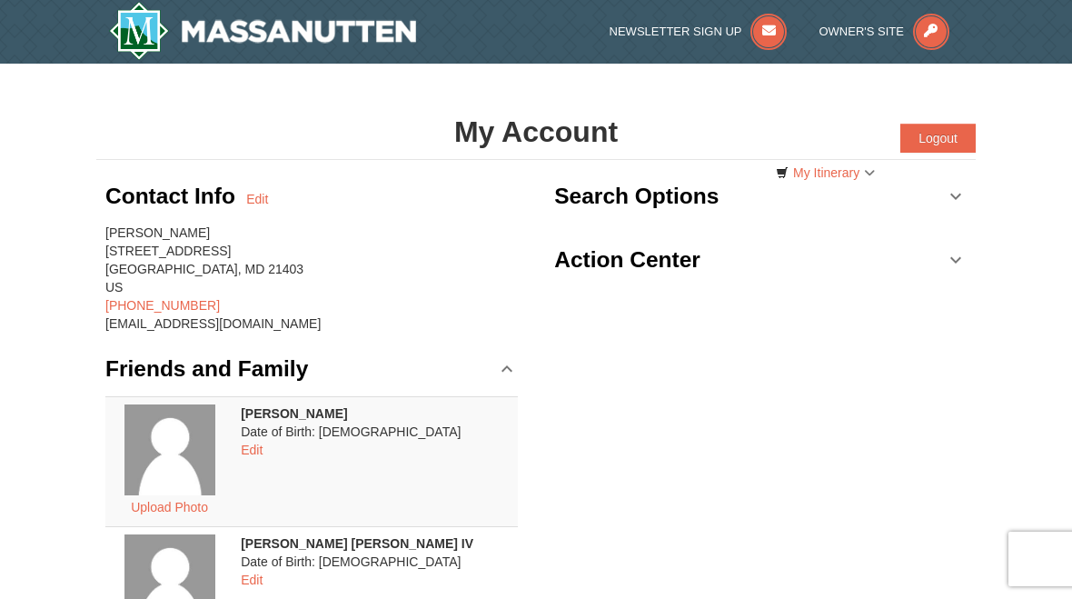
click at [862, 255] on link "Action Center" at bounding box center [760, 260] width 413 height 55
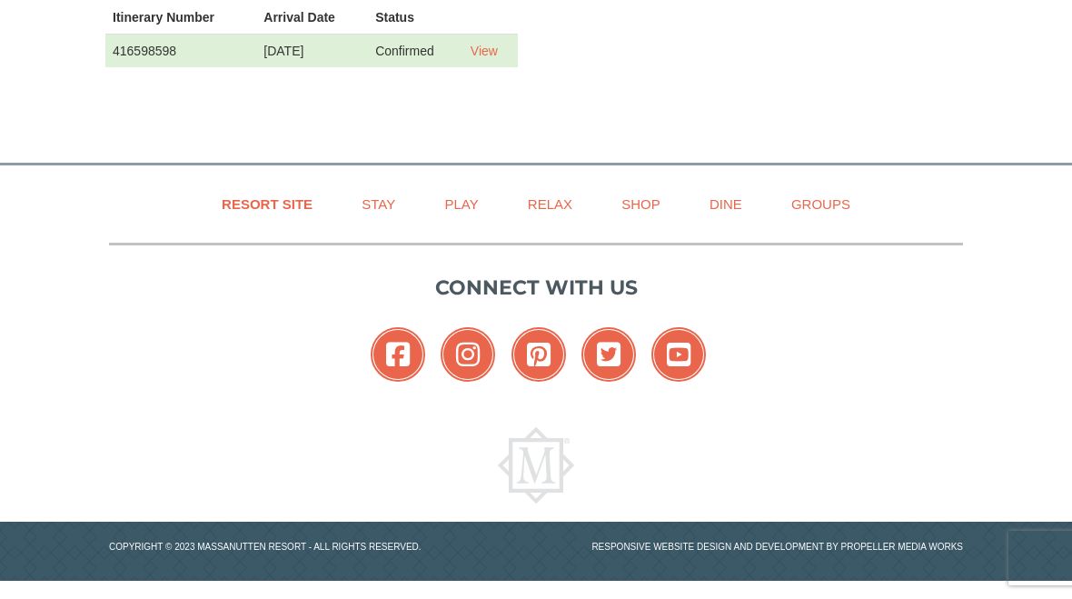
scroll to position [1006, 0]
